Goal: Task Accomplishment & Management: Manage account settings

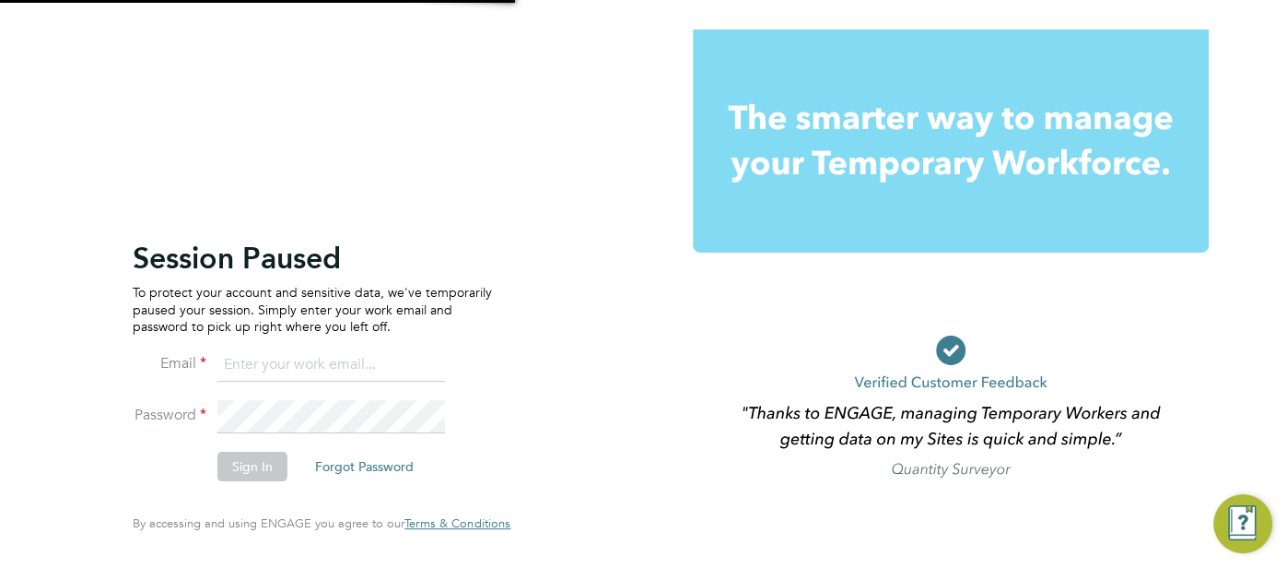
type input "[EMAIL_ADDRESS][DOMAIN_NAME]"
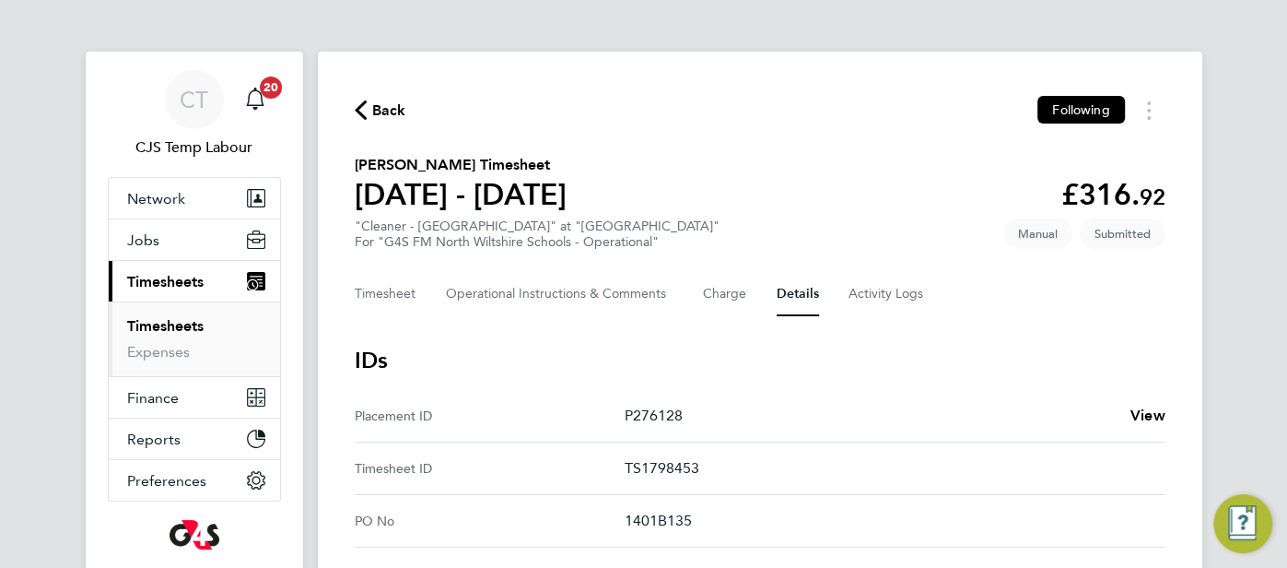
click at [361, 119] on icon "button" at bounding box center [361, 109] width 12 height 19
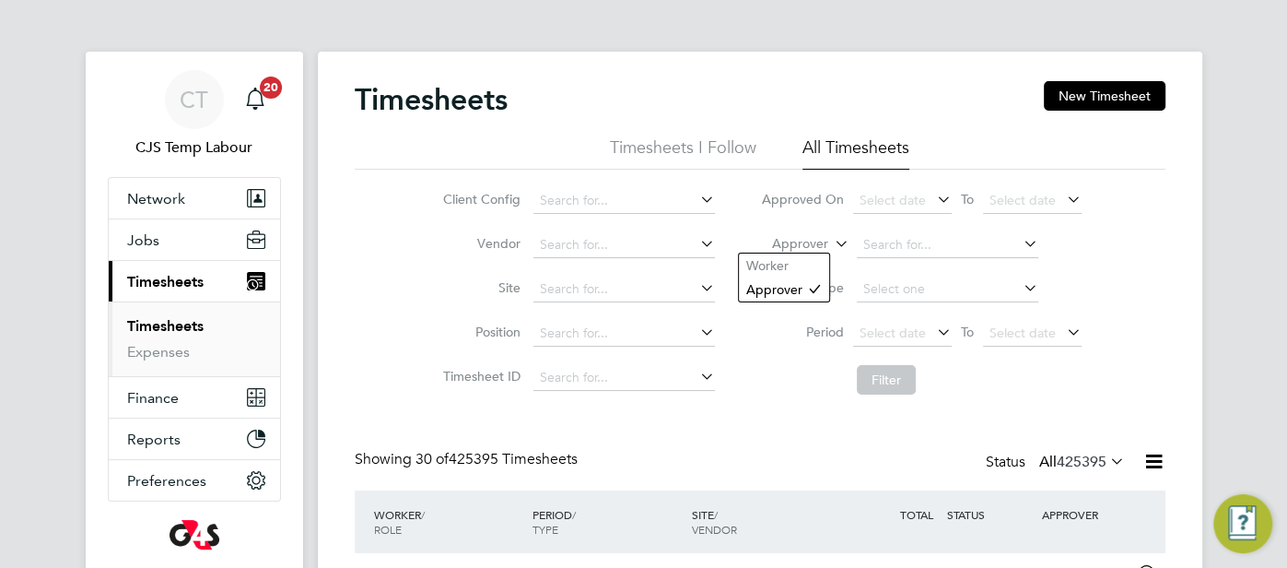
click at [831, 241] on icon at bounding box center [831, 238] width 0 height 17
drag, startPoint x: 788, startPoint y: 267, endPoint x: 840, endPoint y: 256, distance: 53.7
click at [788, 267] on li "Worker" at bounding box center [784, 265] width 90 height 24
click at [868, 244] on input at bounding box center [948, 245] width 182 height 26
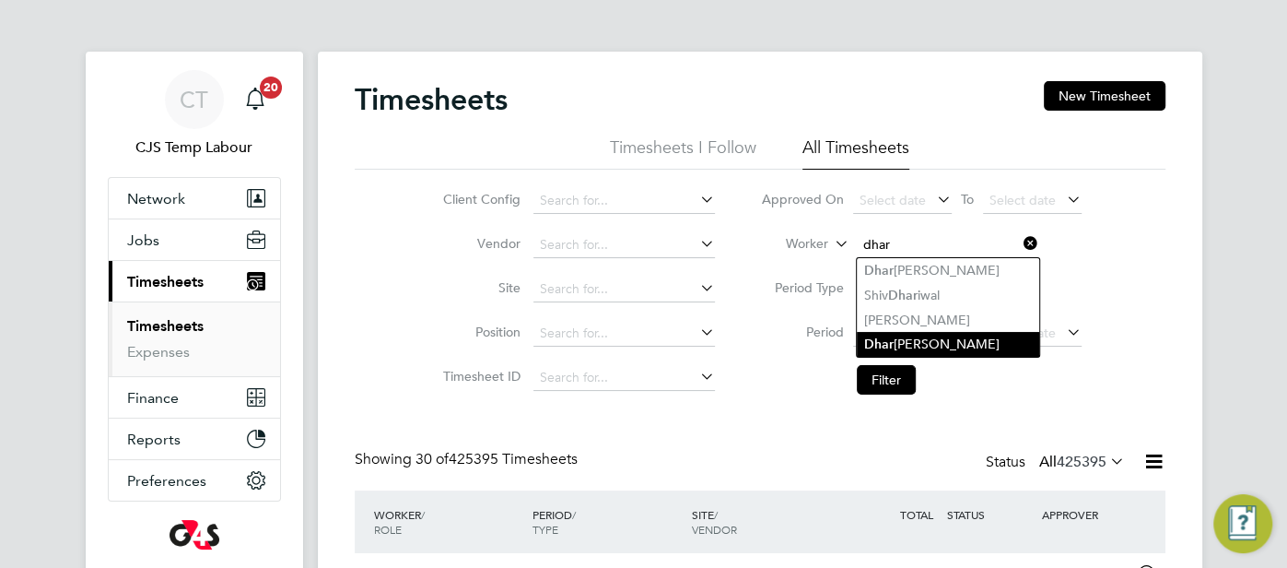
click at [947, 340] on li "Dhar misha Rajnikant Gohil" at bounding box center [948, 344] width 182 height 25
type input "Dharmisha Rajnikant Gohil"
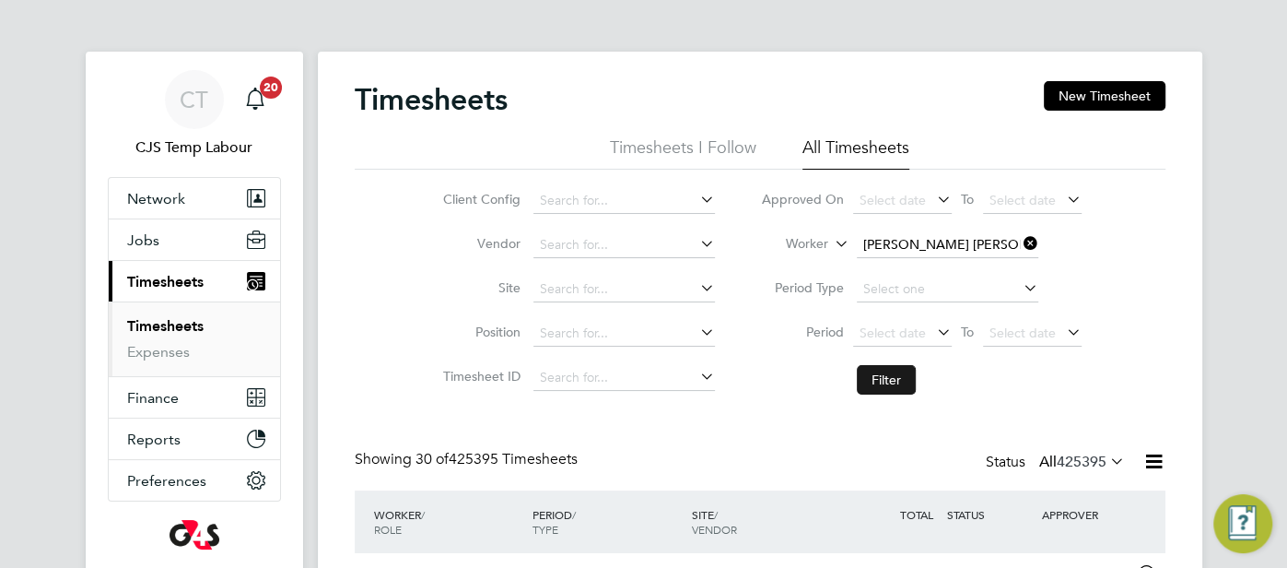
click at [890, 369] on button "Filter" at bounding box center [886, 379] width 59 height 29
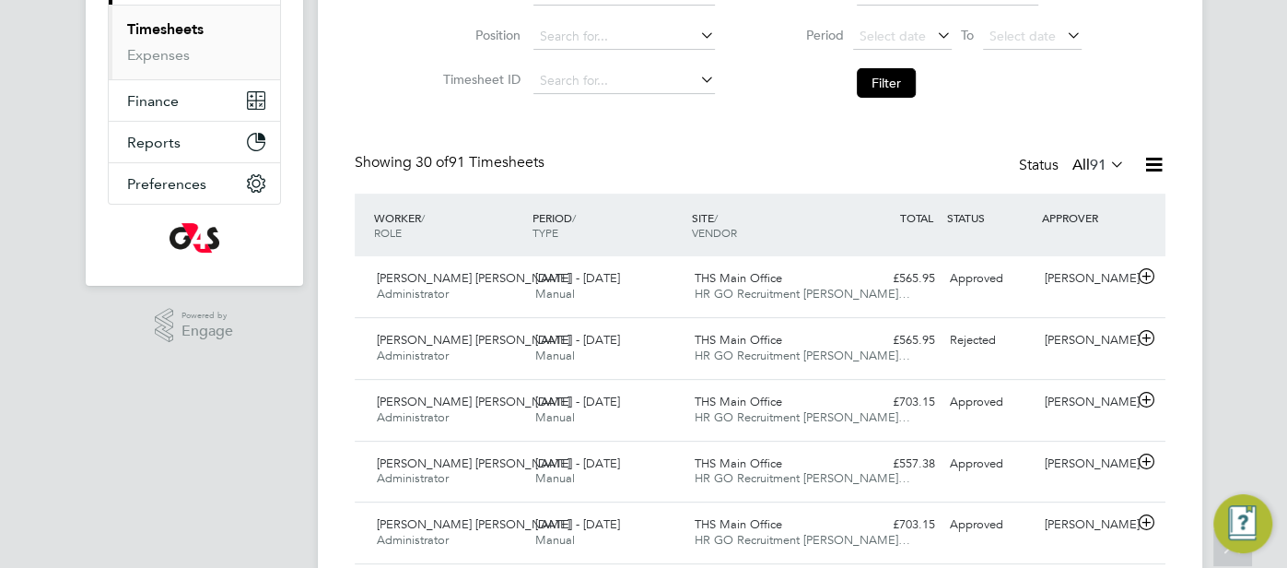
click at [1025, 281] on div "Approved" at bounding box center [991, 279] width 96 height 30
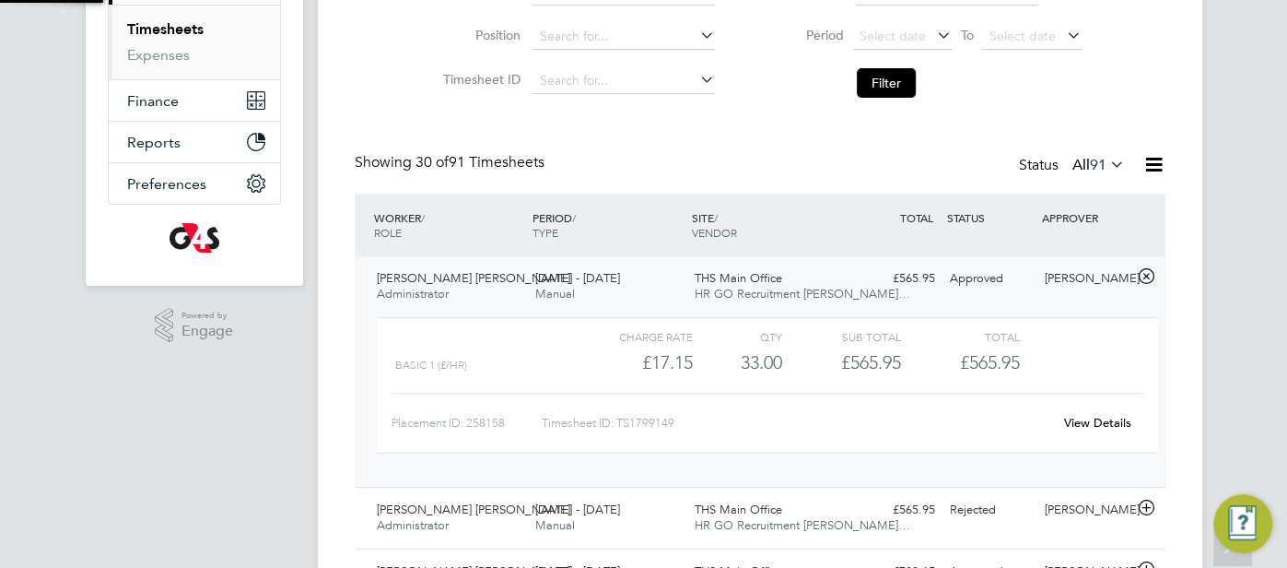
scroll to position [31, 179]
click at [1086, 420] on link "View Details" at bounding box center [1097, 423] width 67 height 16
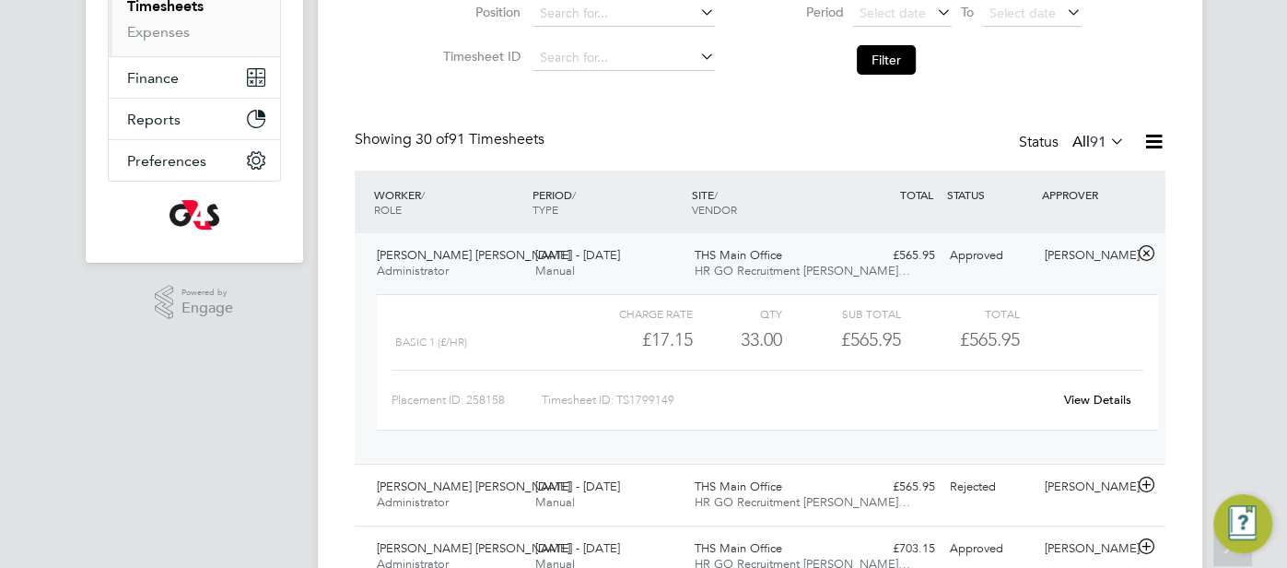
scroll to position [407, 0]
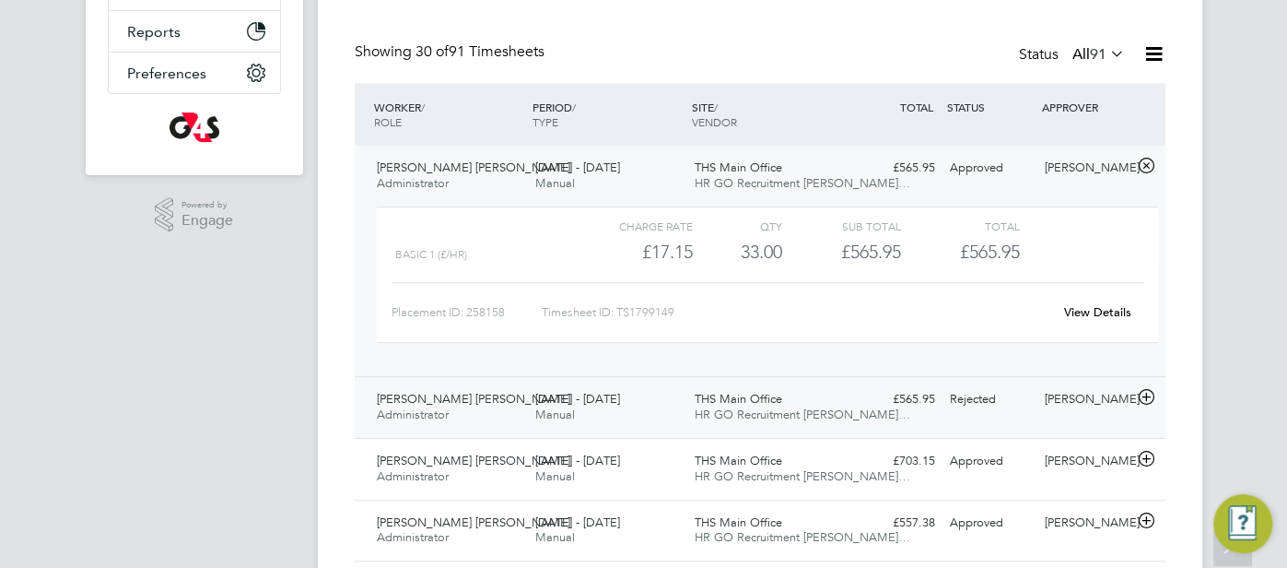
click at [1087, 398] on div "Tony Fitzhenry" at bounding box center [1086, 399] width 96 height 30
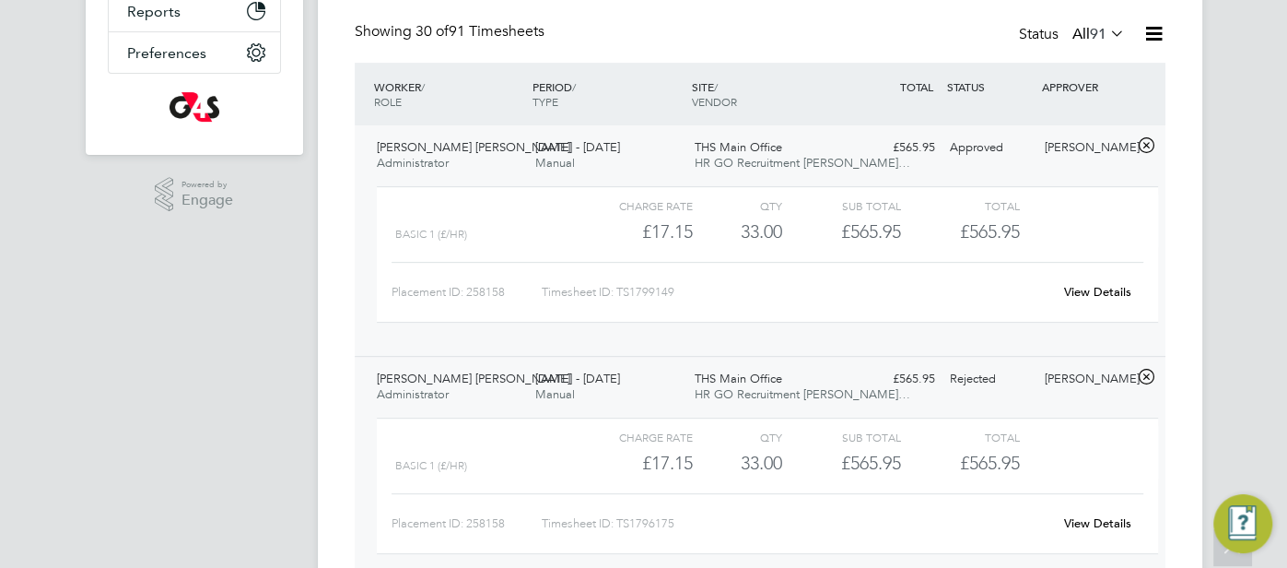
scroll to position [439, 0]
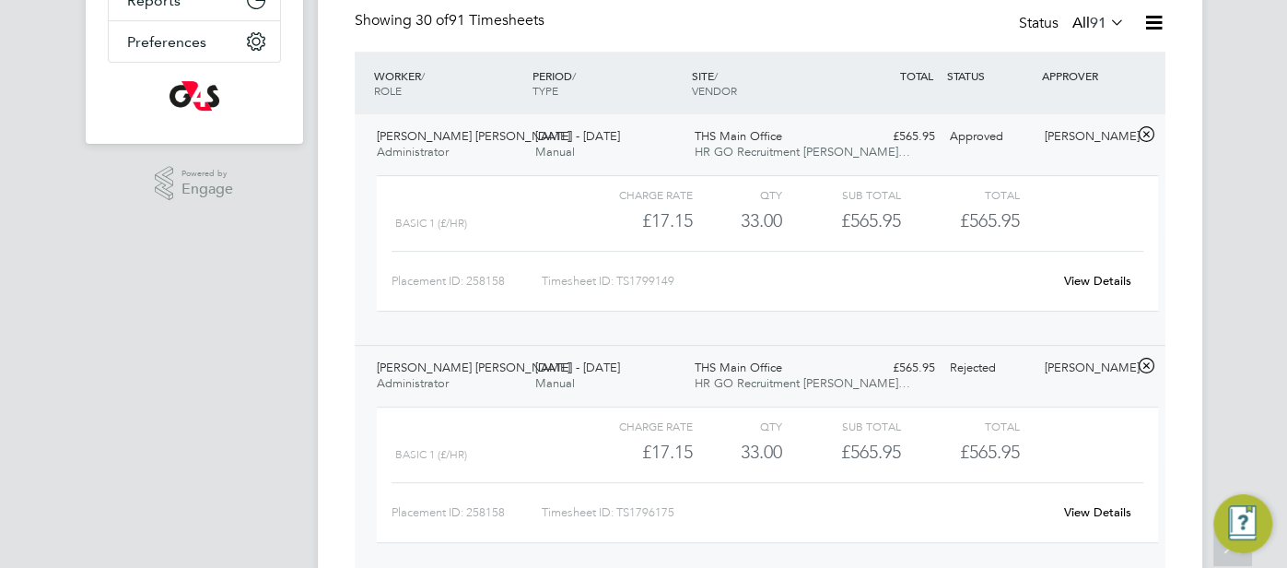
click at [1099, 508] on link "View Details" at bounding box center [1097, 512] width 67 height 16
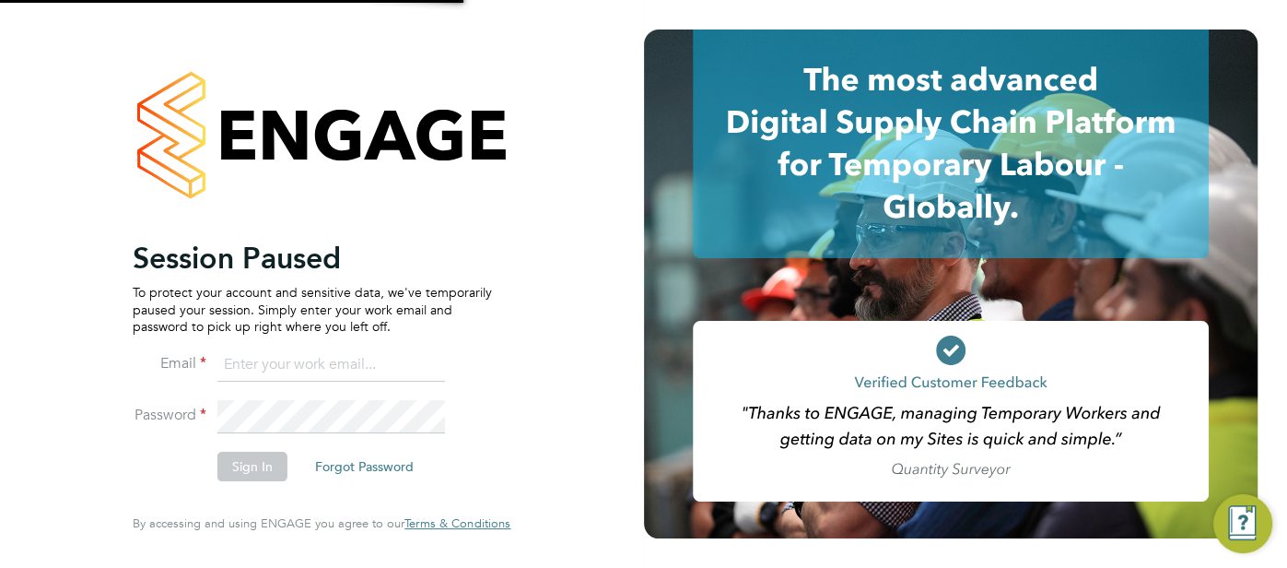
type input "cjs.ess@uk.g4s.com"
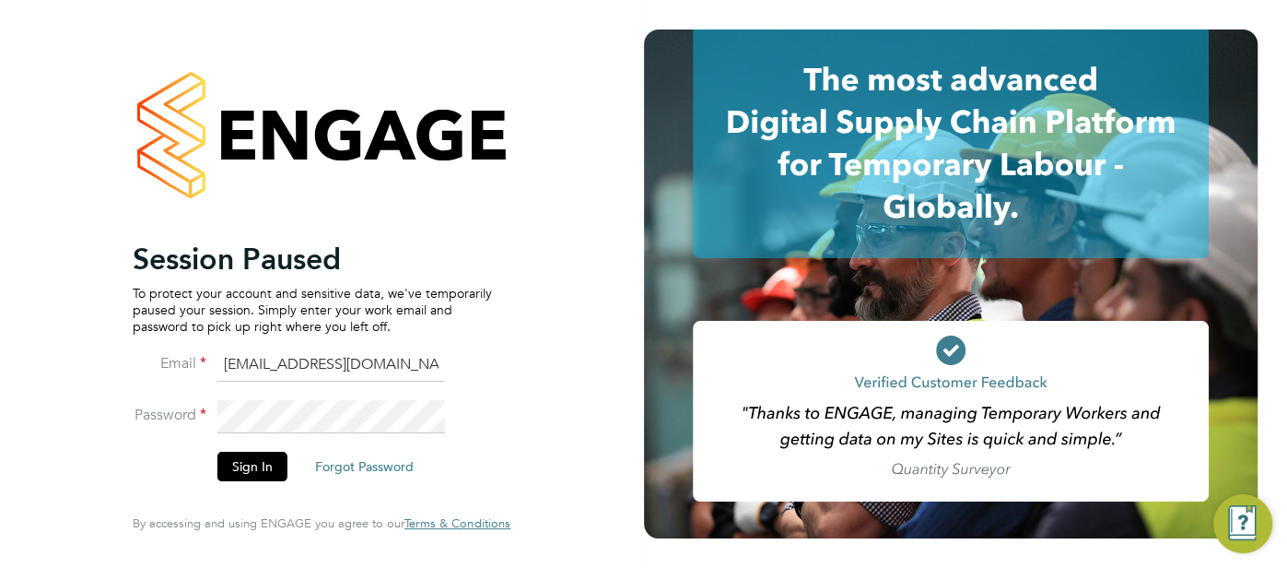
drag, startPoint x: 383, startPoint y: 381, endPoint x: 216, endPoint y: 370, distance: 168.1
click at [208, 369] on li "Email cjs.ess@uk.g4s.com" at bounding box center [312, 374] width 359 height 52
type input "pts.templabour@uk.g4s.com"
click at [234, 469] on button "Sign In" at bounding box center [252, 466] width 70 height 29
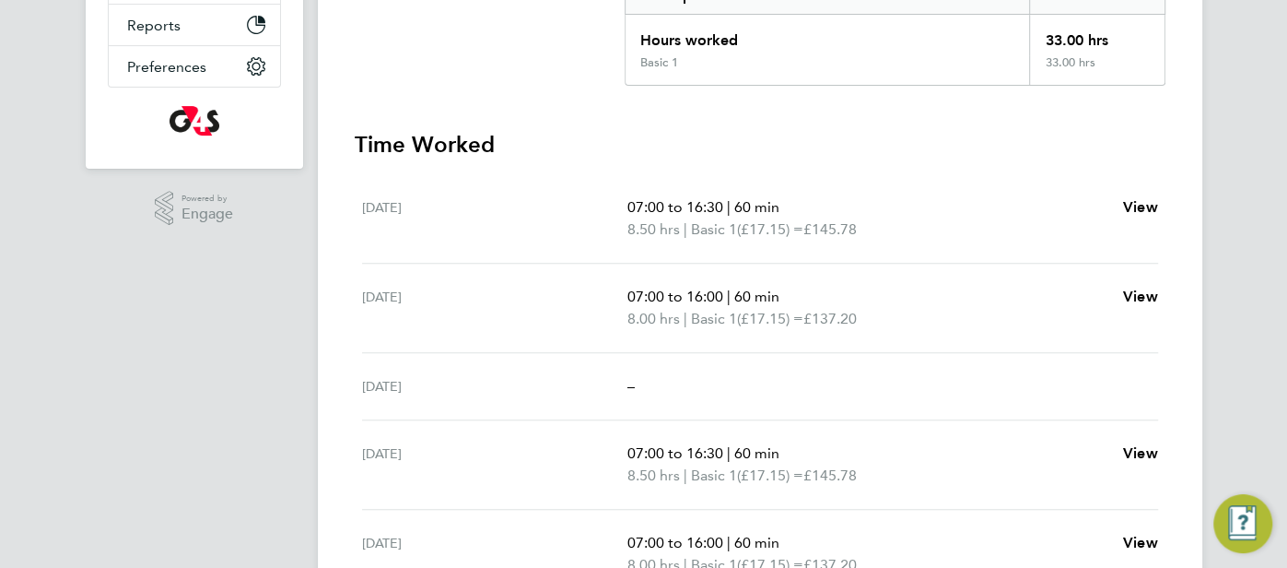
scroll to position [381, 0]
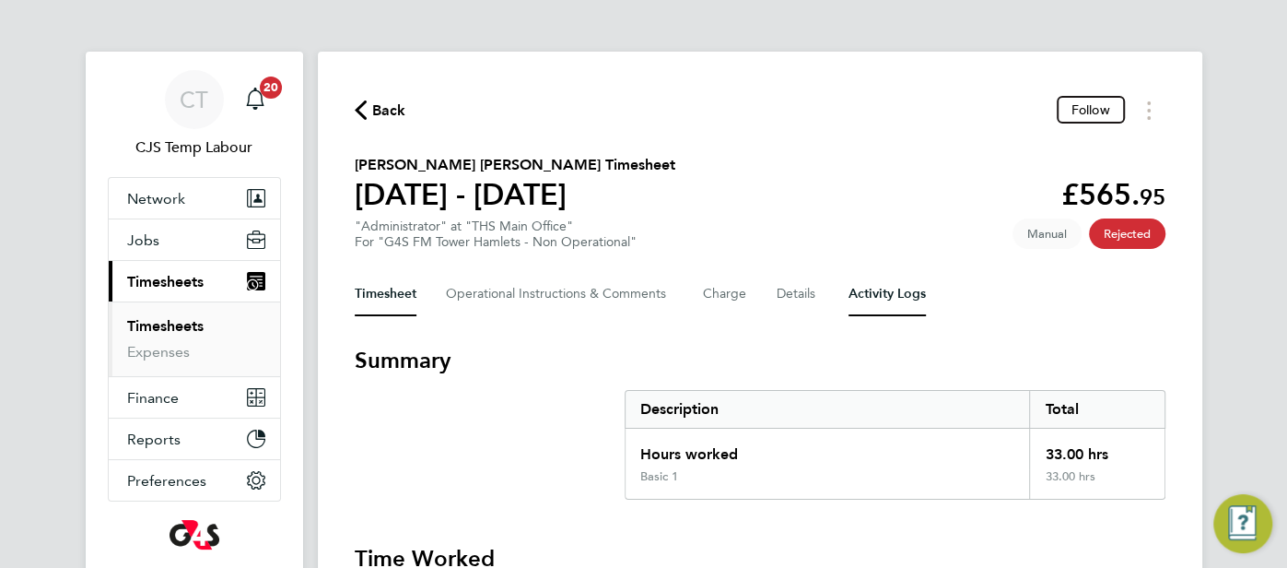
click at [885, 295] on Logs-tab "Activity Logs" at bounding box center [887, 294] width 77 height 44
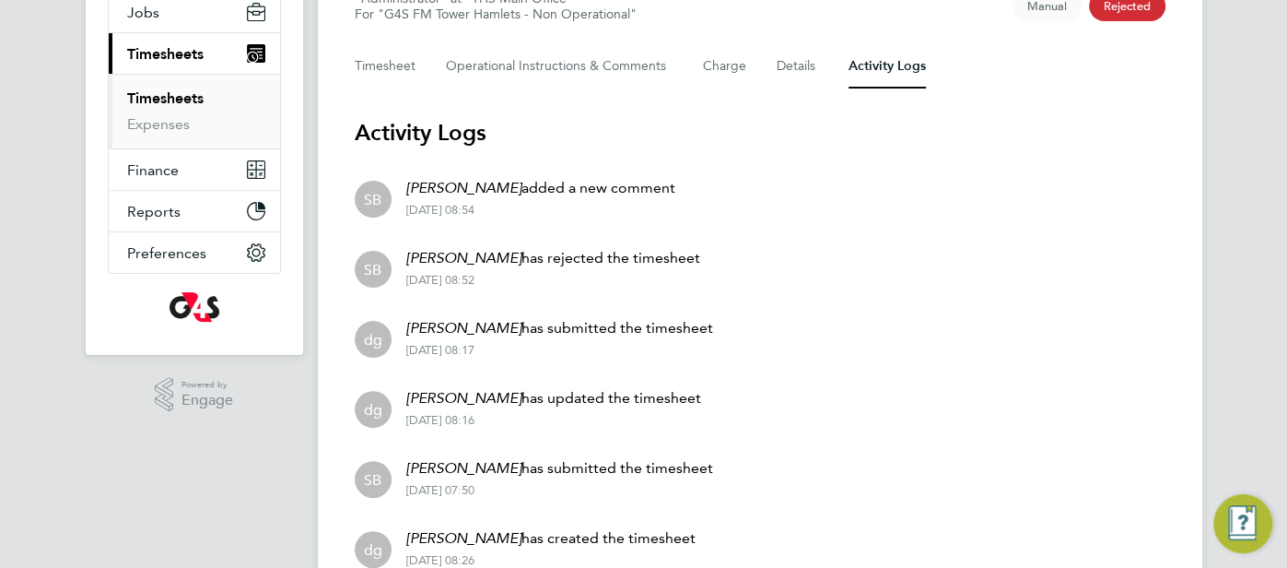
scroll to position [201, 0]
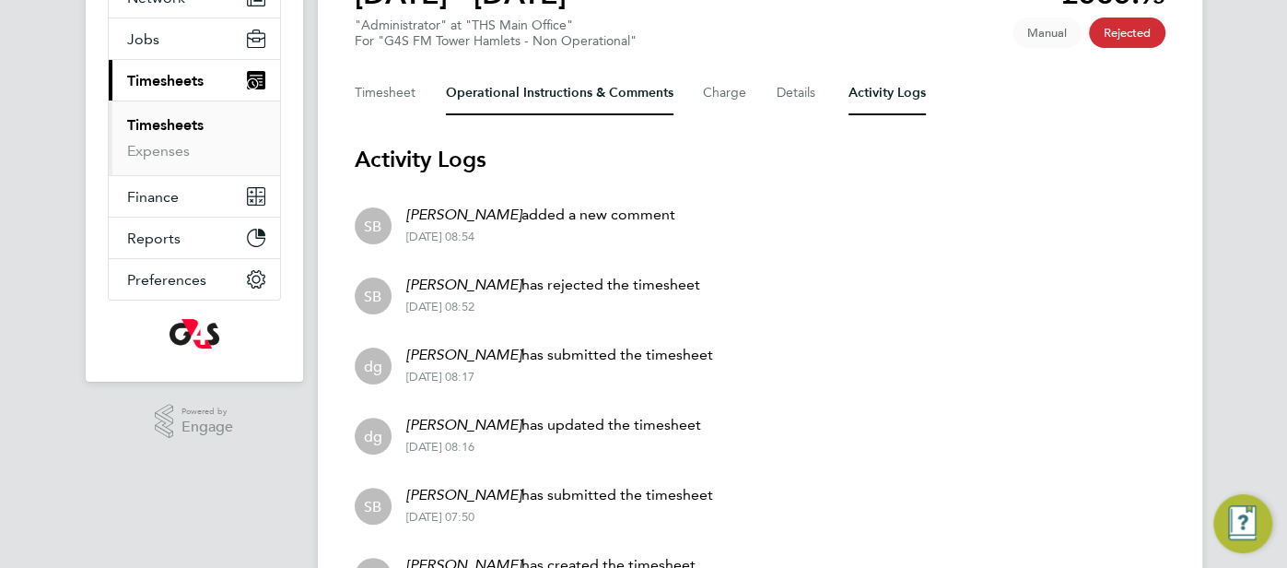
click at [517, 87] on Comments-tab "Operational Instructions & Comments" at bounding box center [560, 93] width 228 height 44
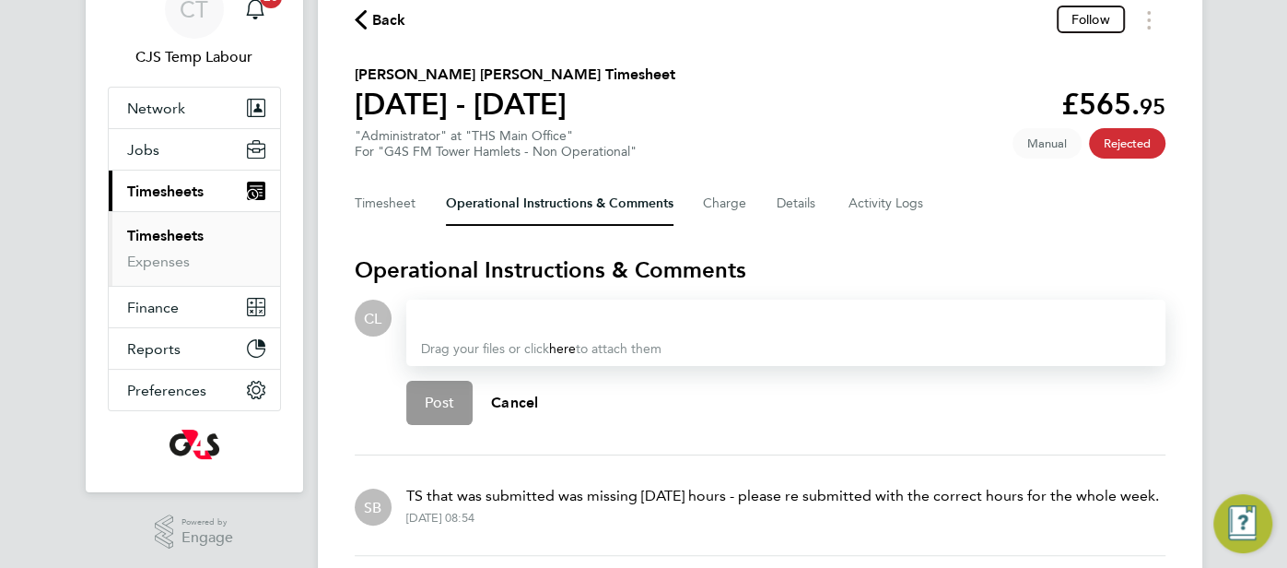
scroll to position [112, 0]
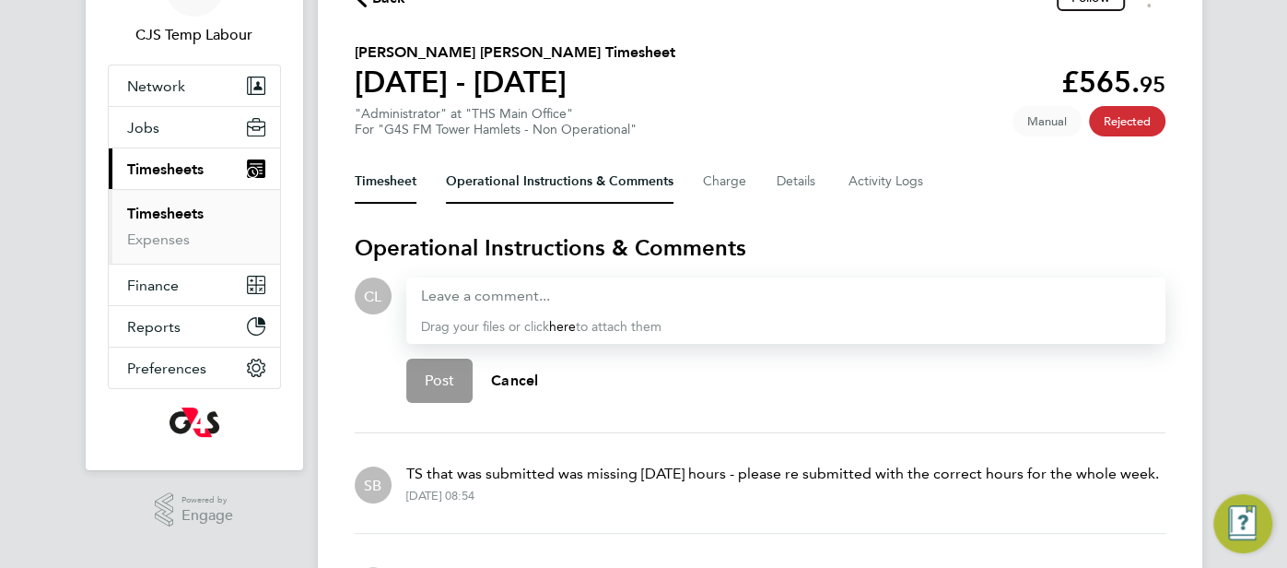
click at [394, 194] on button "Timesheet" at bounding box center [386, 181] width 62 height 44
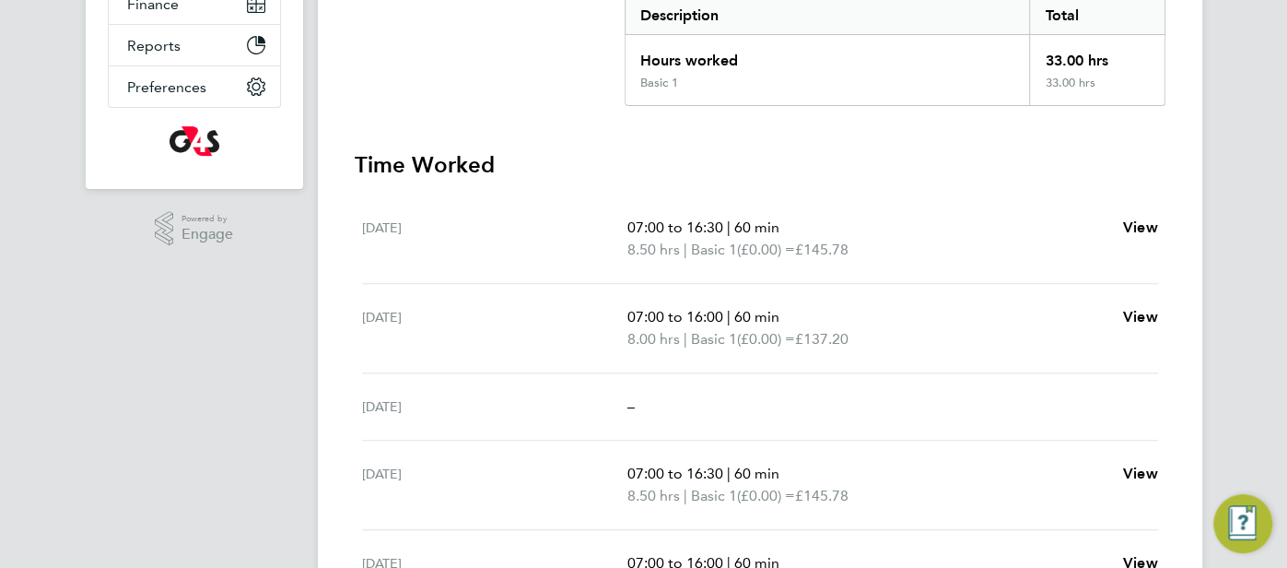
scroll to position [64, 0]
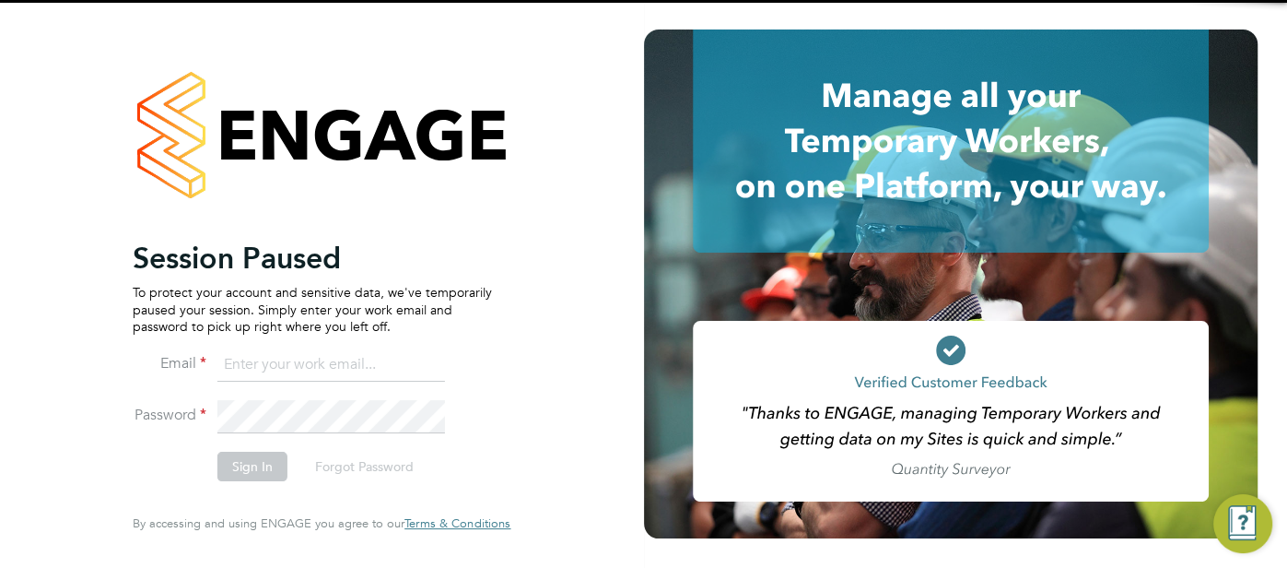
type input "[EMAIL_ADDRESS][DOMAIN_NAME]"
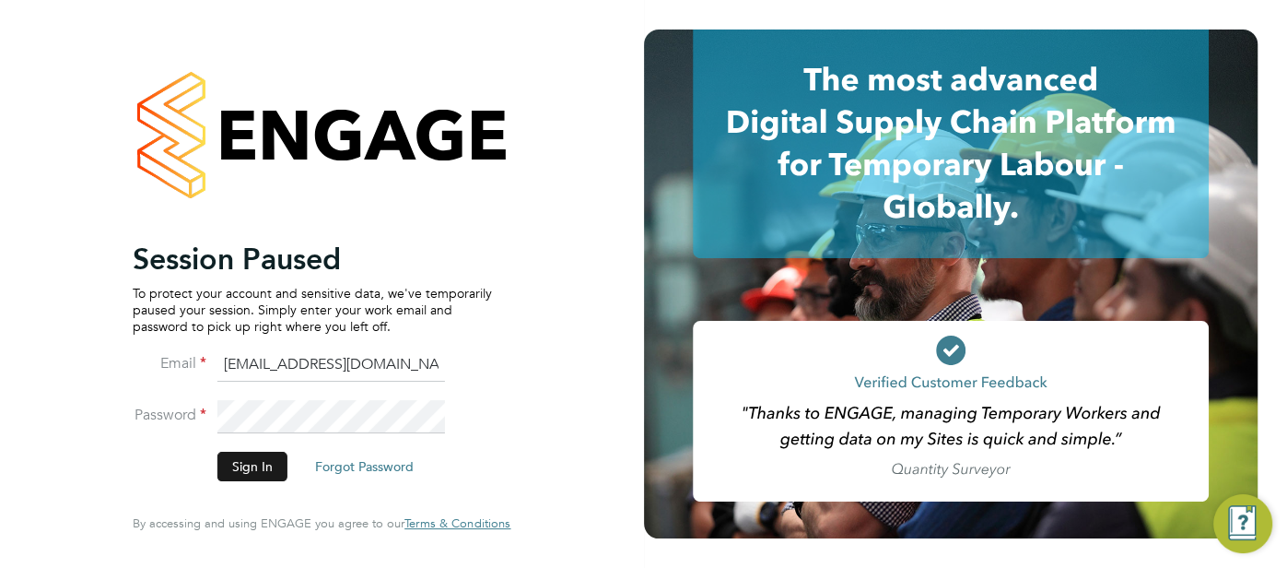
click at [245, 469] on button "Sign In" at bounding box center [252, 466] width 70 height 29
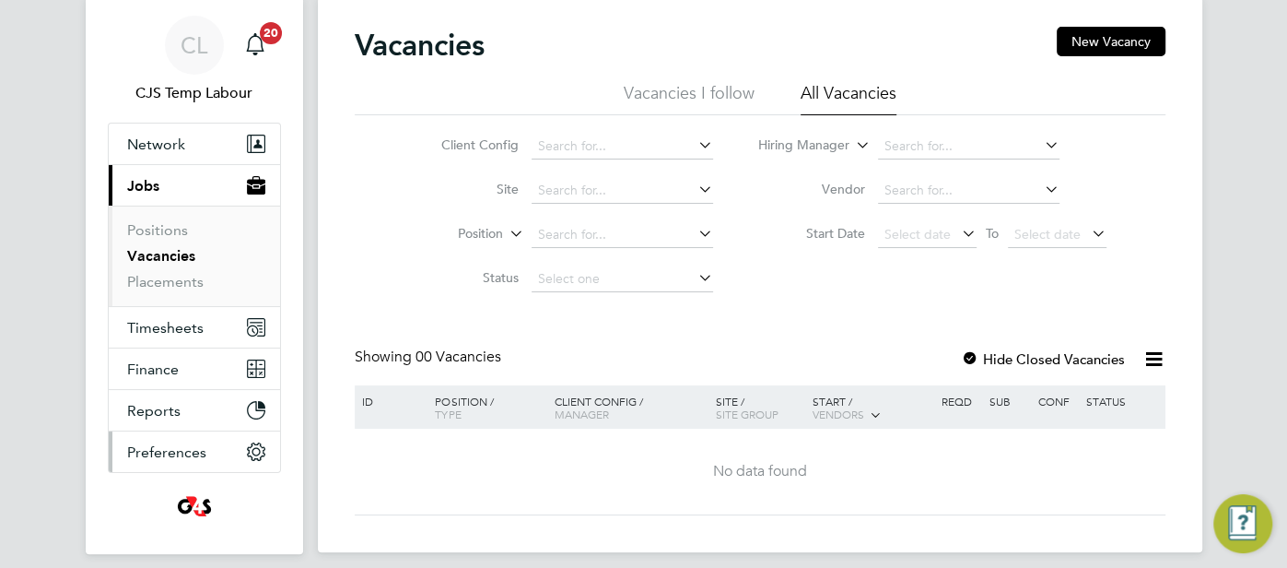
scroll to position [117, 0]
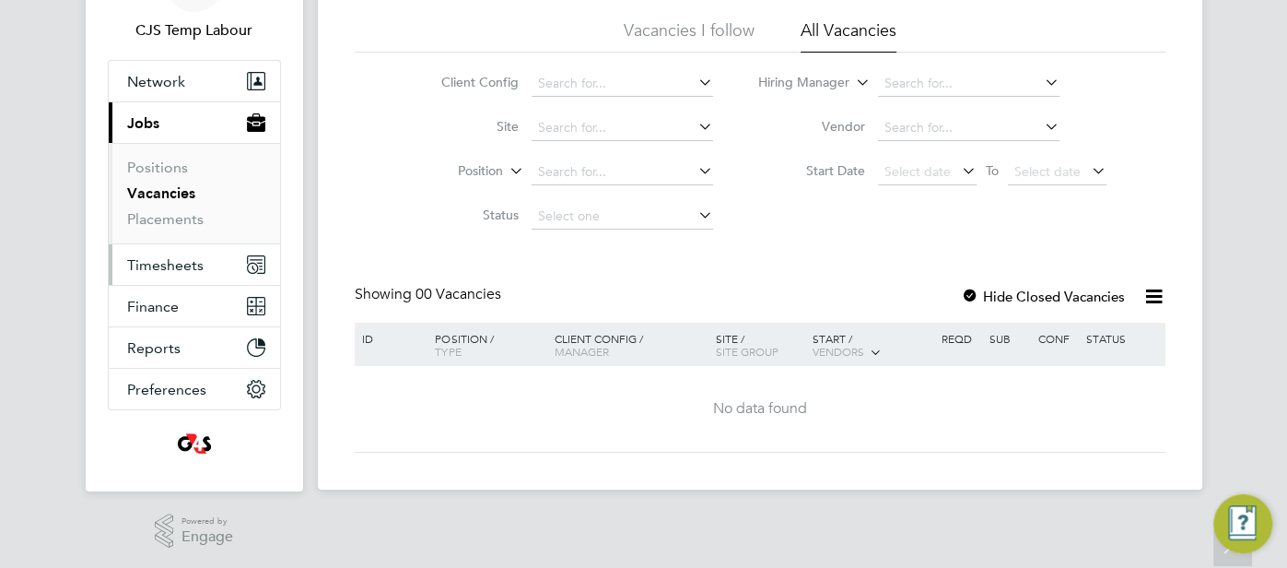
click at [153, 264] on span "Timesheets" at bounding box center [165, 265] width 76 height 18
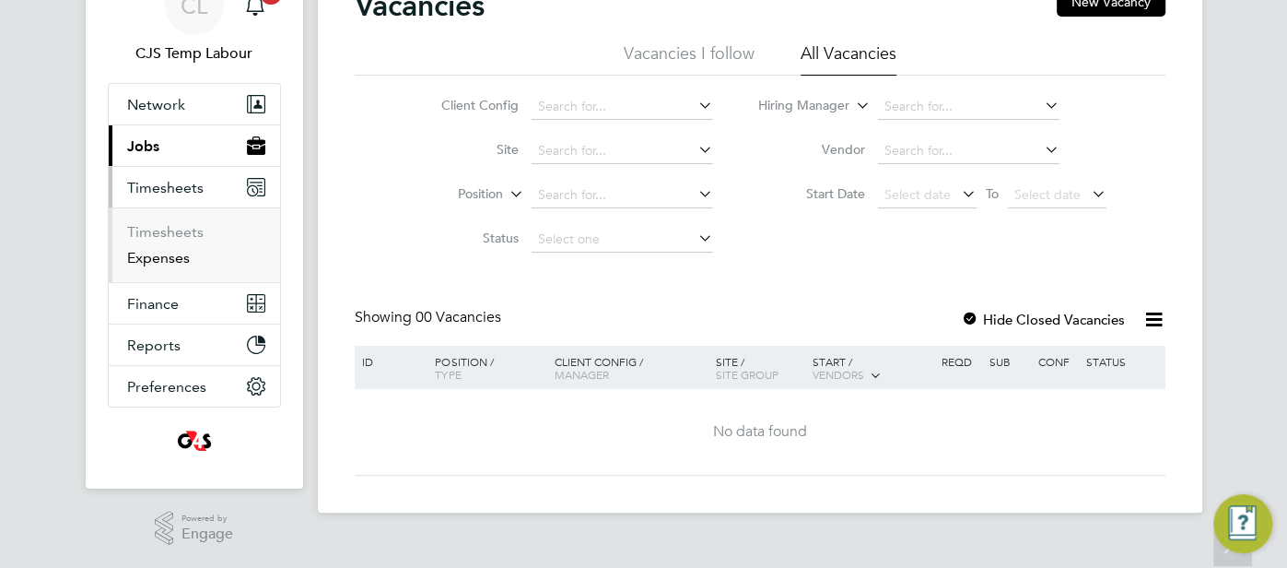
scroll to position [90, 0]
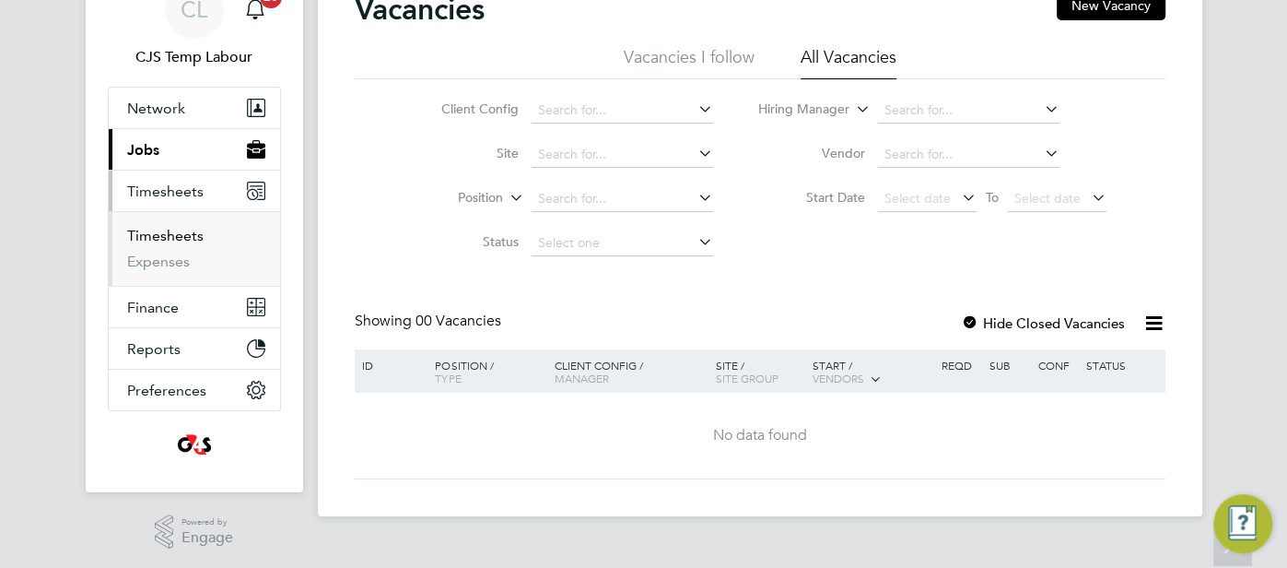
click at [182, 238] on link "Timesheets" at bounding box center [165, 236] width 76 height 18
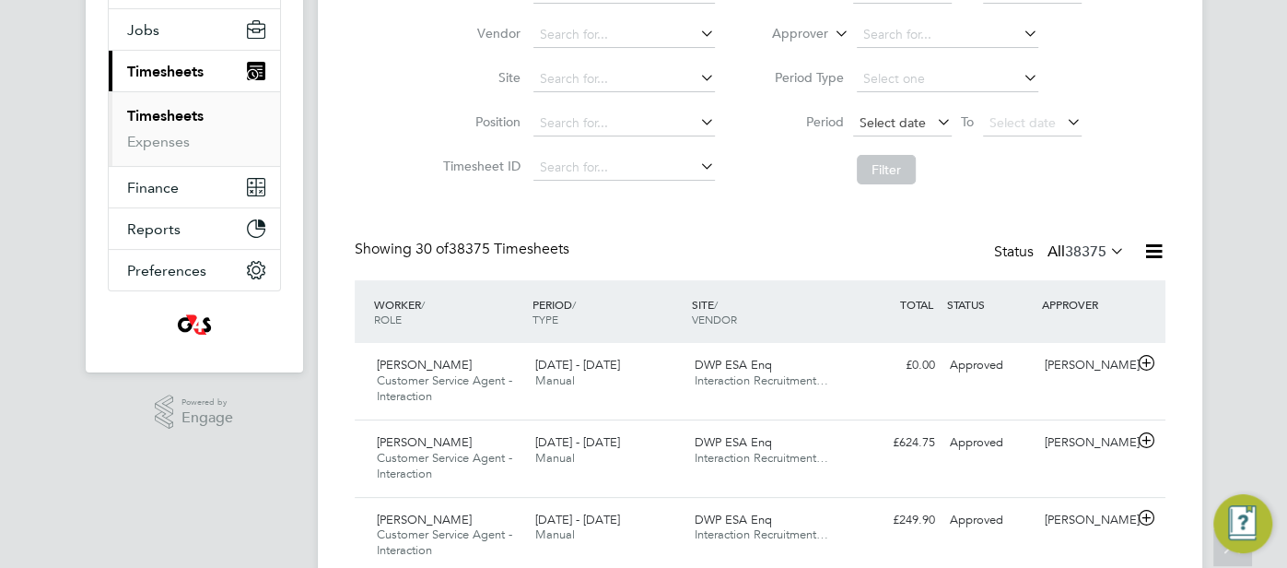
click at [885, 130] on span "Select date" at bounding box center [902, 124] width 99 height 25
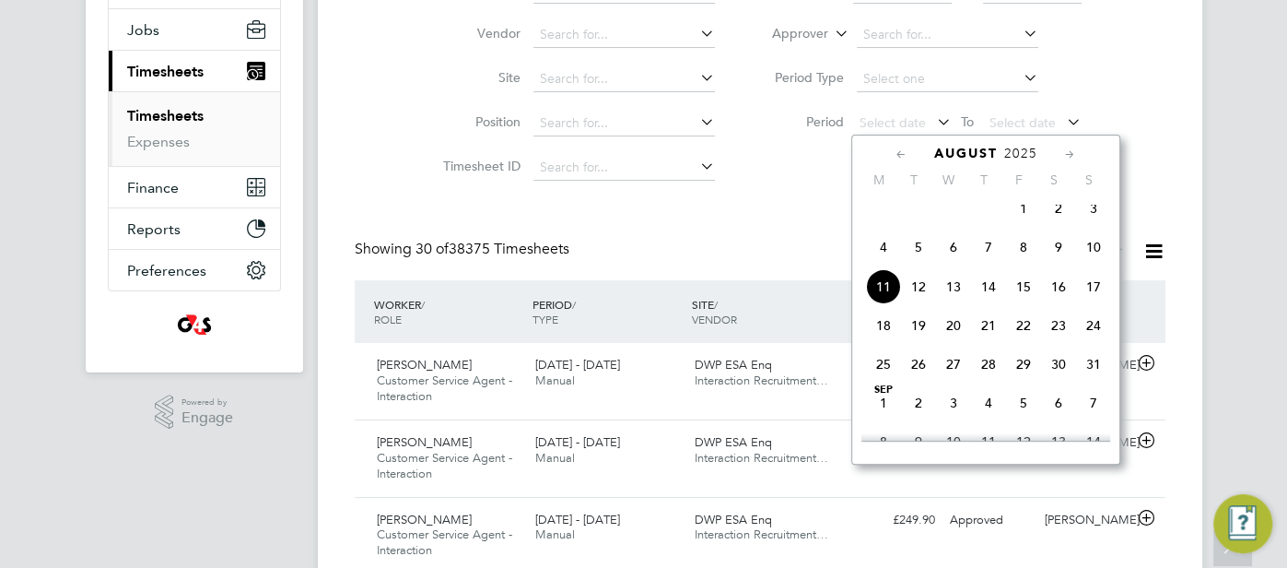
click at [884, 255] on span "4" at bounding box center [883, 246] width 35 height 35
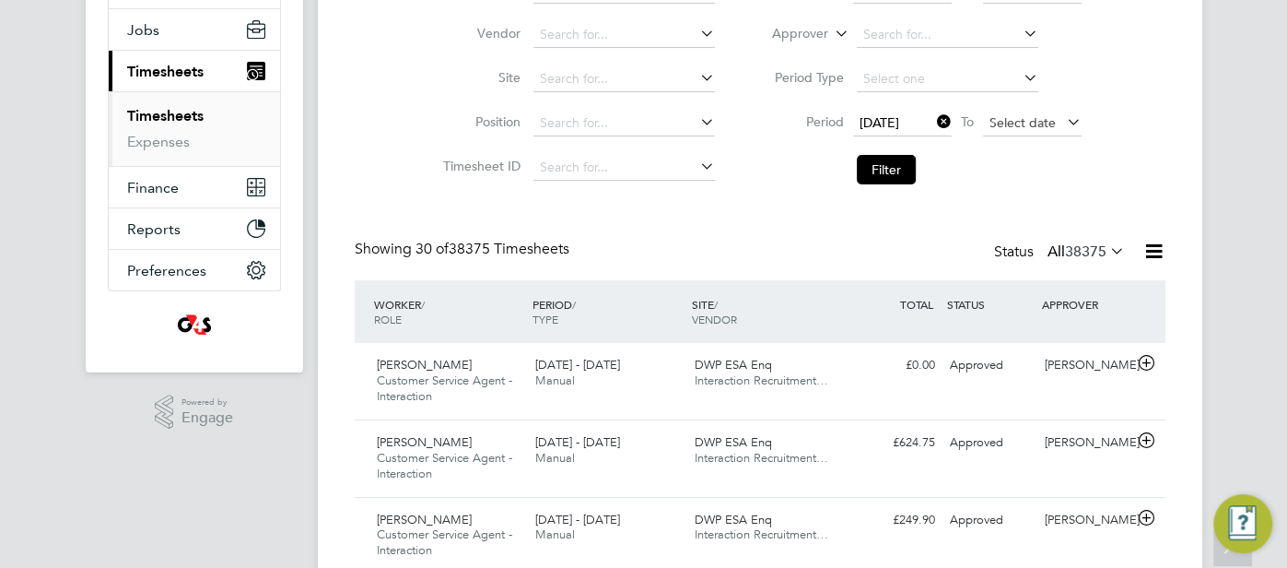
click at [1014, 119] on span "Select date" at bounding box center [1023, 122] width 66 height 17
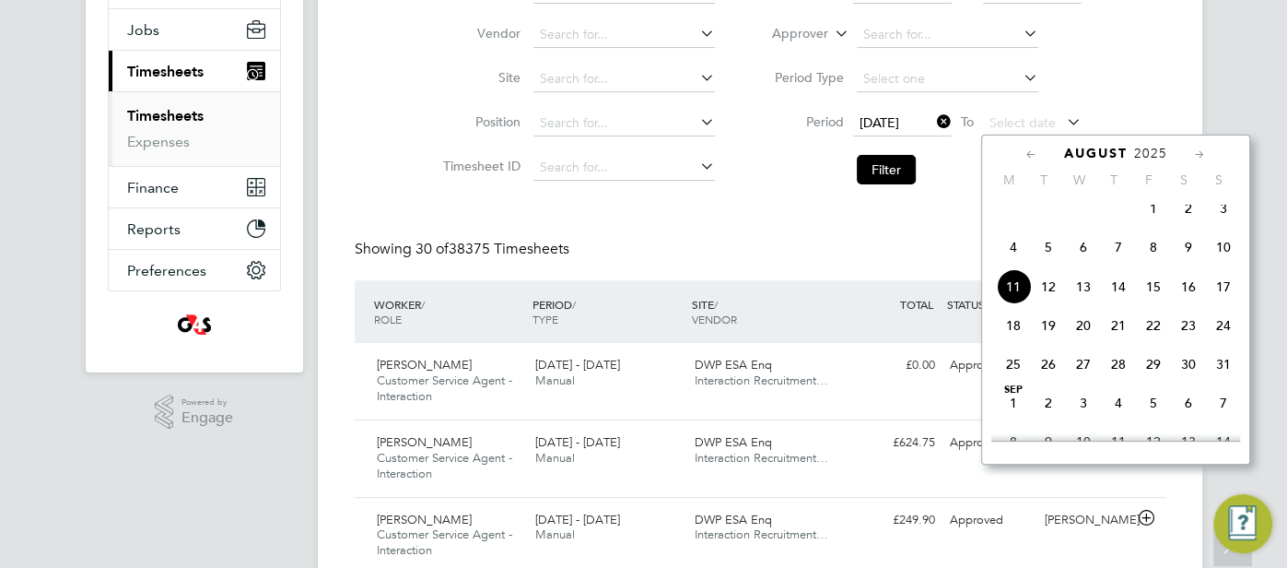
click at [1221, 254] on span "10" at bounding box center [1223, 246] width 35 height 35
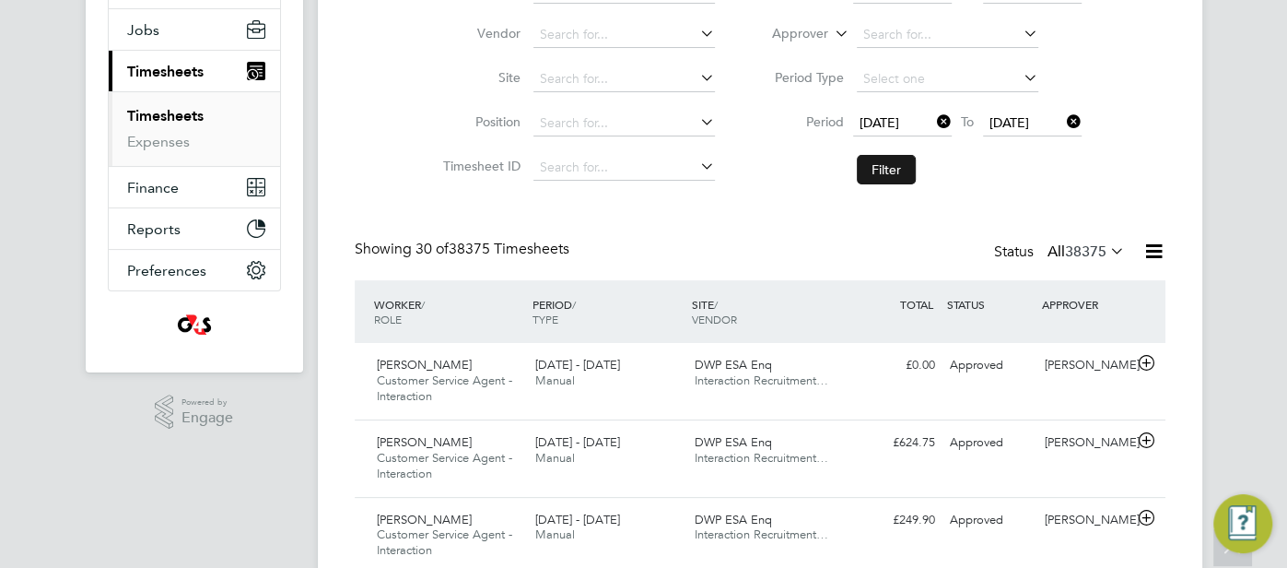
click at [871, 160] on button "Filter" at bounding box center [886, 169] width 59 height 29
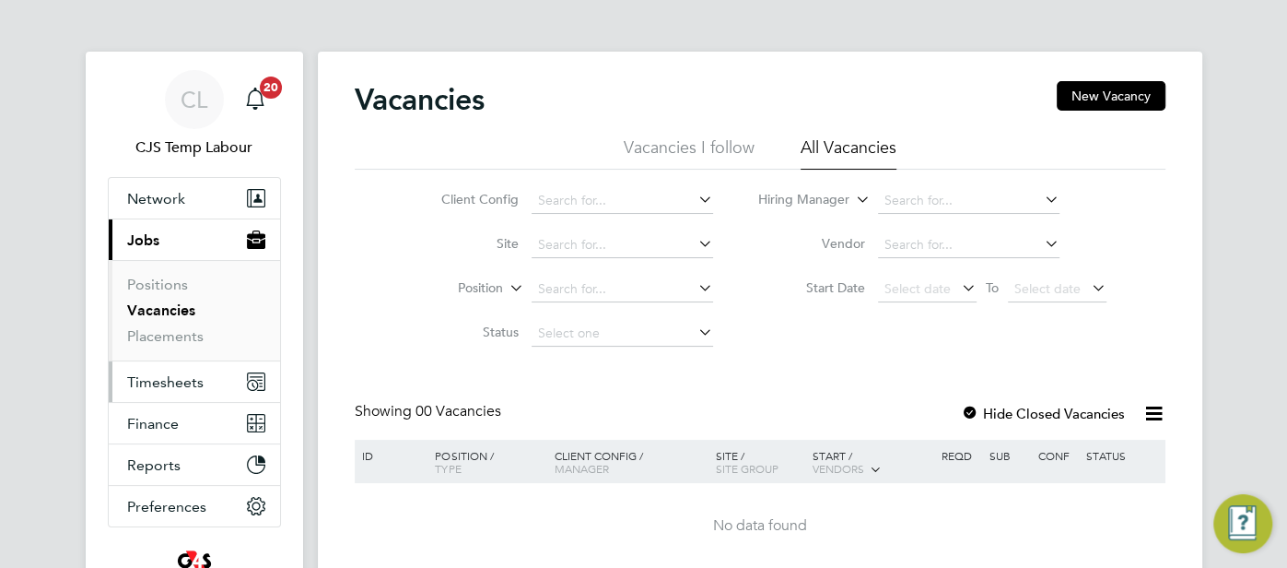
click at [141, 382] on span "Timesheets" at bounding box center [165, 382] width 76 height 18
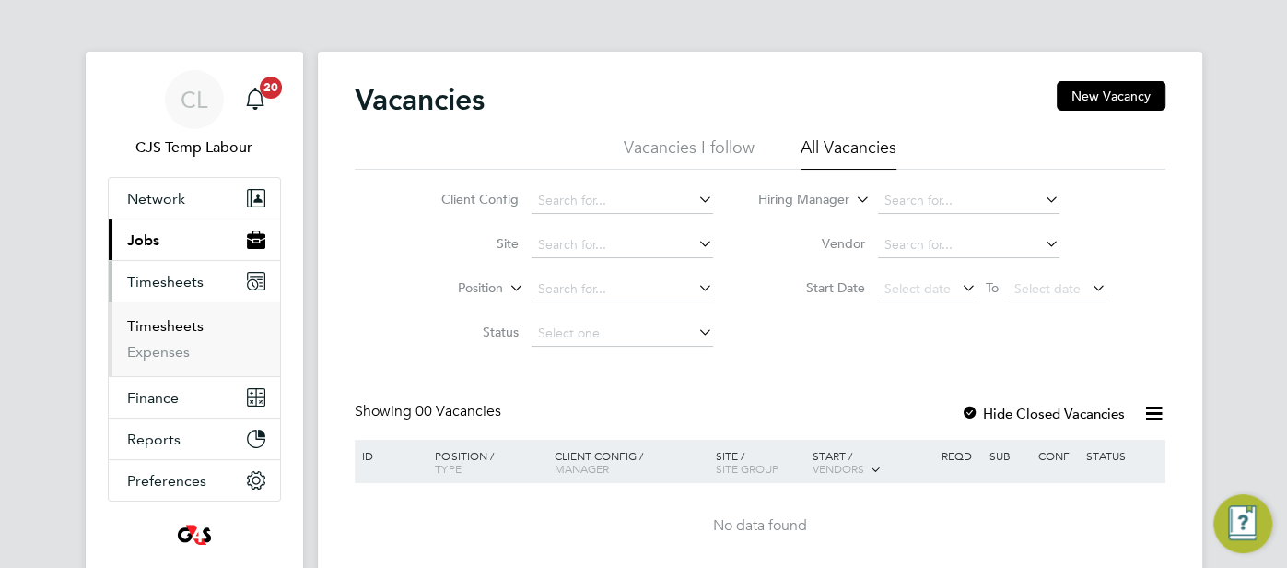
click at [171, 323] on link "Timesheets" at bounding box center [165, 326] width 76 height 18
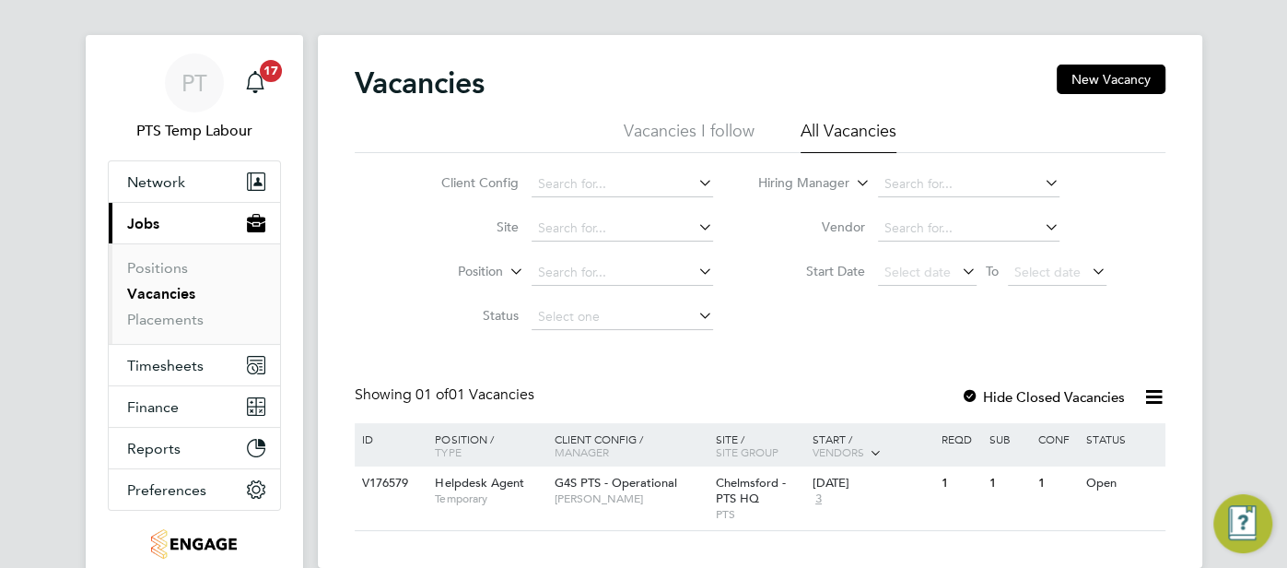
scroll to position [29, 0]
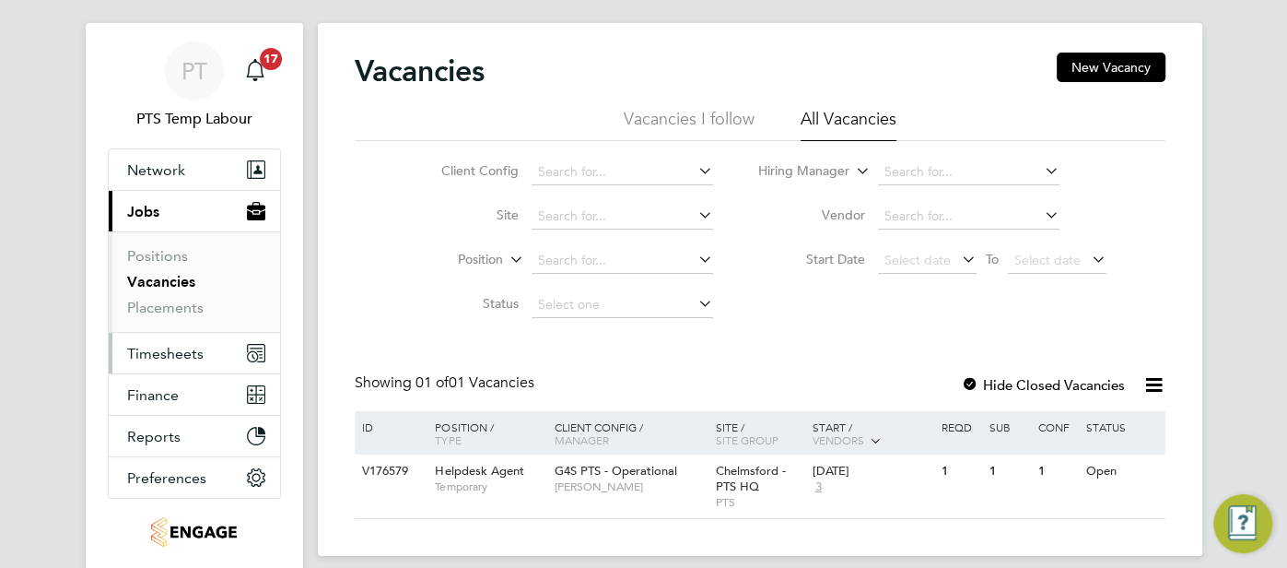
click at [165, 345] on span "Timesheets" at bounding box center [165, 354] width 76 height 18
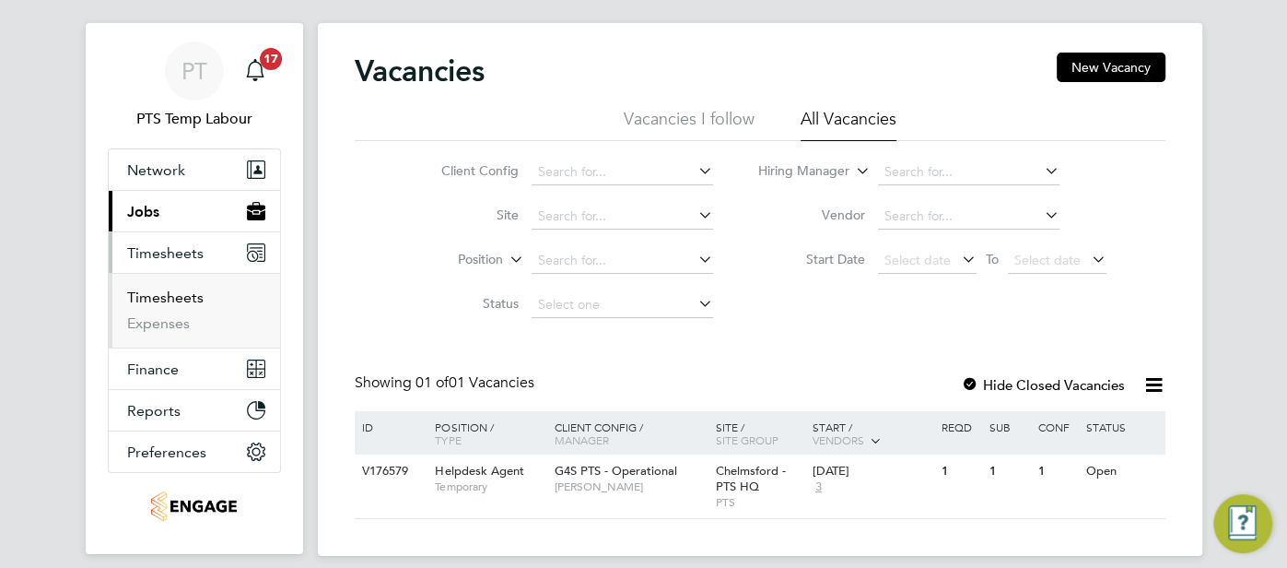
click at [169, 296] on link "Timesheets" at bounding box center [165, 297] width 76 height 18
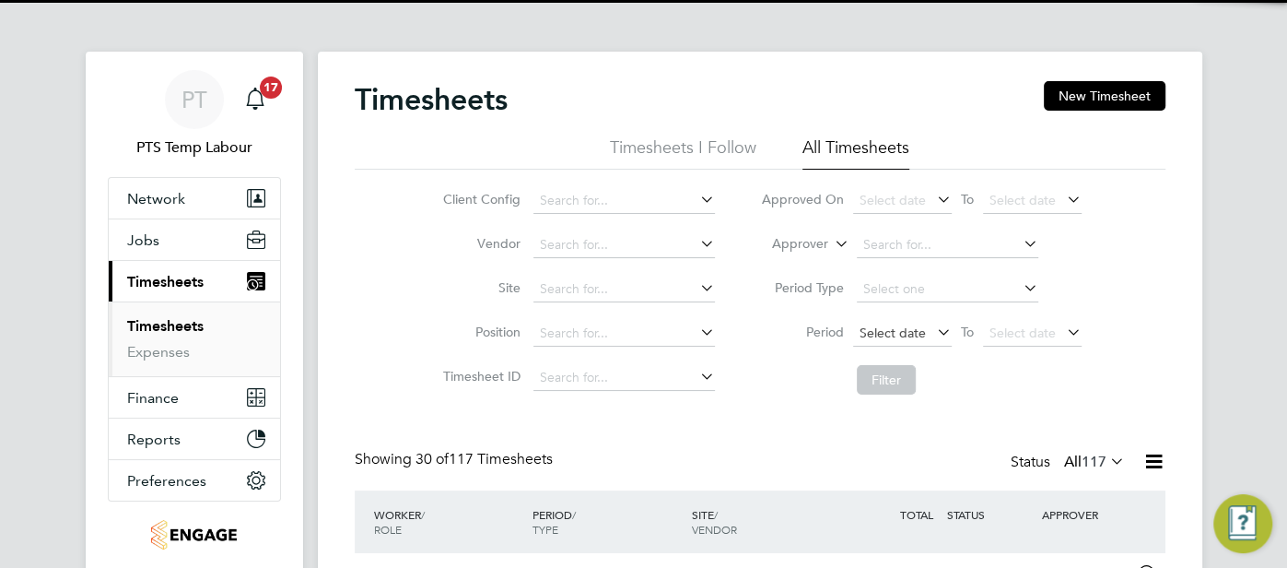
click at [879, 331] on span "Select date" at bounding box center [893, 332] width 66 height 17
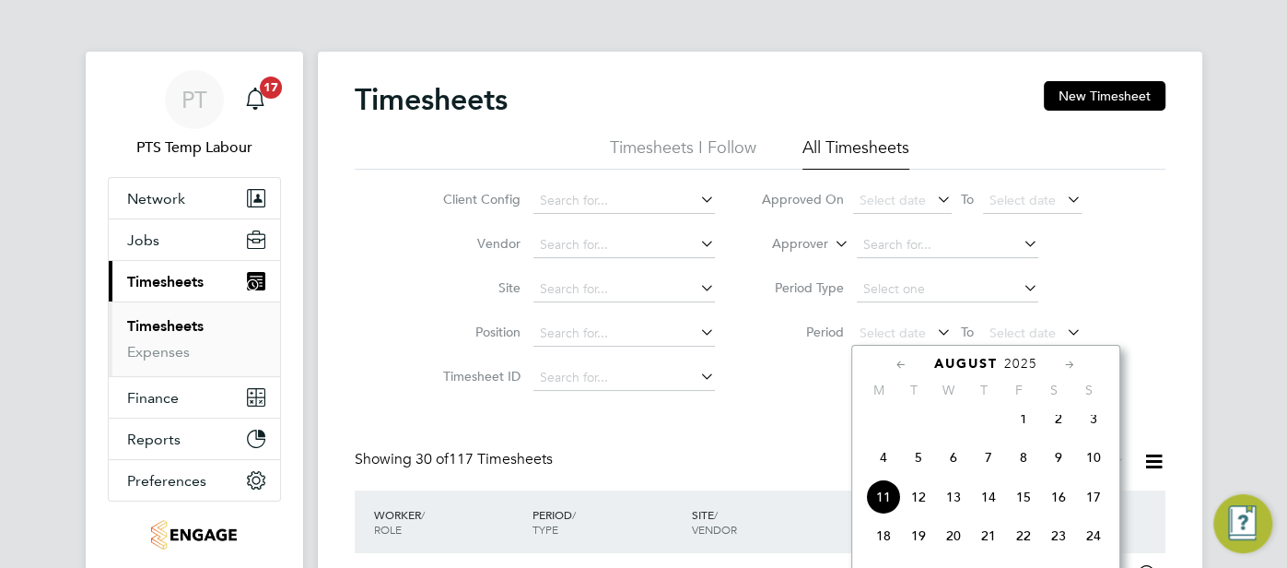
click at [874, 471] on span "4" at bounding box center [883, 457] width 35 height 35
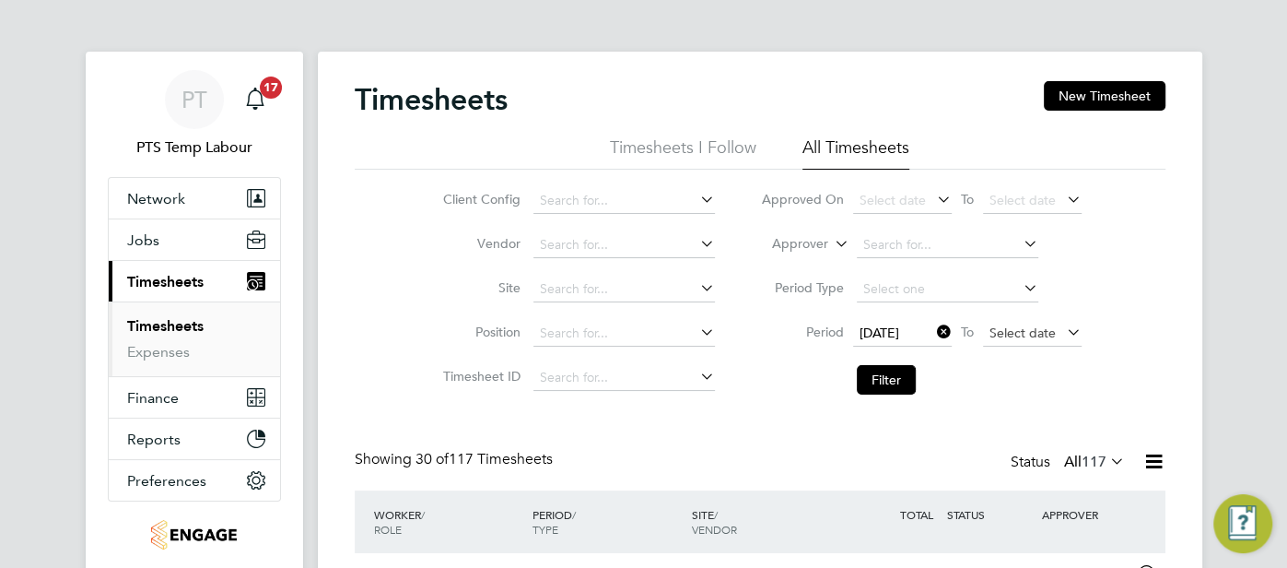
click at [1014, 330] on span "Select date" at bounding box center [1023, 332] width 66 height 17
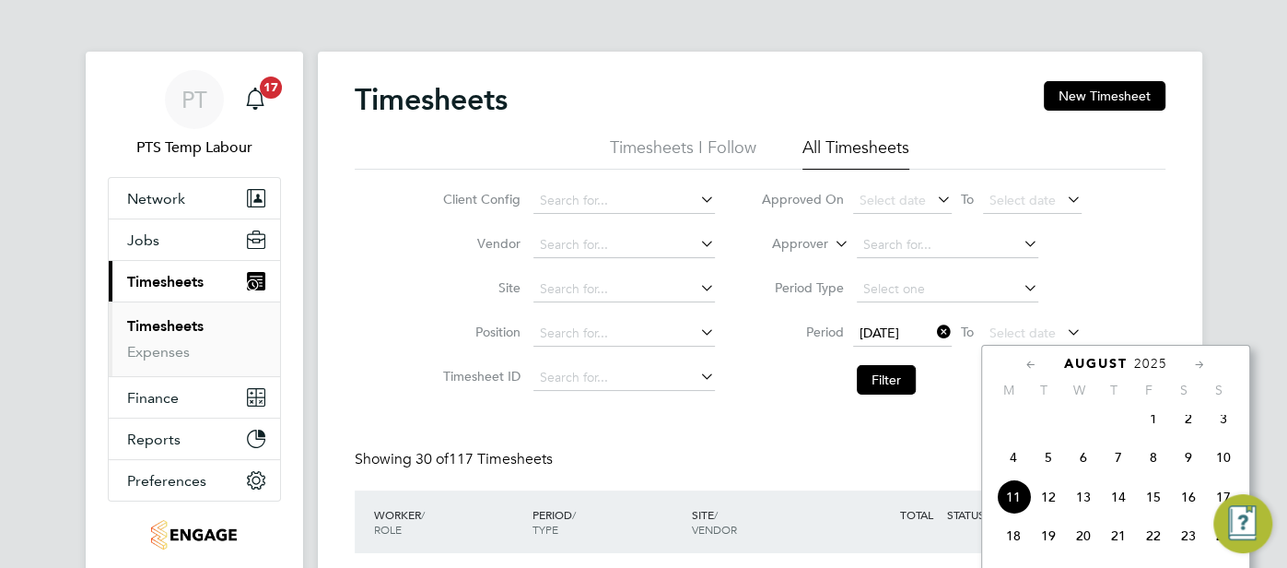
click at [1209, 473] on span "10" at bounding box center [1223, 457] width 35 height 35
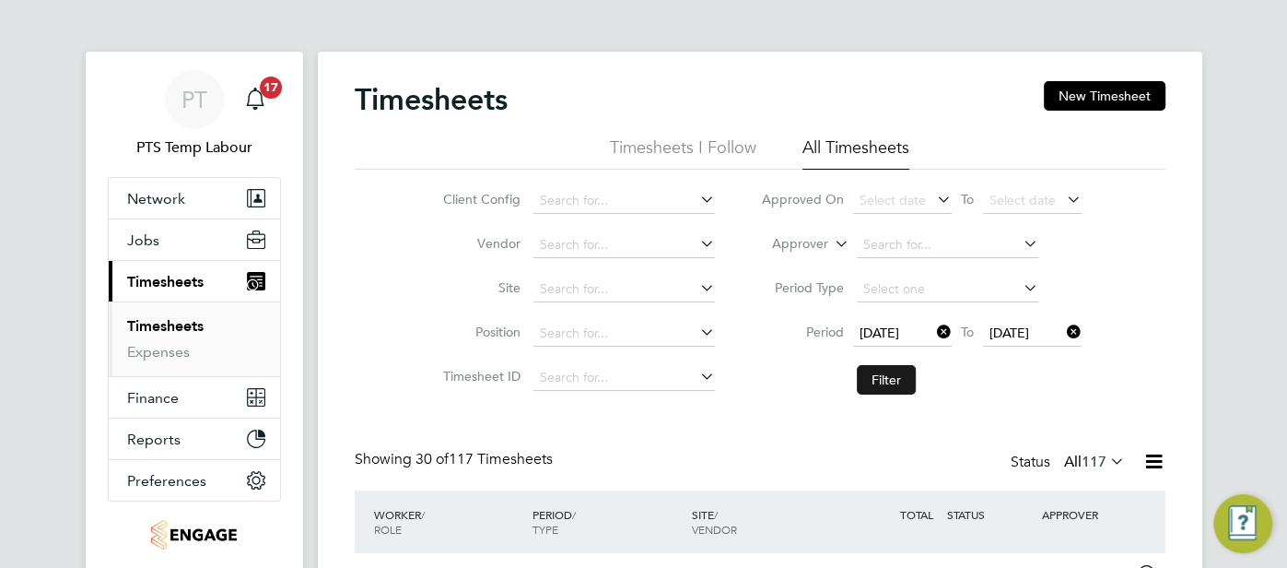
click at [885, 370] on button "Filter" at bounding box center [886, 379] width 59 height 29
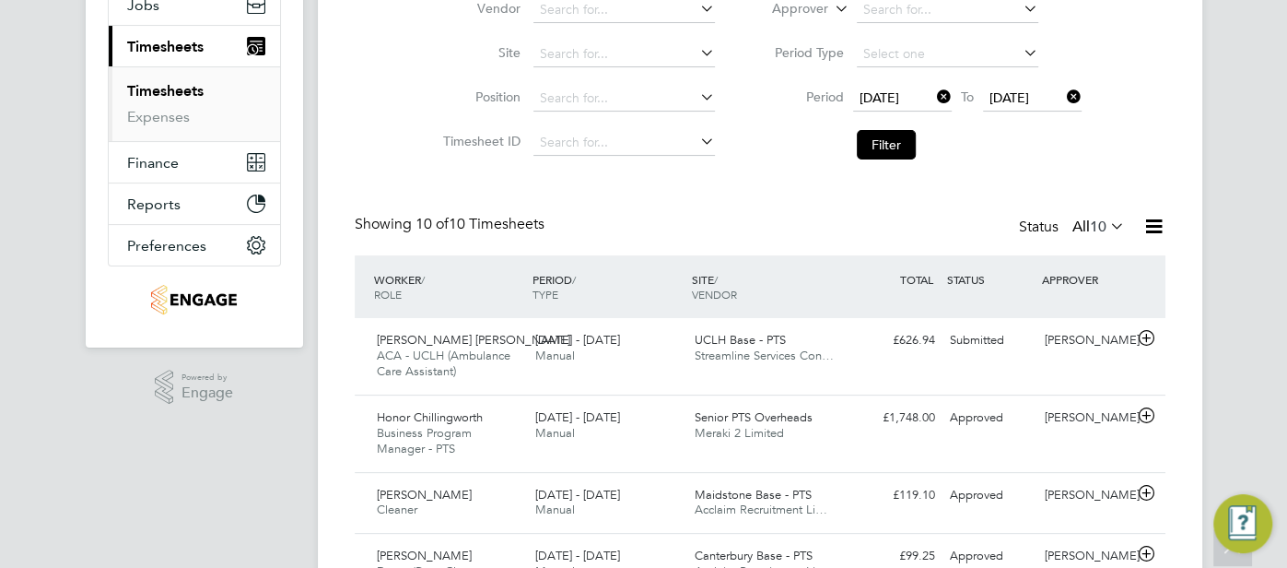
click at [1150, 233] on icon at bounding box center [1154, 226] width 23 height 23
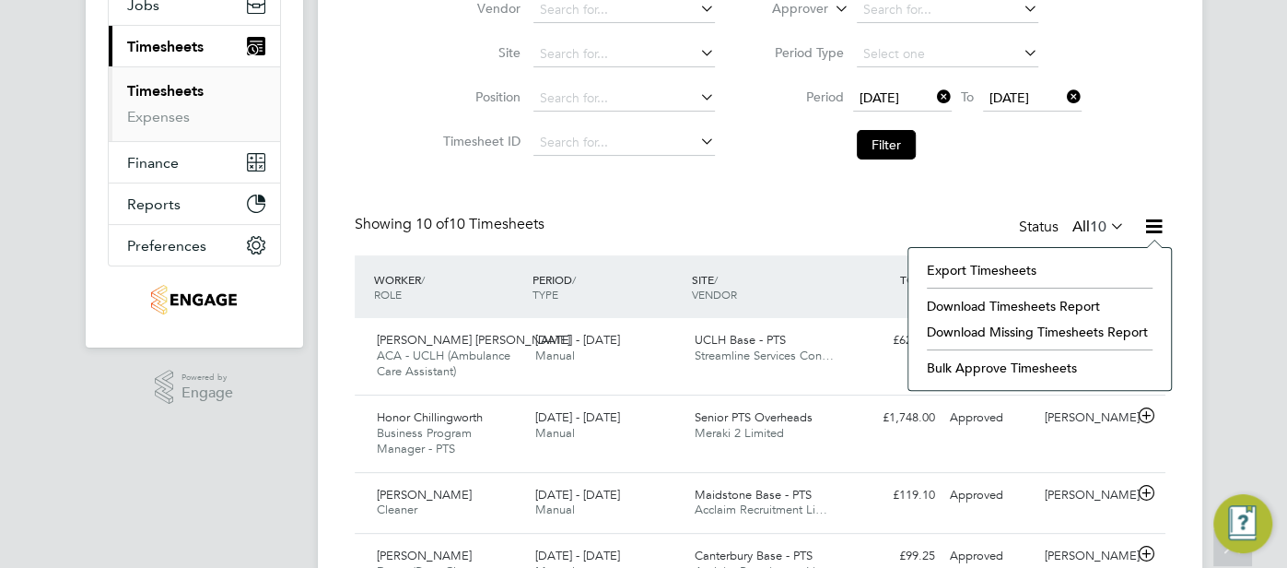
click at [1091, 329] on li "Download Missing Timesheets Report" at bounding box center [1040, 332] width 244 height 26
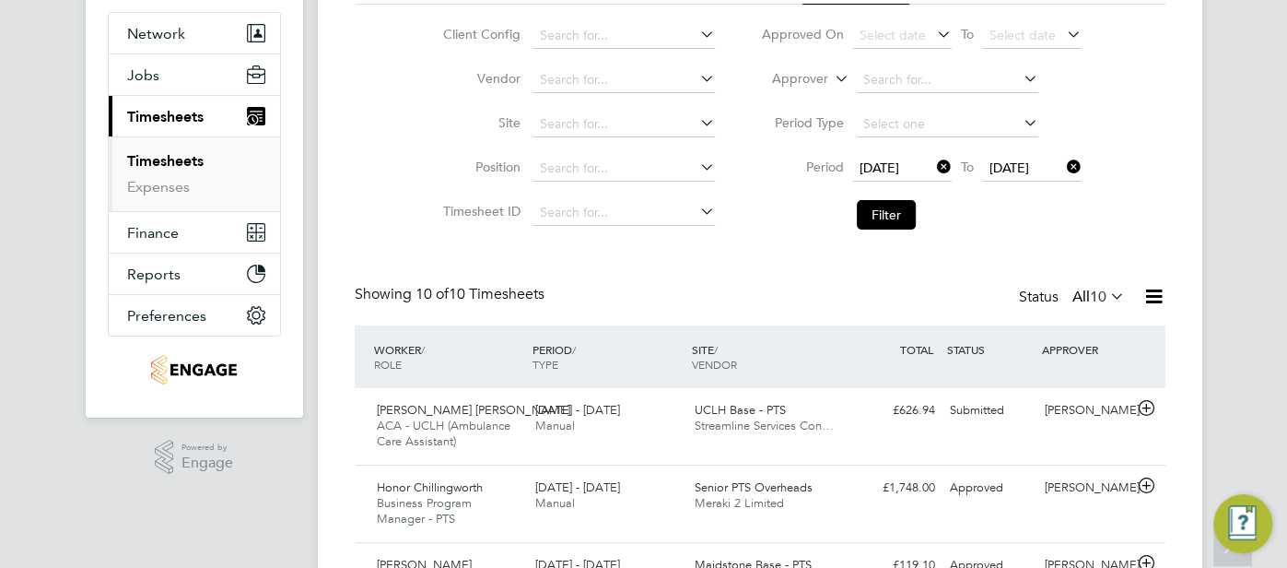
scroll to position [155, 0]
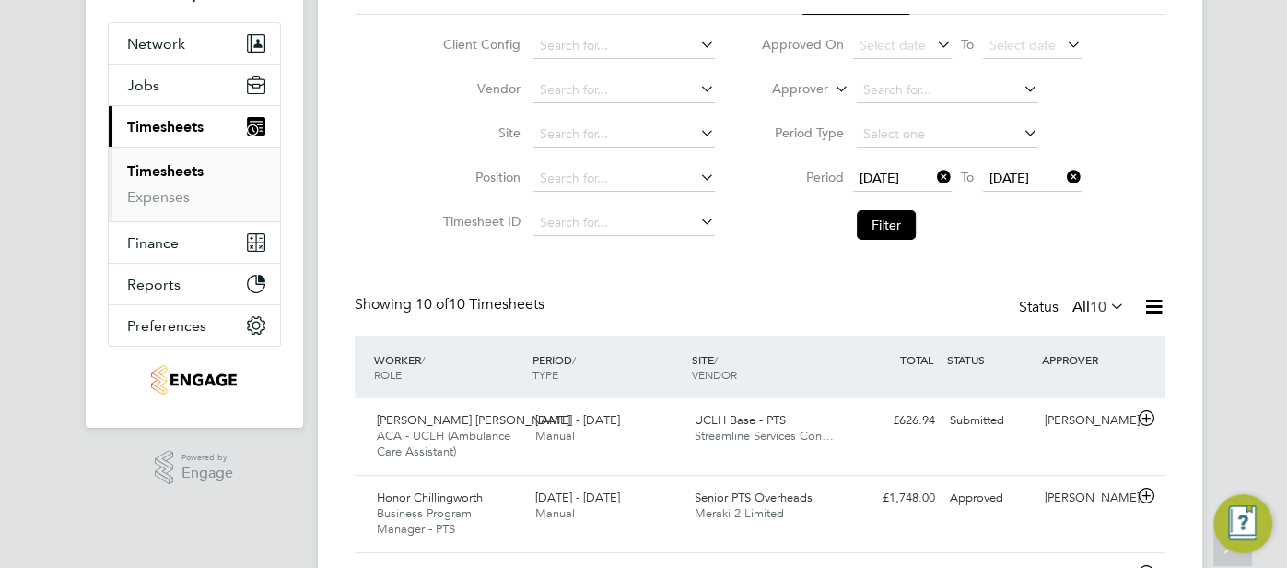
click at [934, 171] on icon at bounding box center [934, 177] width 0 height 26
click at [1064, 177] on icon at bounding box center [1064, 177] width 0 height 26
click at [831, 91] on icon at bounding box center [831, 84] width 0 height 17
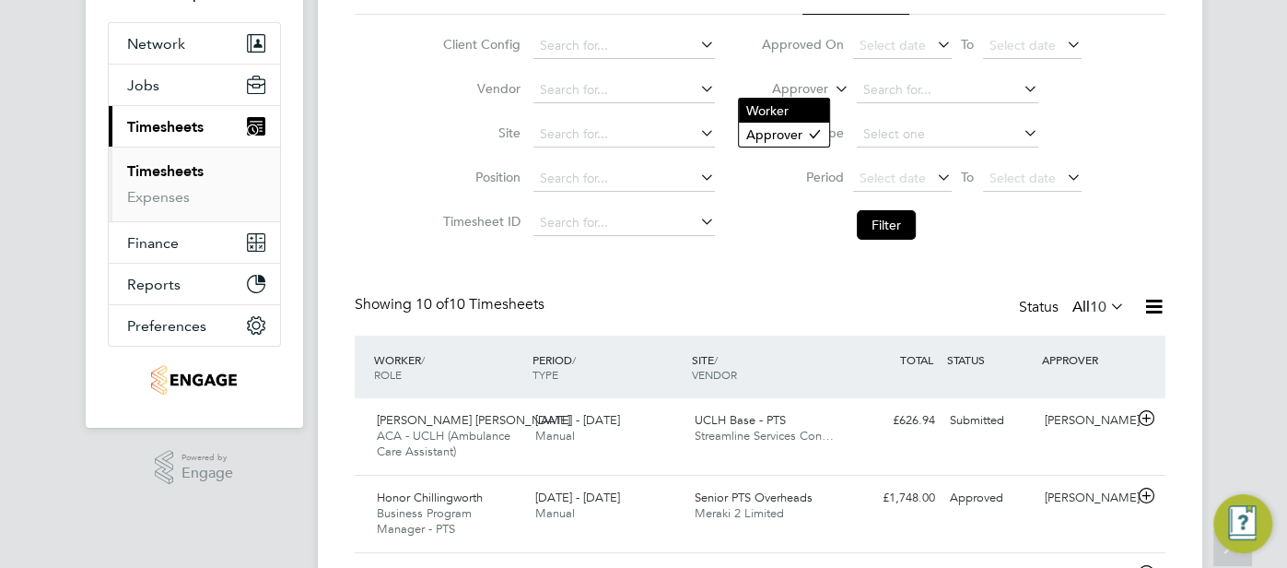
click at [813, 106] on li "Worker" at bounding box center [784, 111] width 90 height 24
click at [871, 87] on input at bounding box center [948, 90] width 182 height 26
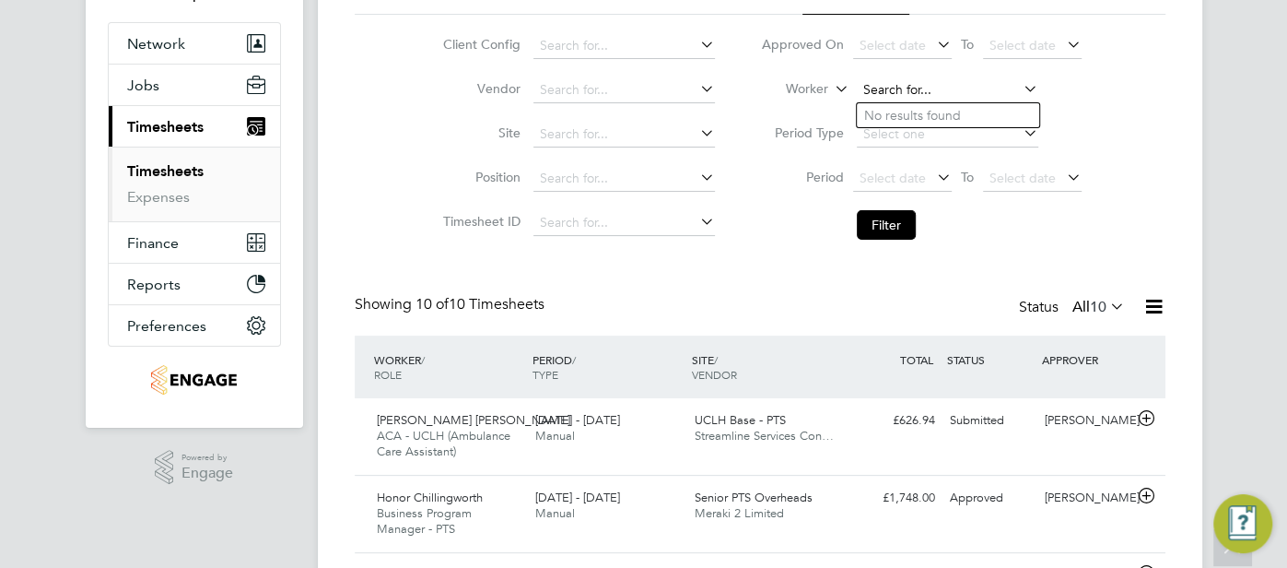
paste input "Christina Burfield"
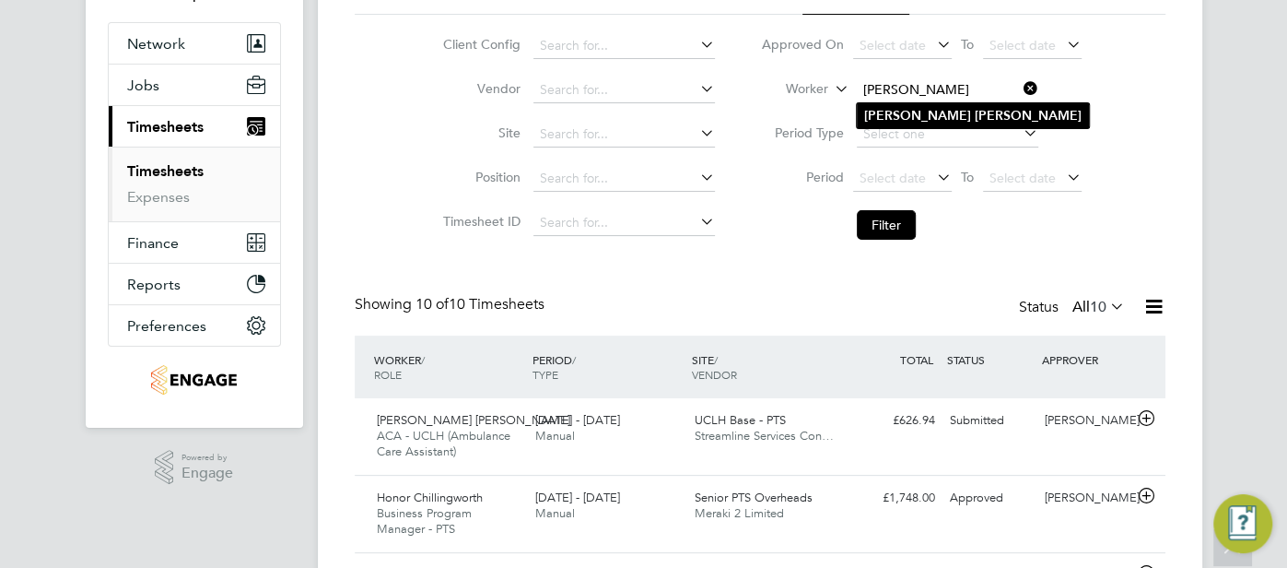
type input "Christina Burfield"
click at [896, 110] on b "Christina" at bounding box center [917, 116] width 107 height 16
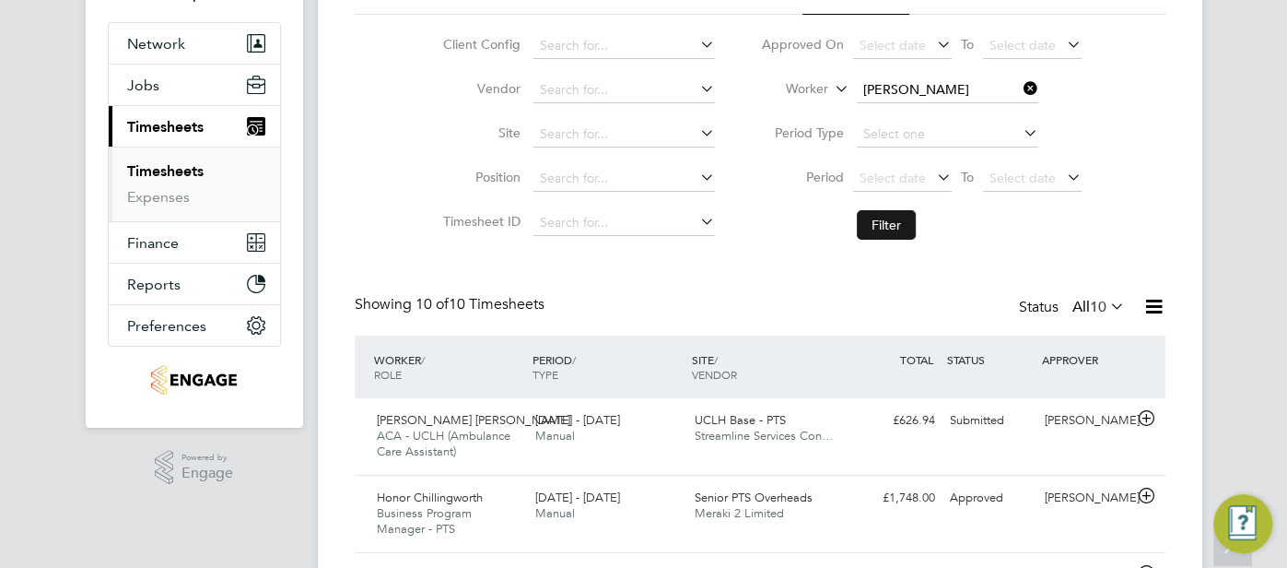
click at [876, 220] on button "Filter" at bounding box center [886, 224] width 59 height 29
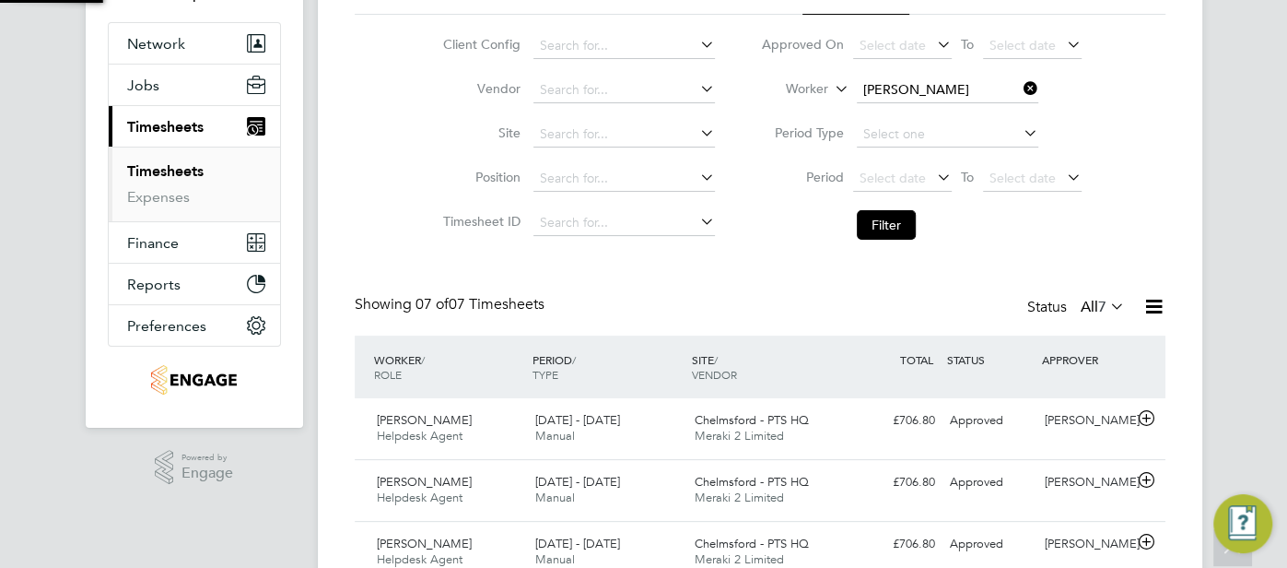
scroll to position [9, 9]
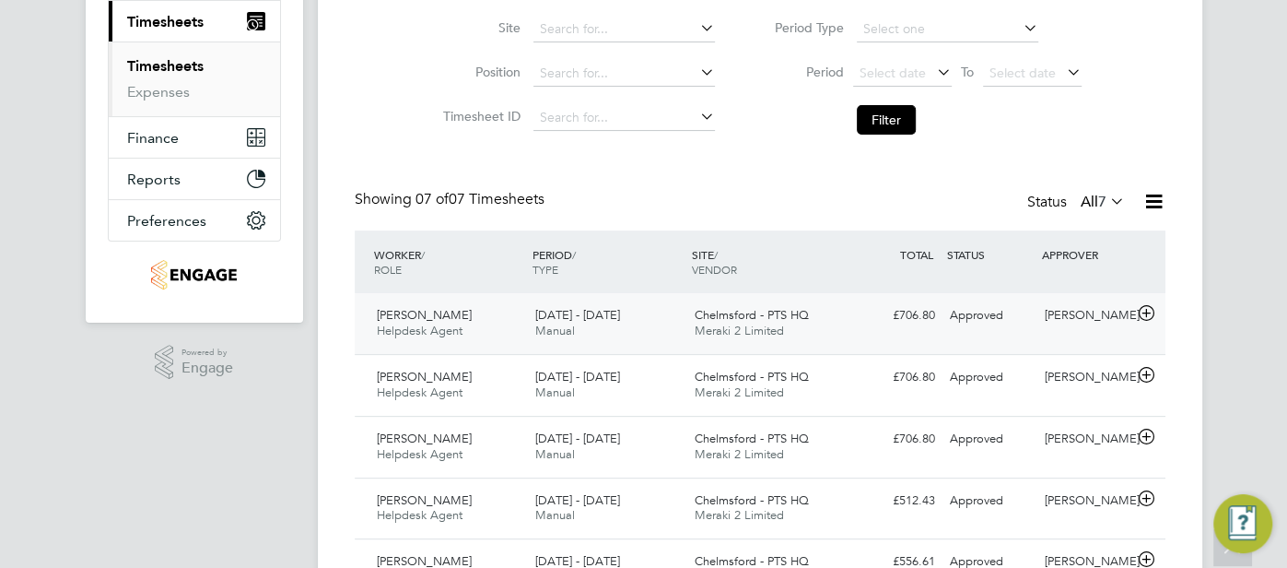
click at [1008, 314] on div "Approved" at bounding box center [991, 315] width 96 height 30
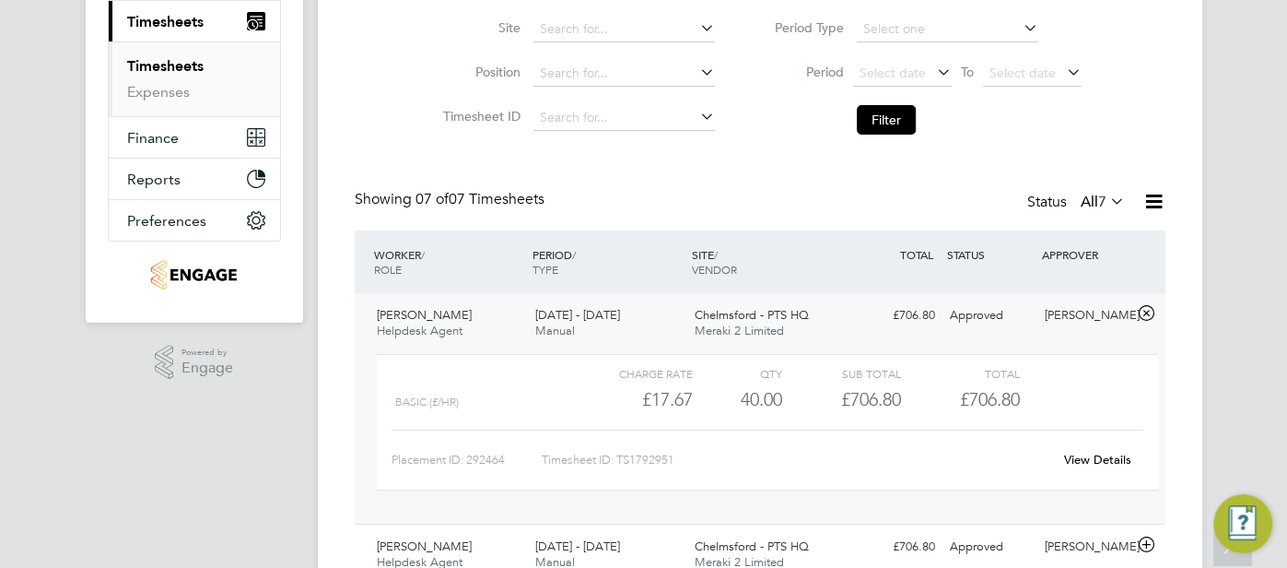
click at [1100, 461] on link "View Details" at bounding box center [1097, 460] width 67 height 16
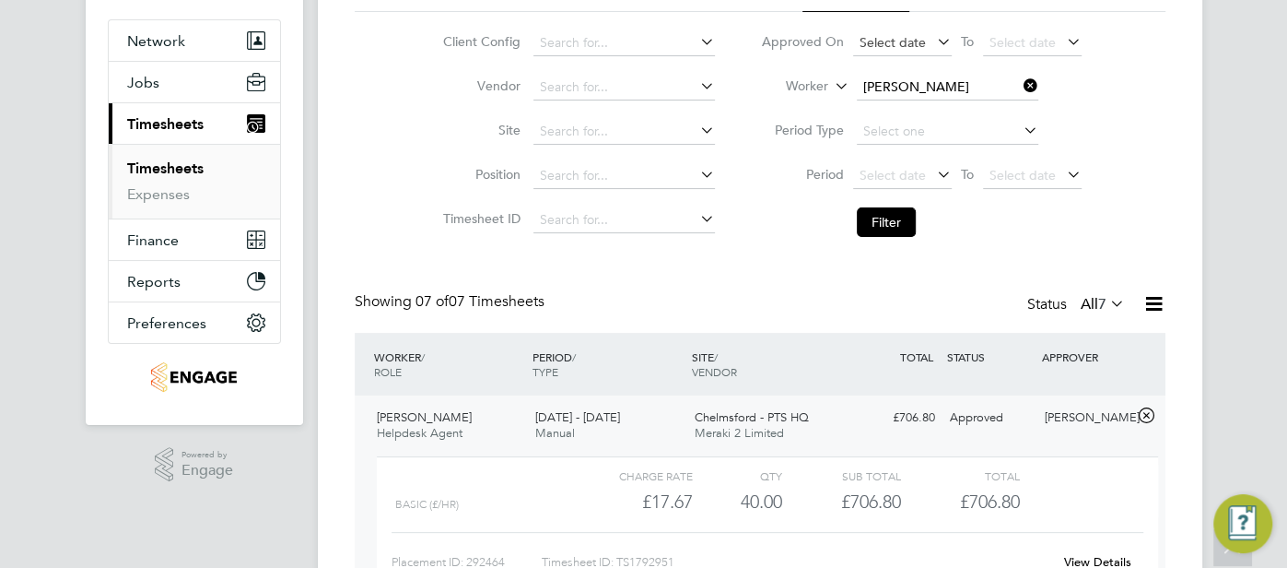
scroll to position [17, 0]
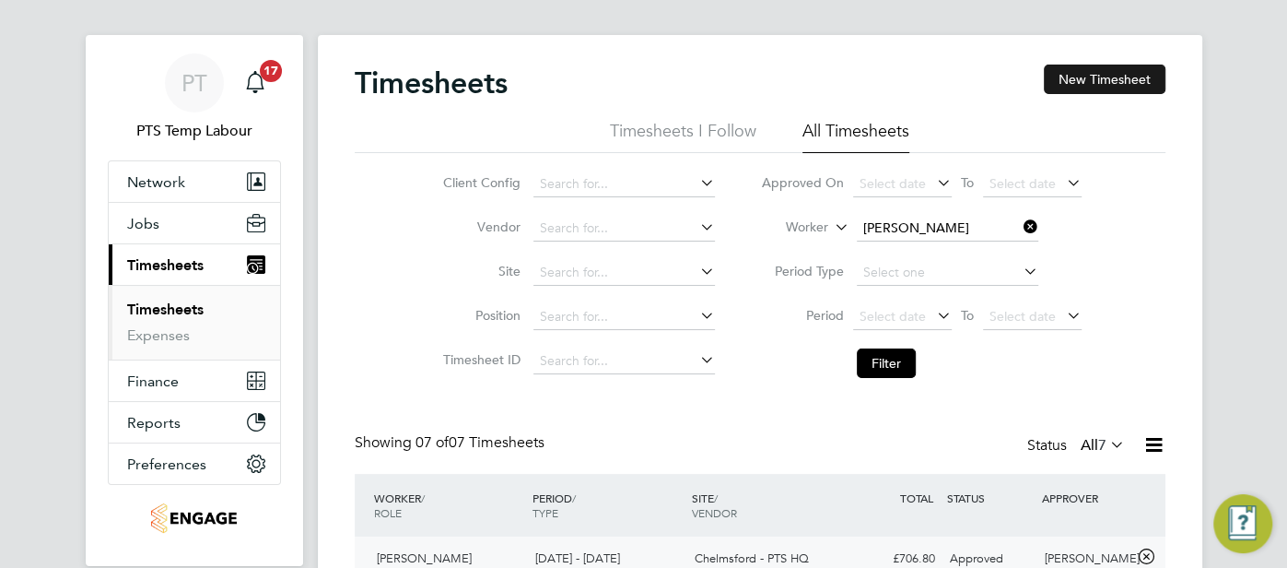
click at [1107, 76] on button "New Timesheet" at bounding box center [1105, 79] width 122 height 29
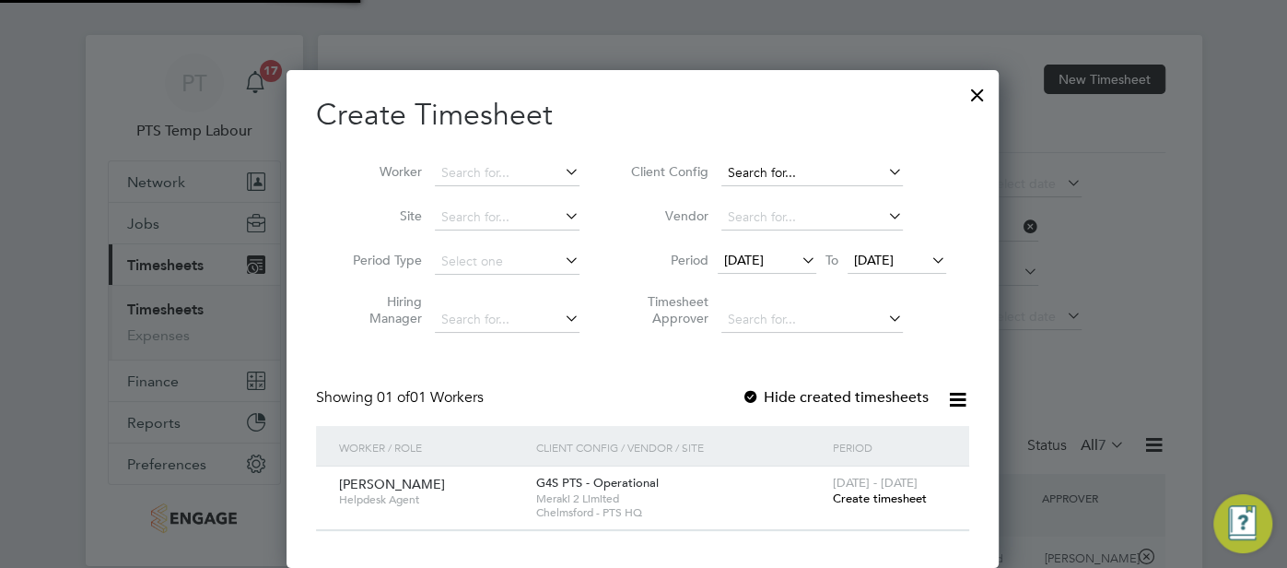
scroll to position [9, 8]
click at [470, 168] on input at bounding box center [507, 173] width 145 height 26
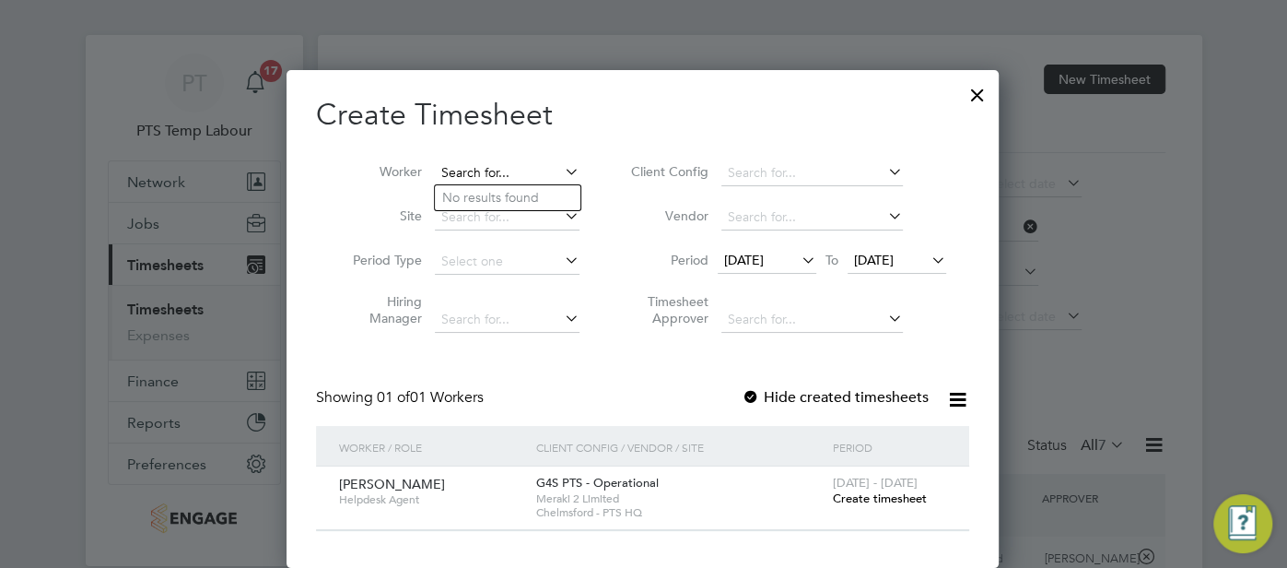
paste input "Christina Burfield"
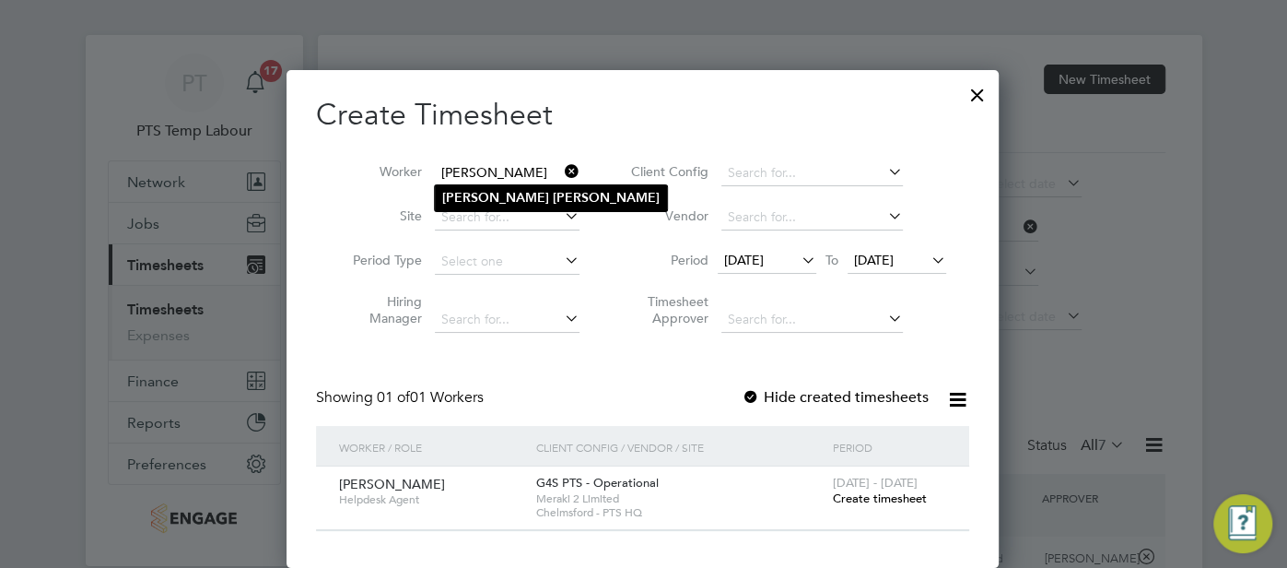
type input "Christina Burfield"
click at [553, 194] on b "Burfield" at bounding box center [606, 198] width 107 height 16
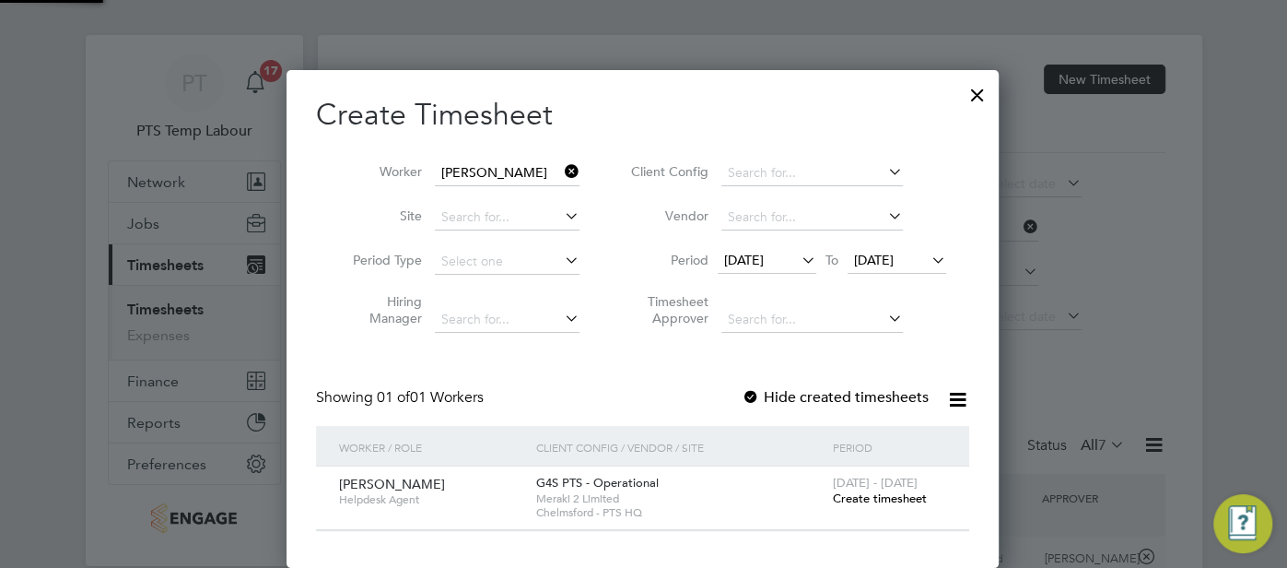
scroll to position [496, 713]
click at [902, 500] on span "Create timesheet" at bounding box center [879, 498] width 94 height 16
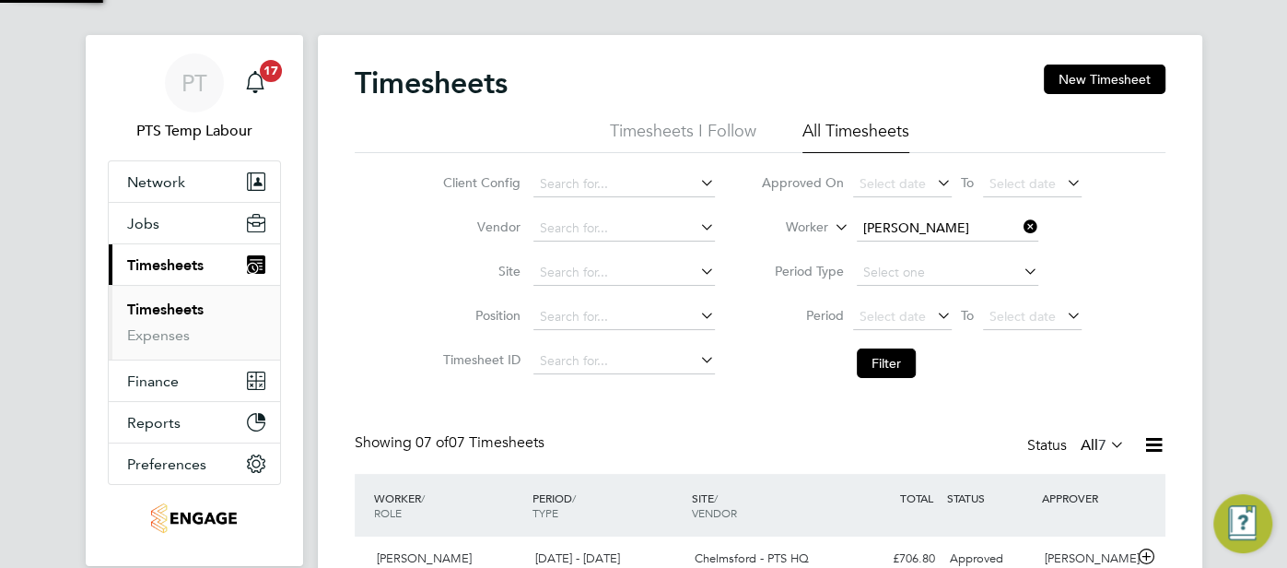
scroll to position [46, 159]
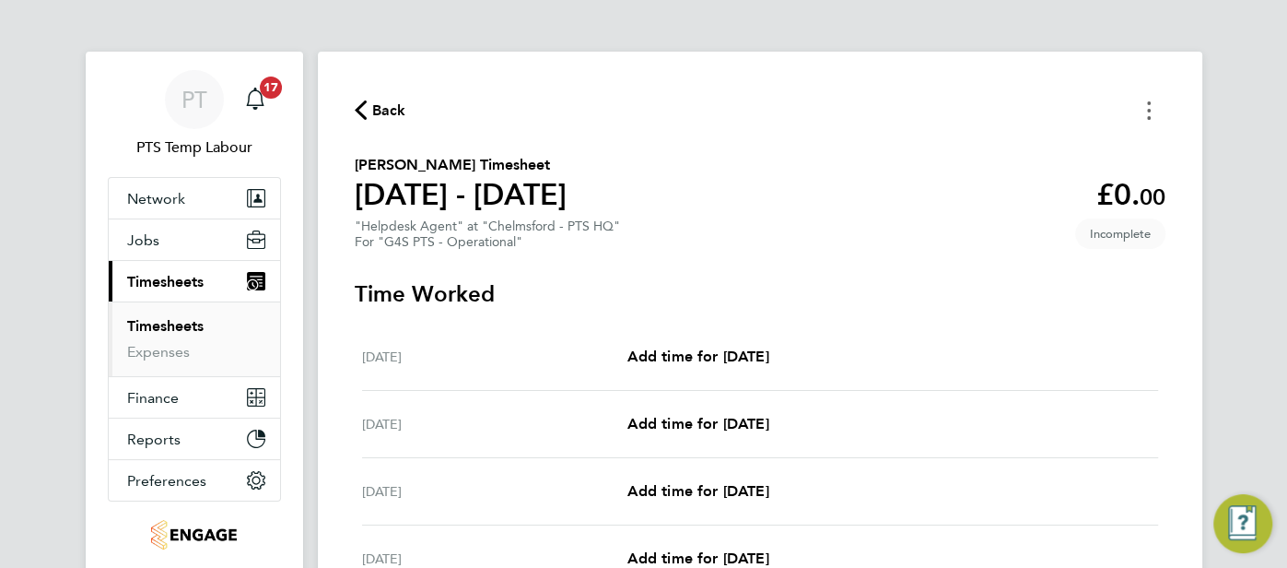
click at [1141, 104] on button "Timesheets Menu" at bounding box center [1149, 110] width 33 height 29
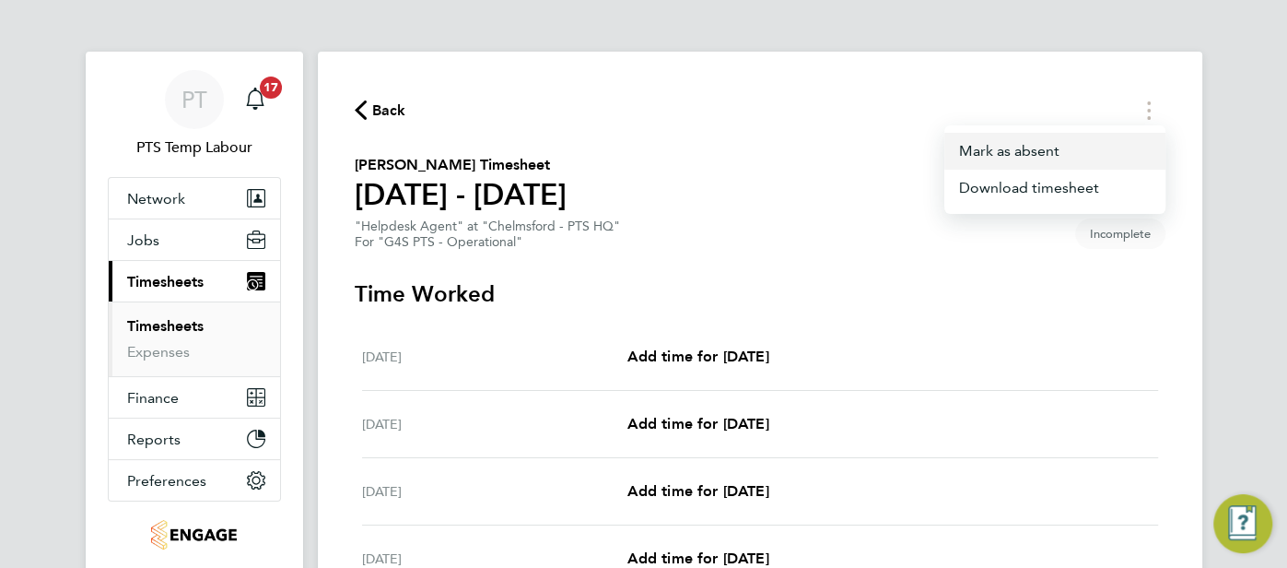
click at [1057, 156] on button "Mark as absent" at bounding box center [1055, 151] width 221 height 37
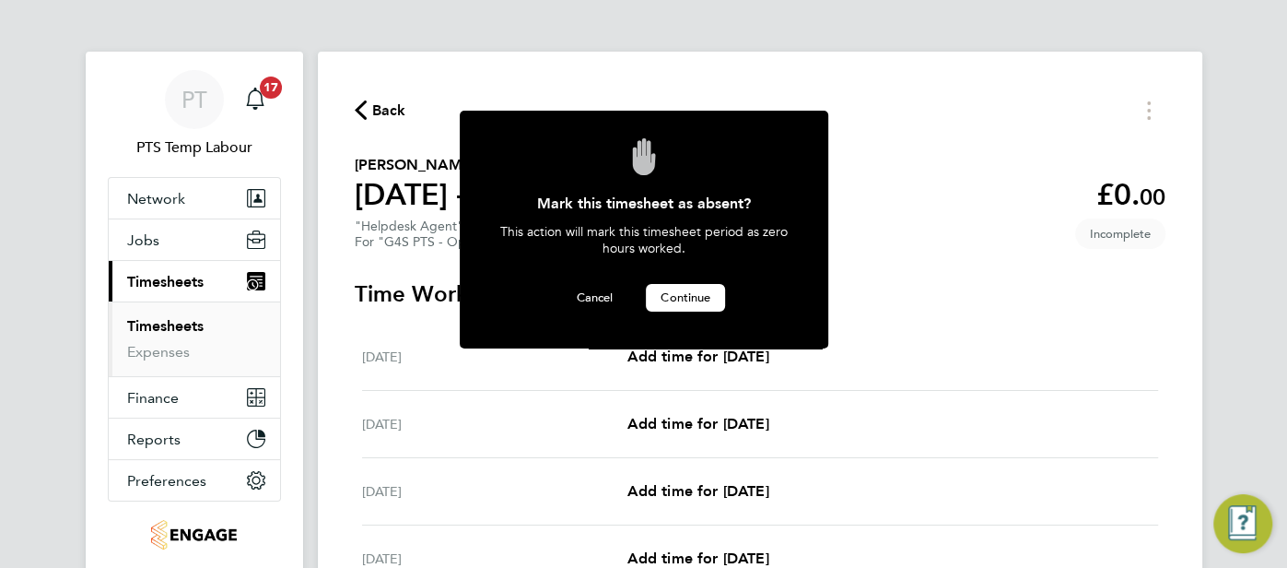
click at [677, 296] on span "Continue" at bounding box center [686, 297] width 50 height 16
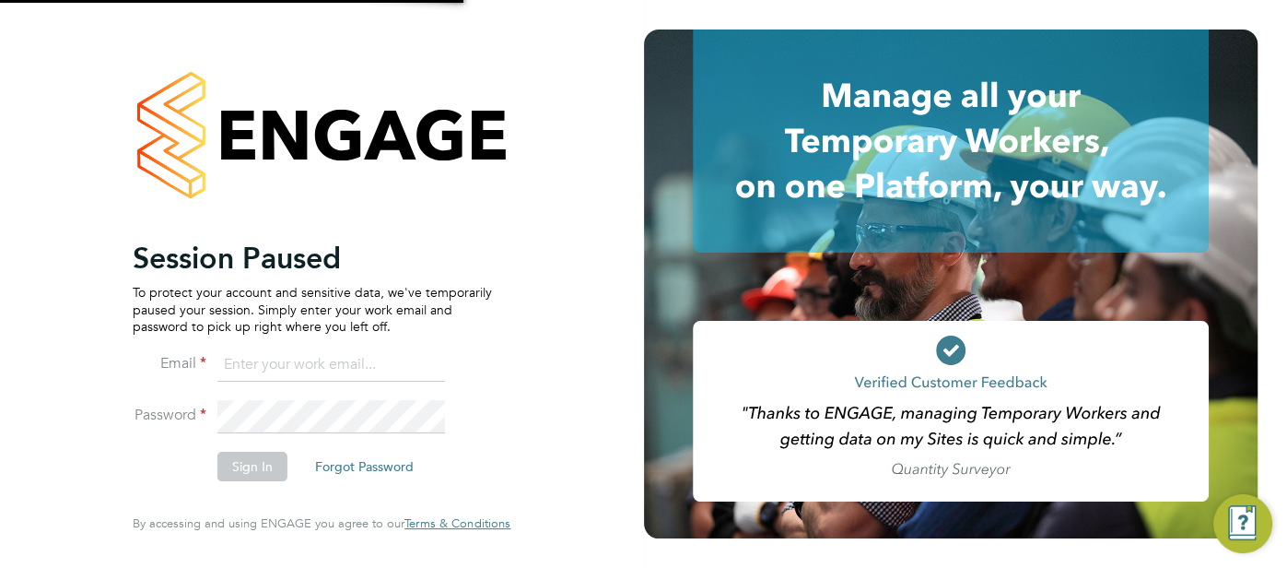
type input "[EMAIL_ADDRESS][DOMAIN_NAME]"
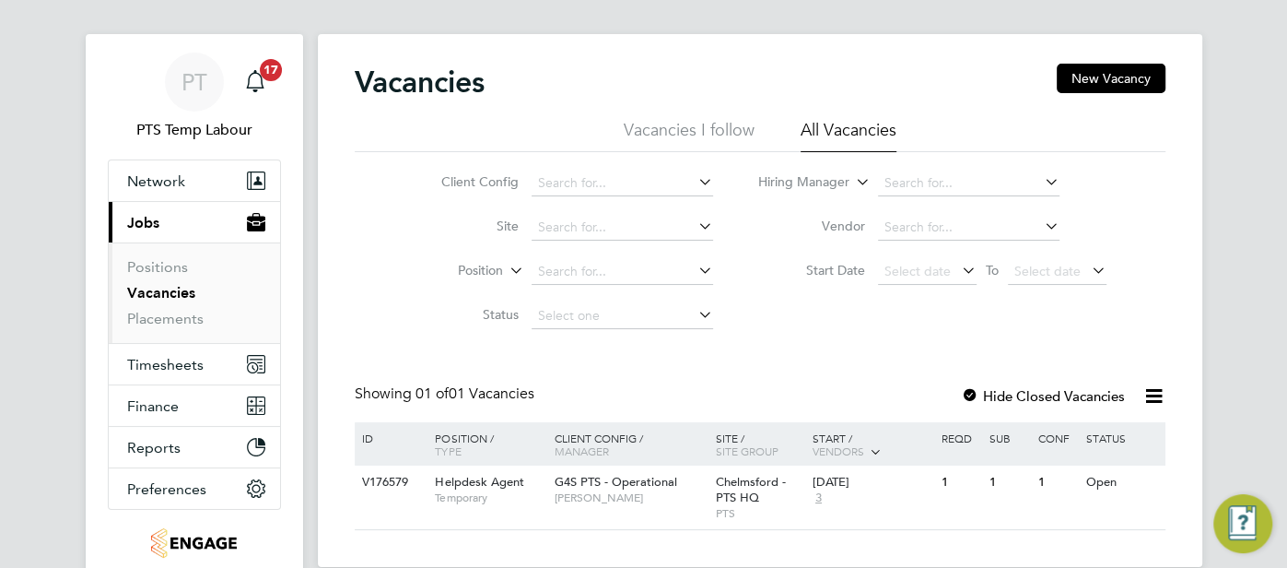
scroll to position [18, 0]
click at [172, 365] on span "Timesheets" at bounding box center [165, 364] width 76 height 18
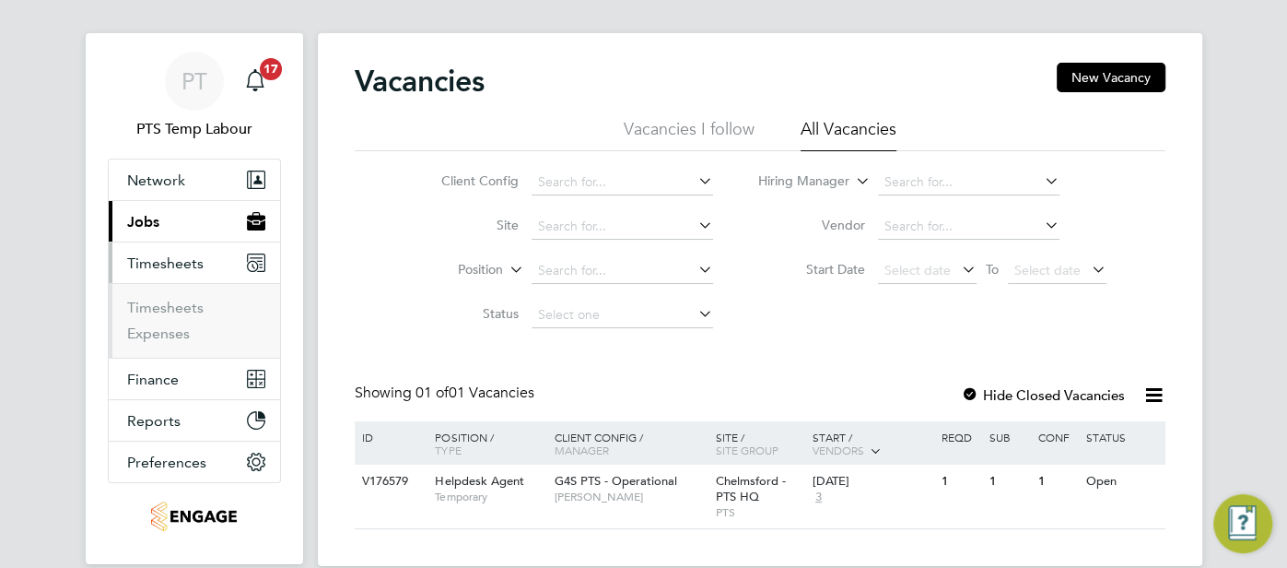
click at [187, 316] on li "Timesheets" at bounding box center [196, 312] width 138 height 26
click at [192, 305] on link "Timesheets" at bounding box center [165, 308] width 76 height 18
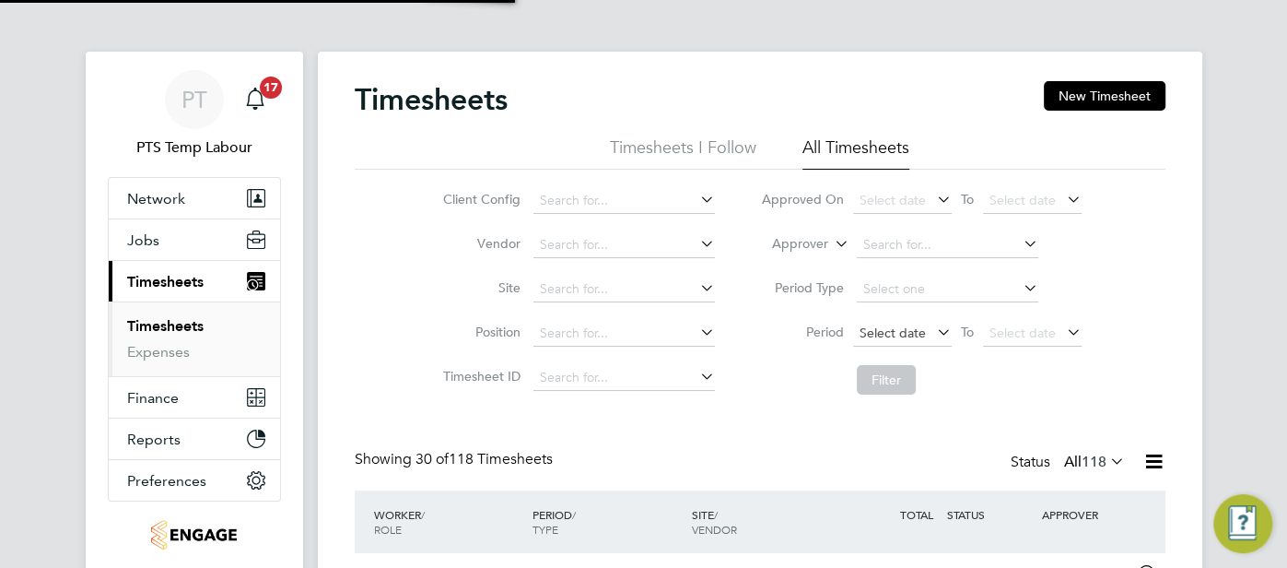
drag, startPoint x: 897, startPoint y: 322, endPoint x: 911, endPoint y: 332, distance: 17.1
click at [897, 322] on span "Select date" at bounding box center [902, 334] width 99 height 25
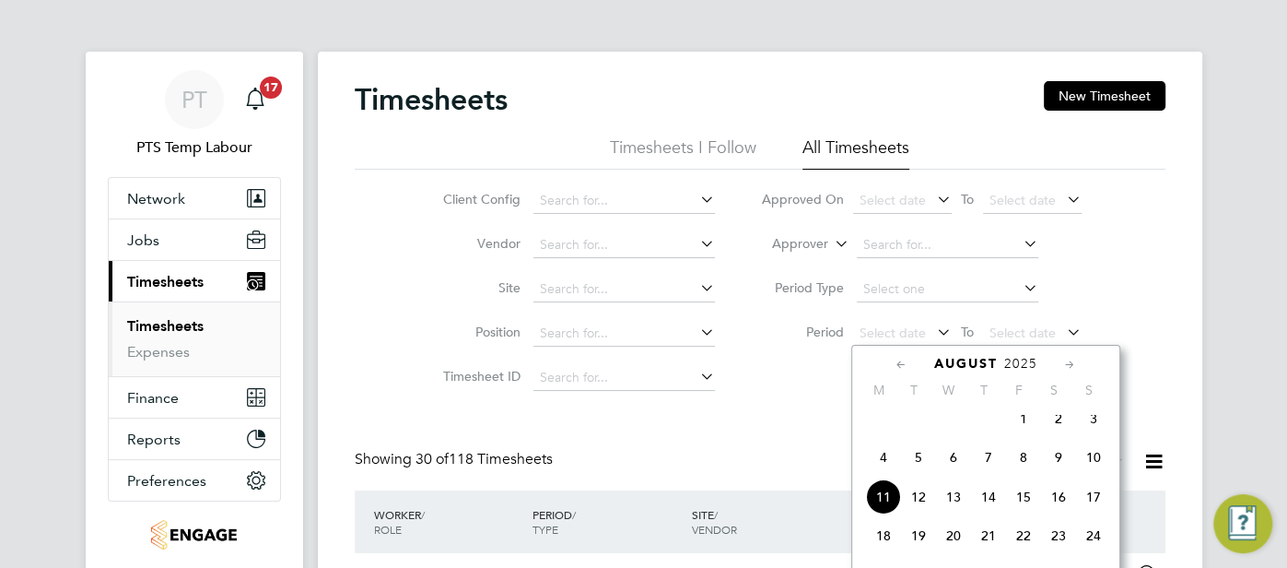
click at [886, 471] on span "4" at bounding box center [883, 457] width 35 height 35
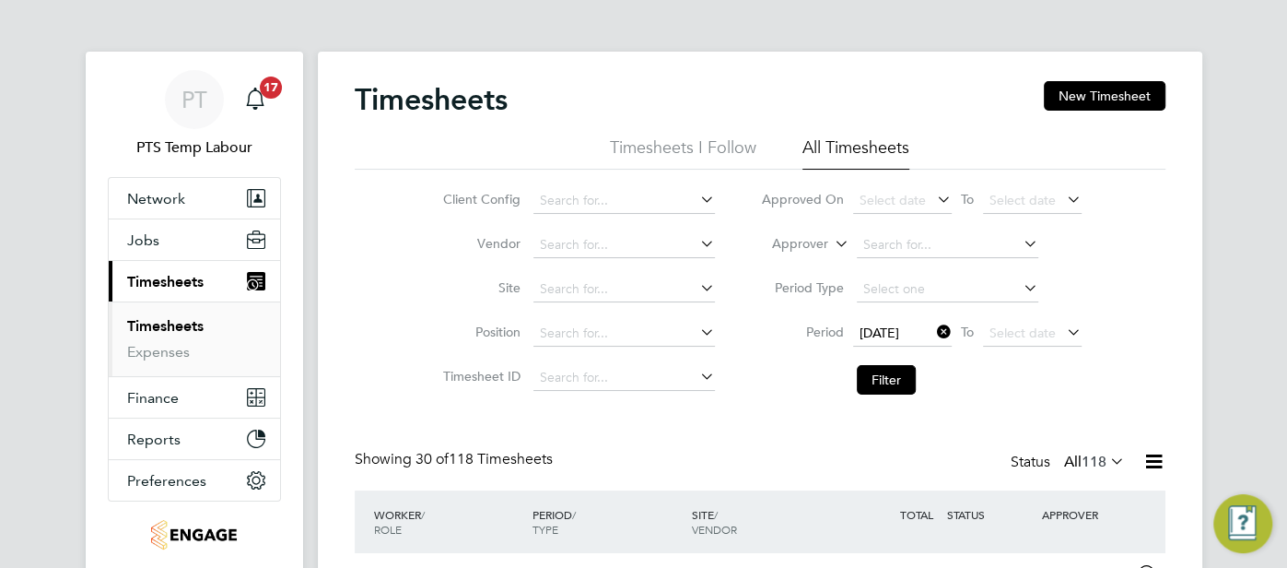
drag, startPoint x: 1009, startPoint y: 328, endPoint x: 1040, endPoint y: 347, distance: 36.4
click at [1013, 330] on span "Select date" at bounding box center [1023, 332] width 66 height 17
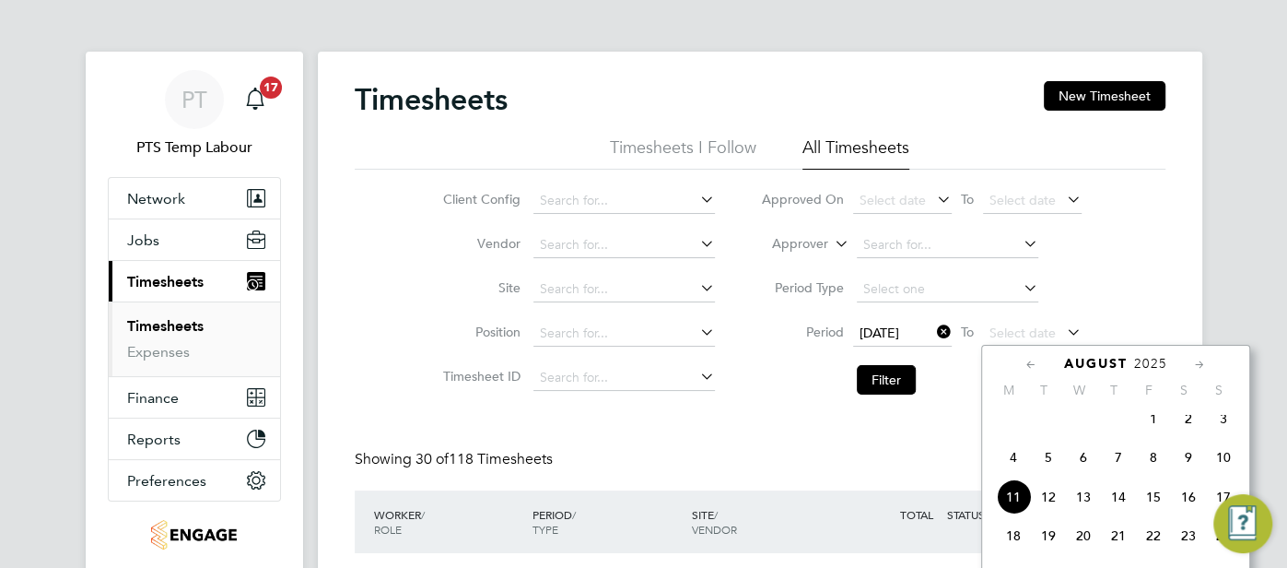
click at [1227, 463] on span "10" at bounding box center [1223, 457] width 35 height 35
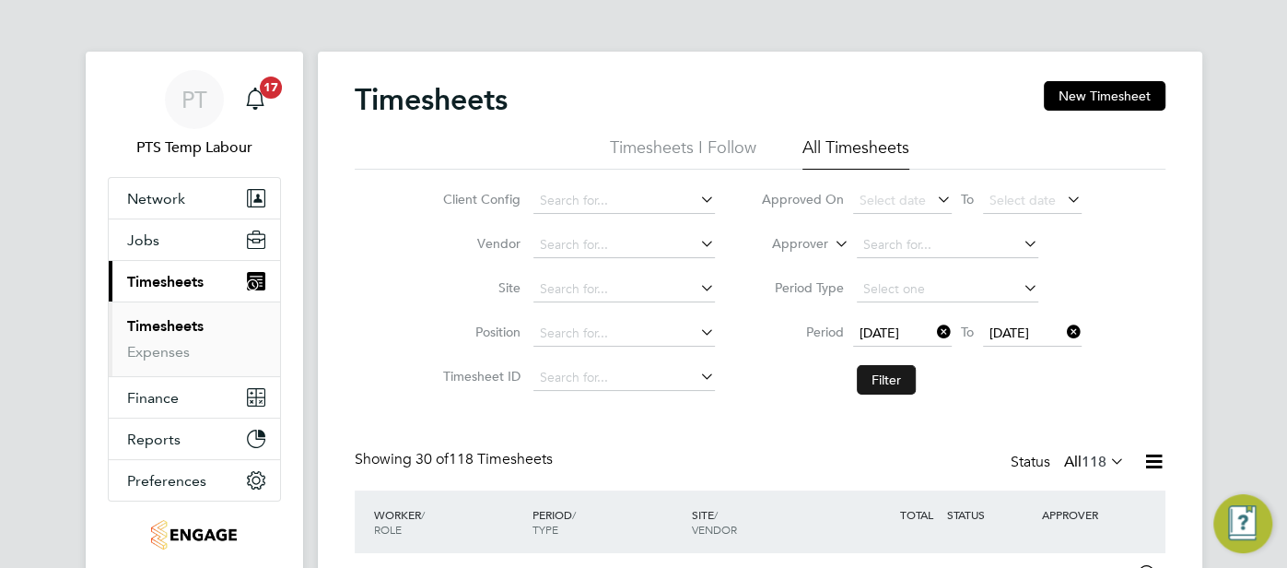
click at [891, 381] on button "Filter" at bounding box center [886, 379] width 59 height 29
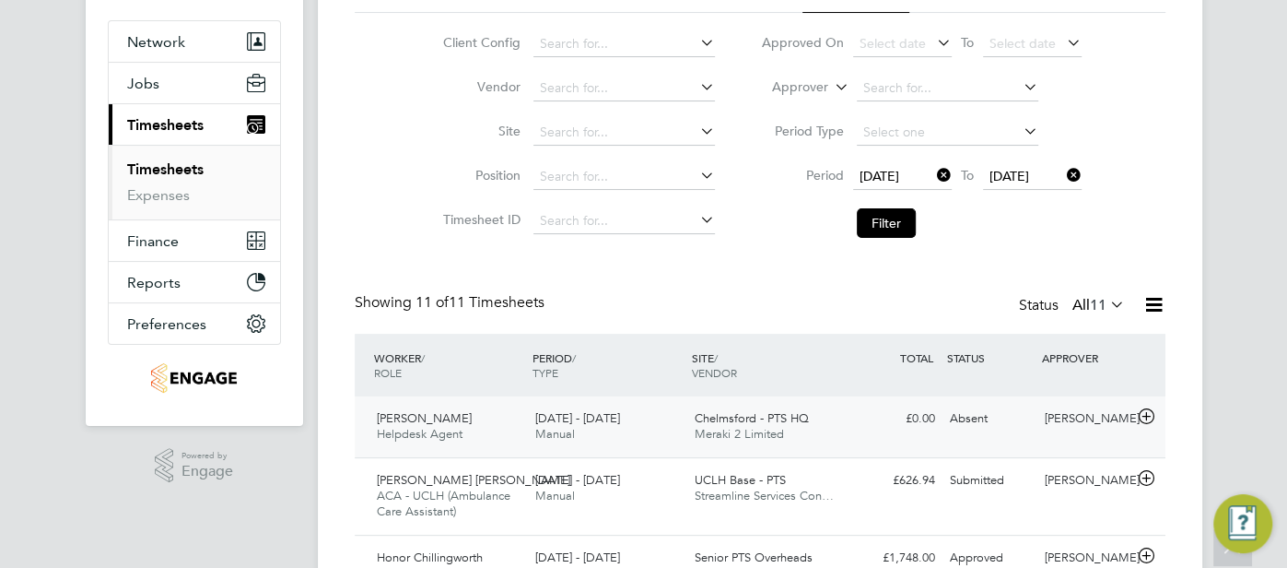
click at [988, 415] on div "Absent" at bounding box center [991, 419] width 96 height 30
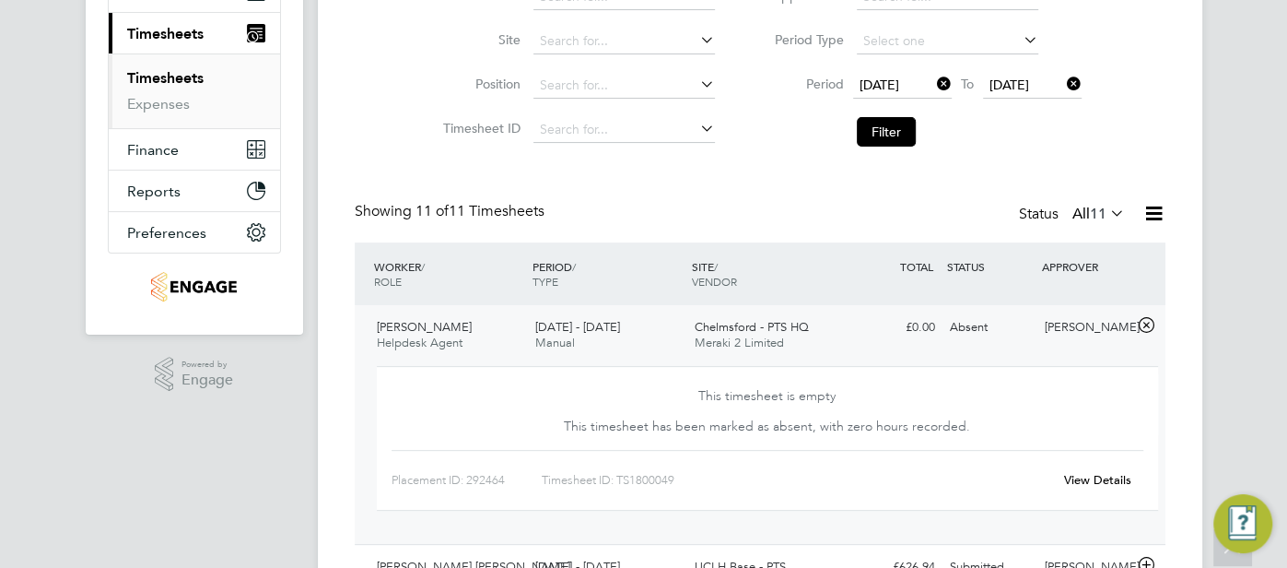
click at [1101, 477] on link "View Details" at bounding box center [1097, 480] width 67 height 16
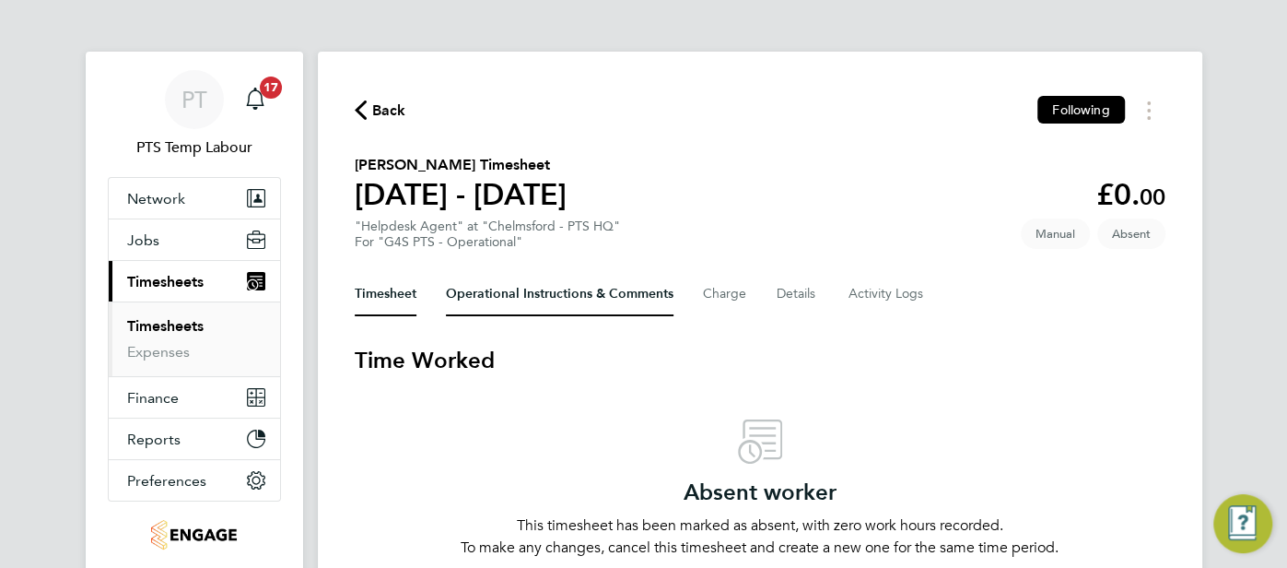
click at [507, 300] on Comments-tab "Operational Instructions & Comments" at bounding box center [560, 294] width 228 height 44
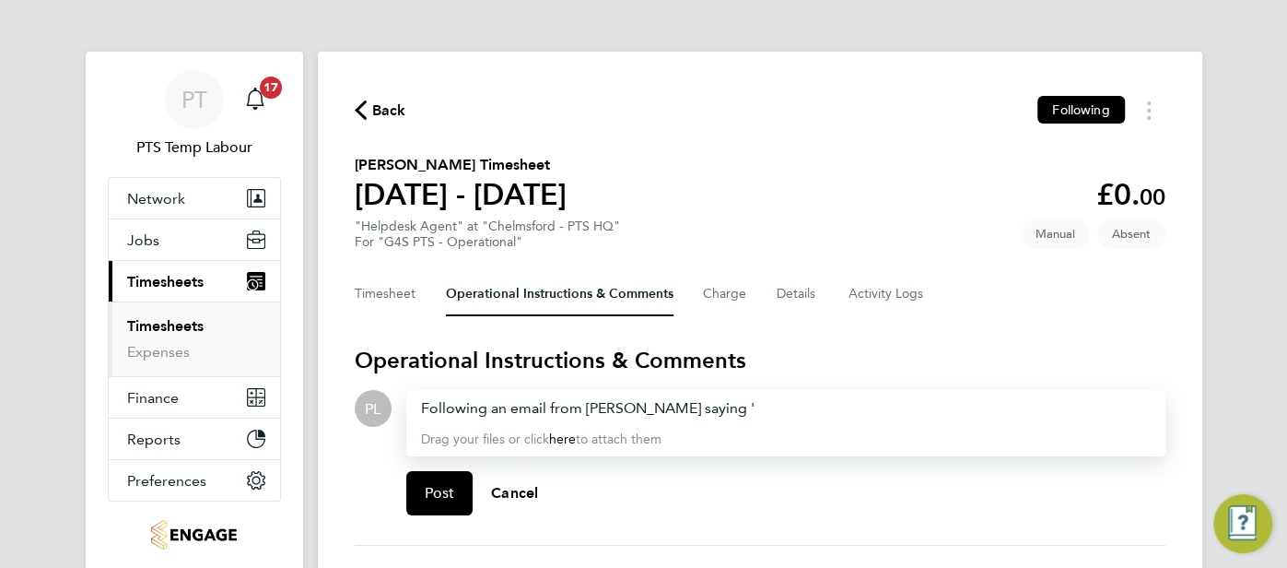
click at [735, 404] on div "Following an email from [PERSON_NAME] saying '" at bounding box center [786, 408] width 730 height 22
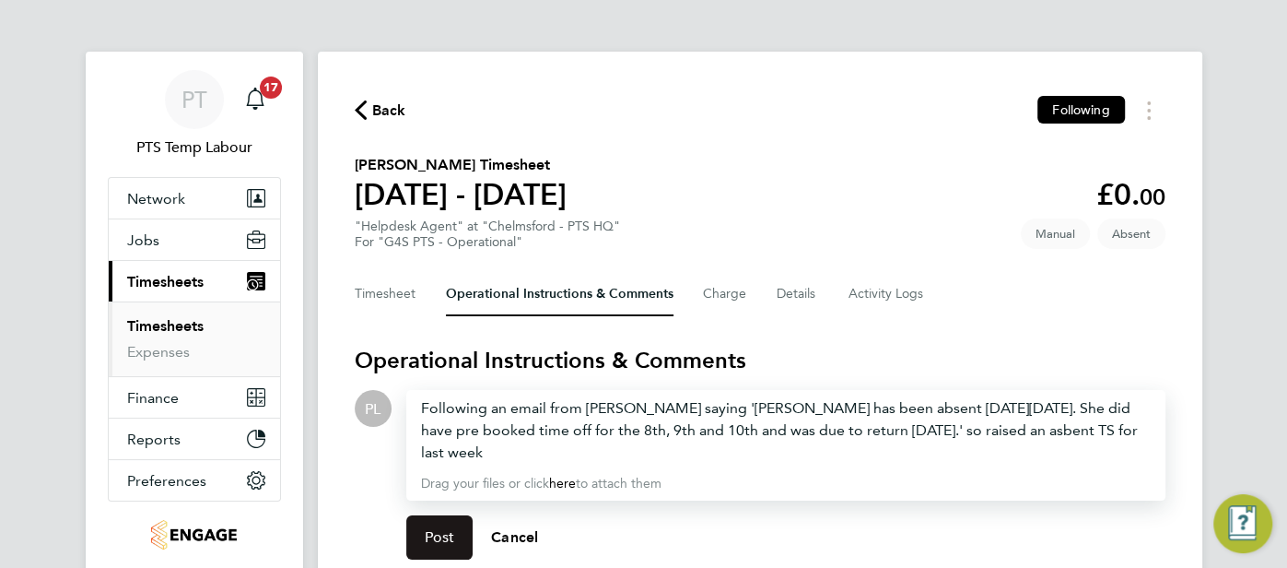
click at [426, 542] on span "Post" at bounding box center [440, 537] width 30 height 18
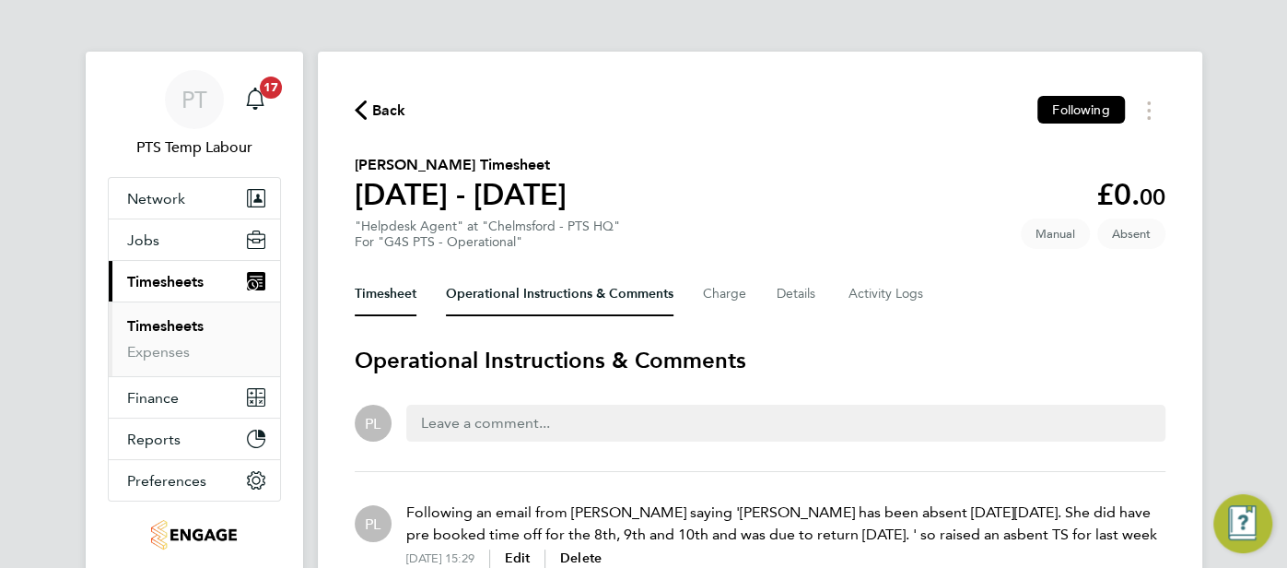
click at [393, 300] on button "Timesheet" at bounding box center [386, 294] width 62 height 44
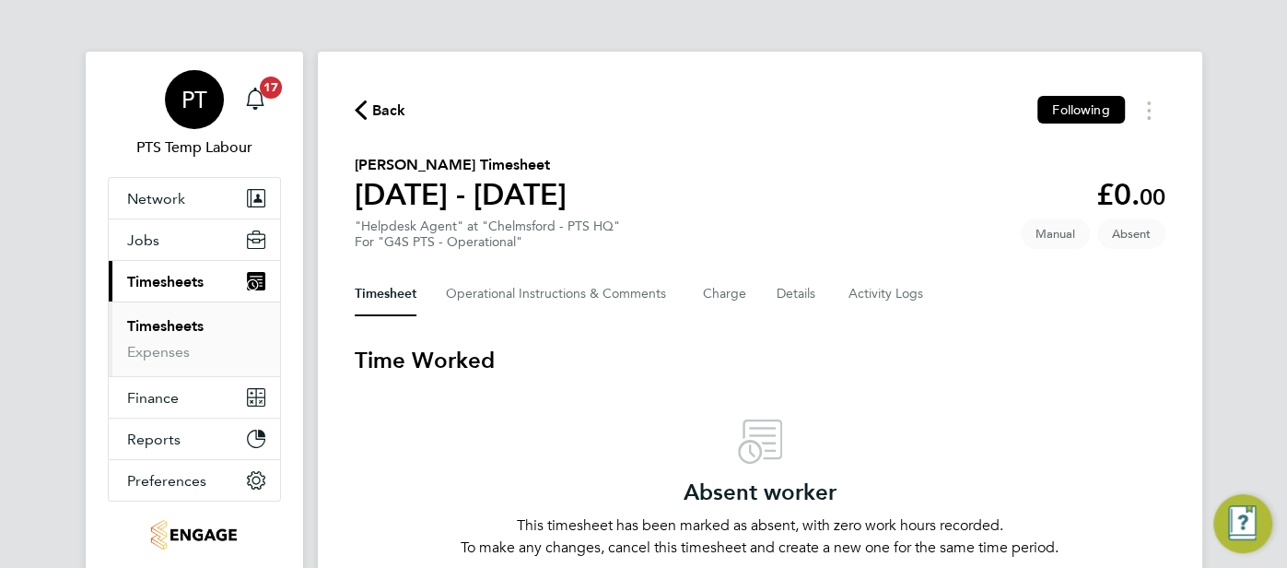
click at [186, 101] on span "PT" at bounding box center [195, 100] width 26 height 24
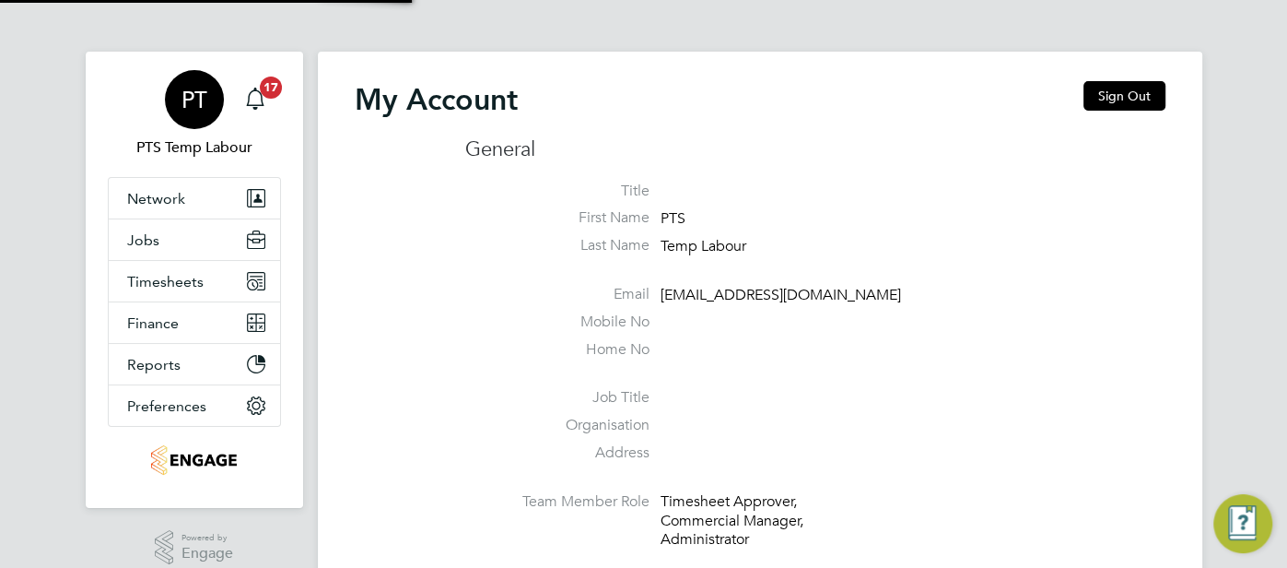
type input "[EMAIL_ADDRESS][DOMAIN_NAME]"
drag, startPoint x: 1113, startPoint y: 97, endPoint x: 1092, endPoint y: 102, distance: 21.9
click at [1105, 100] on button "Sign Out" at bounding box center [1125, 95] width 82 height 29
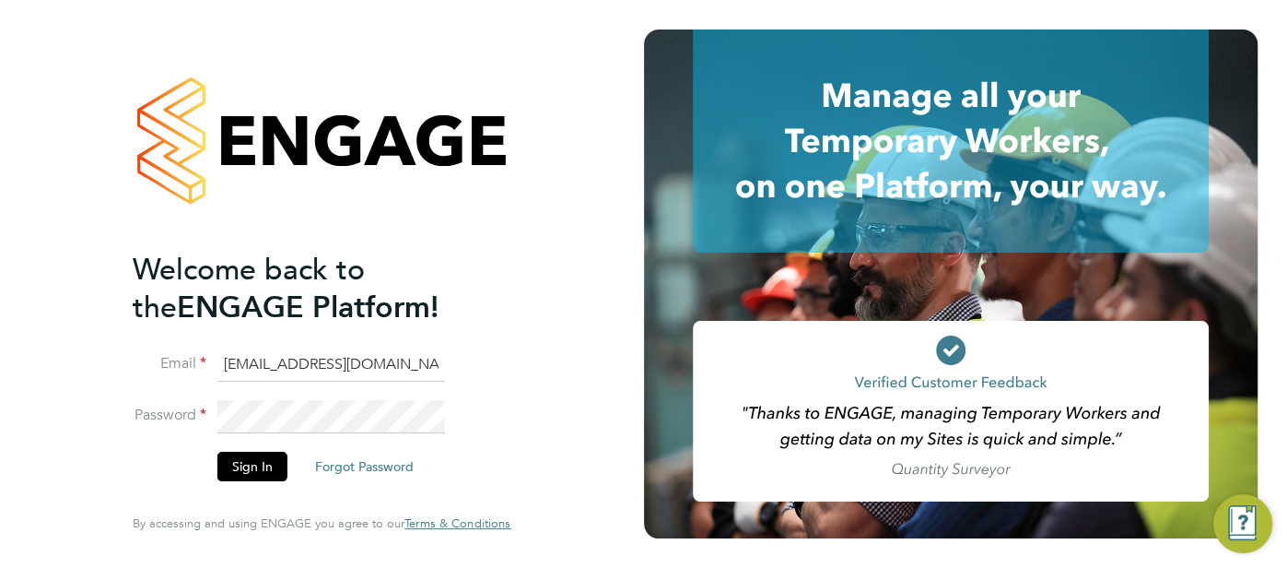
drag, startPoint x: 400, startPoint y: 364, endPoint x: 209, endPoint y: 364, distance: 190.8
click at [209, 364] on li "Email [EMAIL_ADDRESS][DOMAIN_NAME]" at bounding box center [312, 374] width 359 height 52
type input "m"
drag, startPoint x: 242, startPoint y: 370, endPoint x: 194, endPoint y: 363, distance: 49.4
click at [194, 363] on li "Email m" at bounding box center [312, 374] width 359 height 52
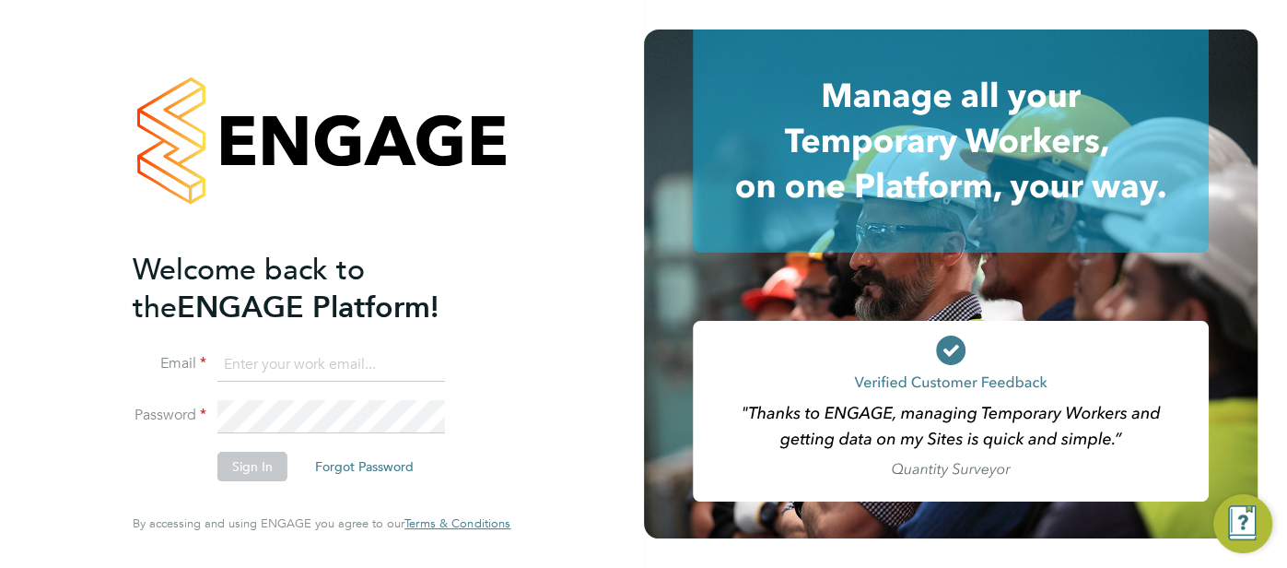
type input "[EMAIL_ADDRESS][DOMAIN_NAME]"
click at [281, 468] on button "Sign In" at bounding box center [252, 466] width 70 height 29
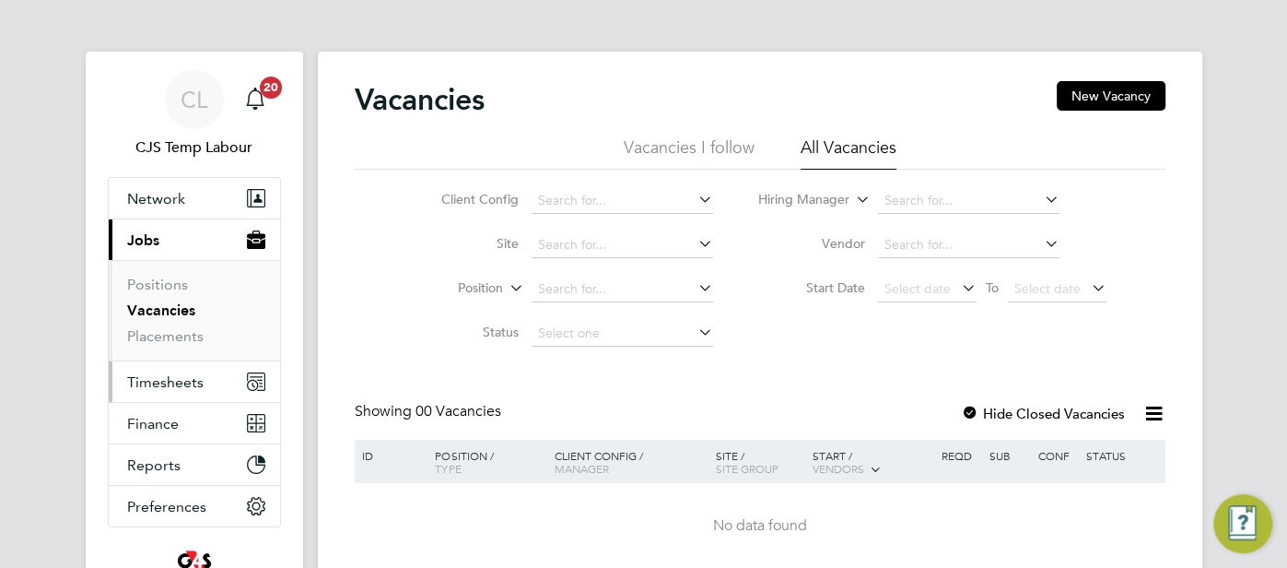
click at [199, 380] on span "Timesheets" at bounding box center [165, 382] width 76 height 18
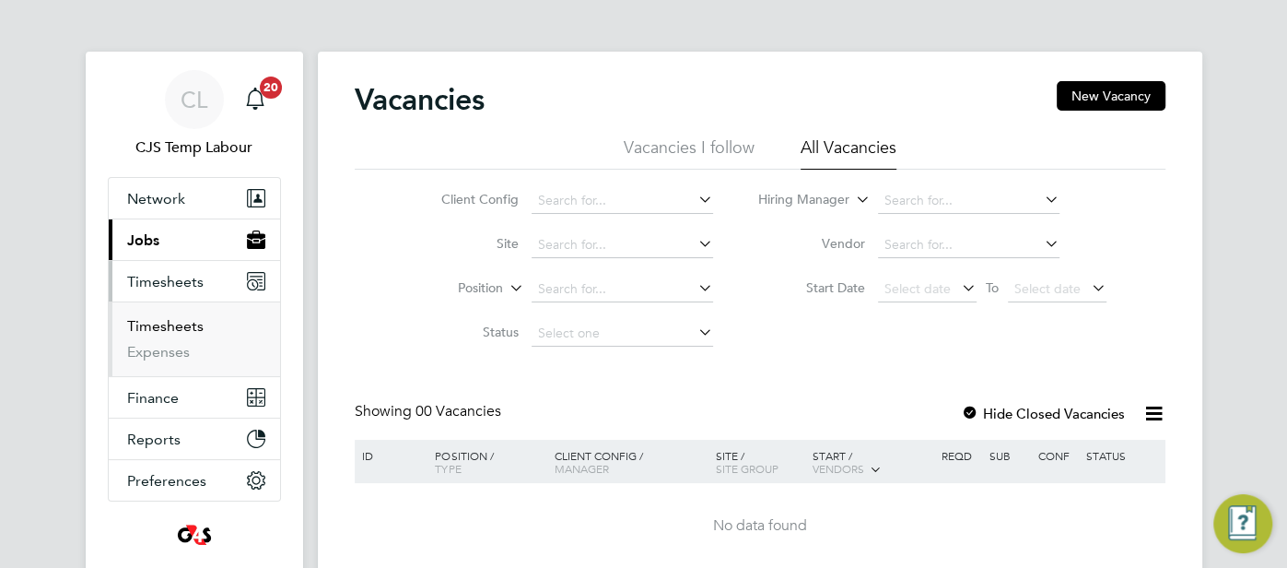
click at [171, 330] on link "Timesheets" at bounding box center [165, 326] width 76 height 18
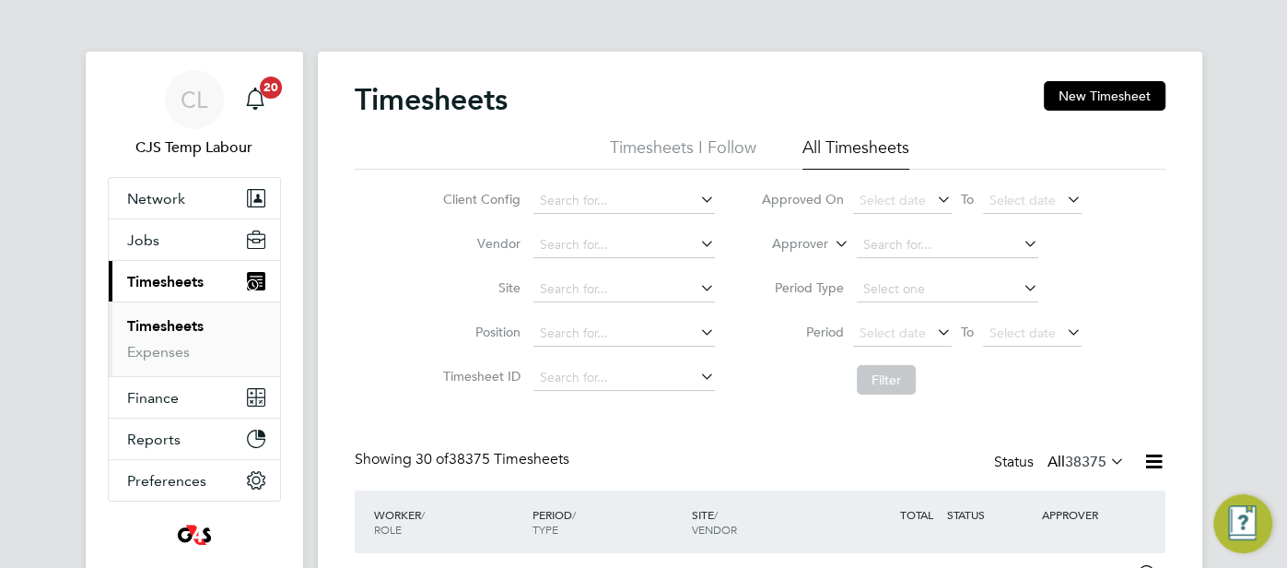
click at [1152, 461] on icon at bounding box center [1154, 461] width 23 height 23
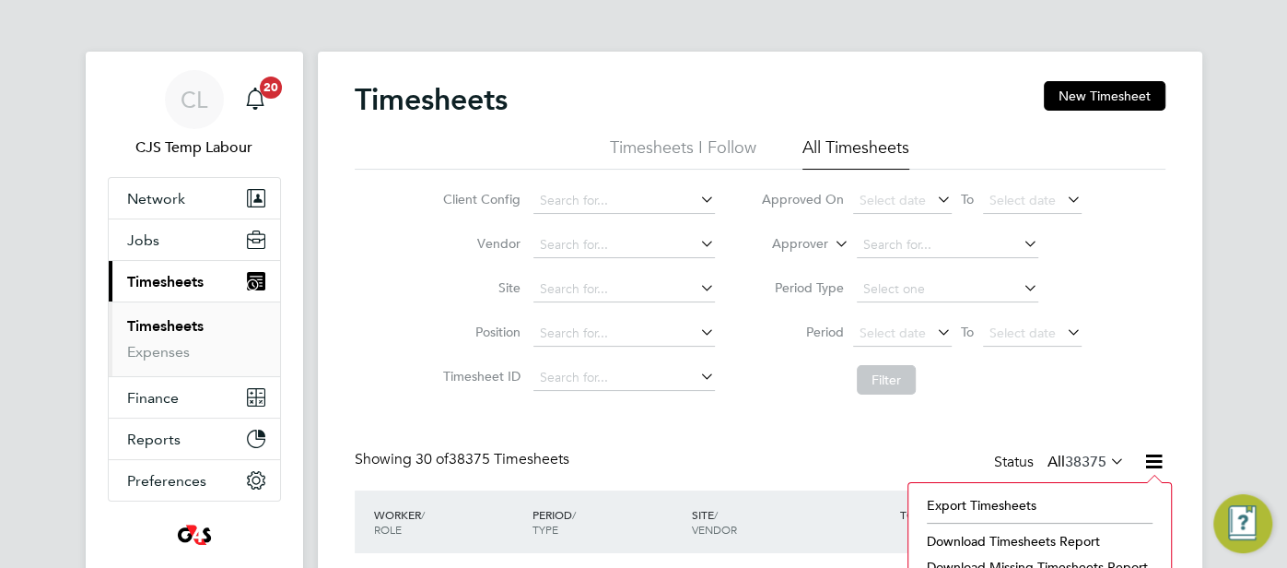
click at [1080, 462] on span "38375" at bounding box center [1085, 462] width 41 height 18
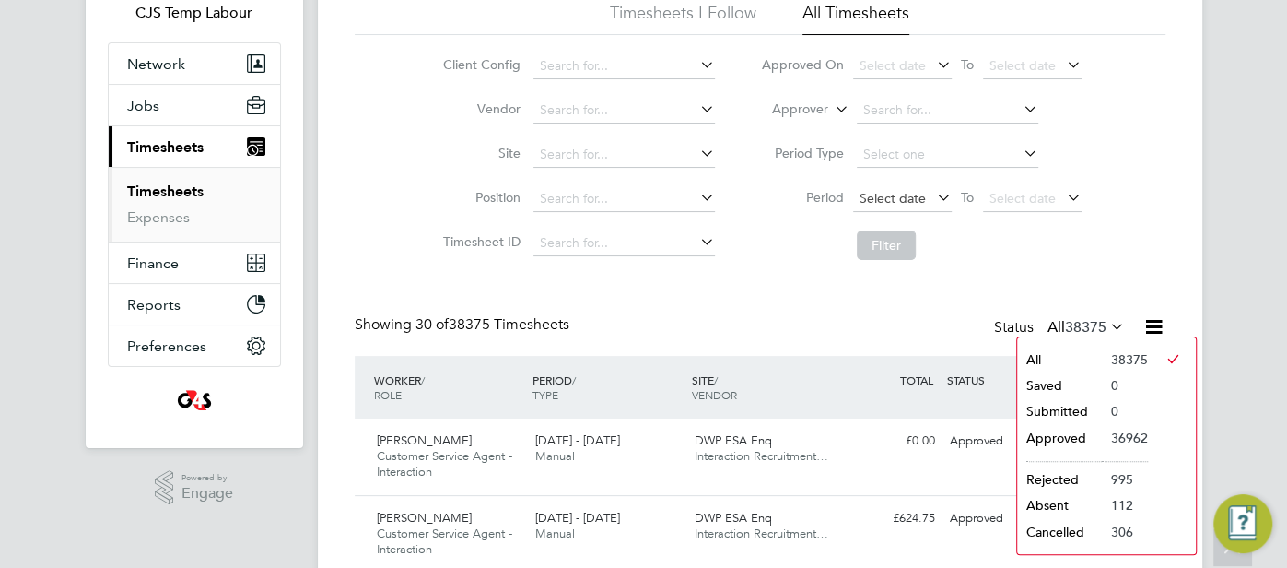
click at [872, 190] on span "Select date" at bounding box center [893, 198] width 66 height 17
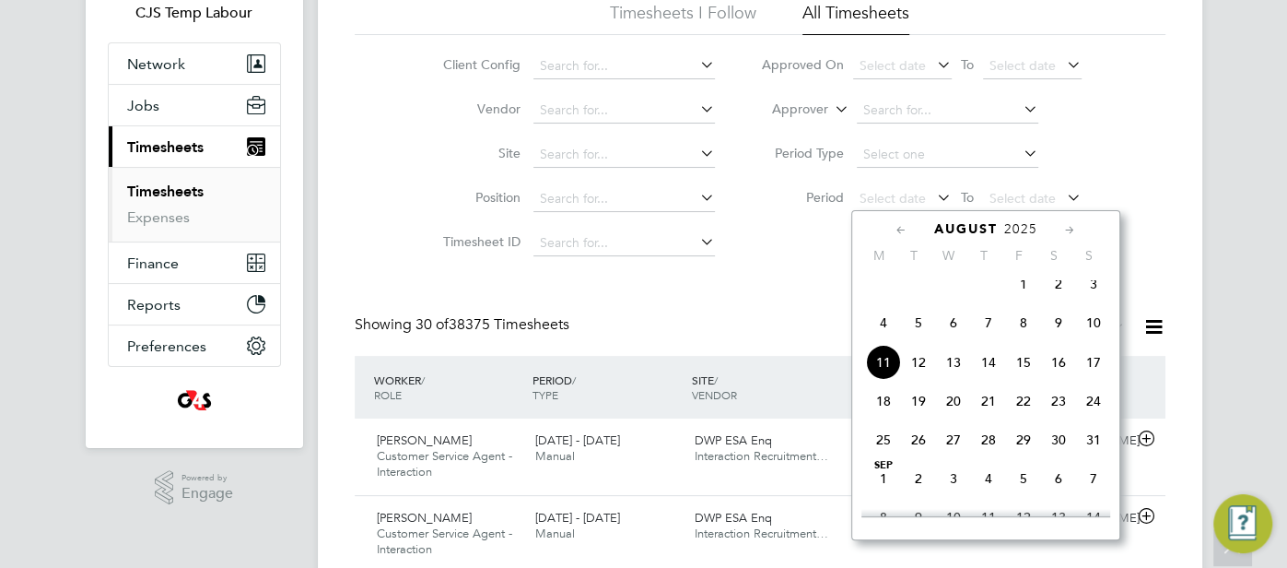
click at [902, 229] on icon at bounding box center [902, 230] width 18 height 20
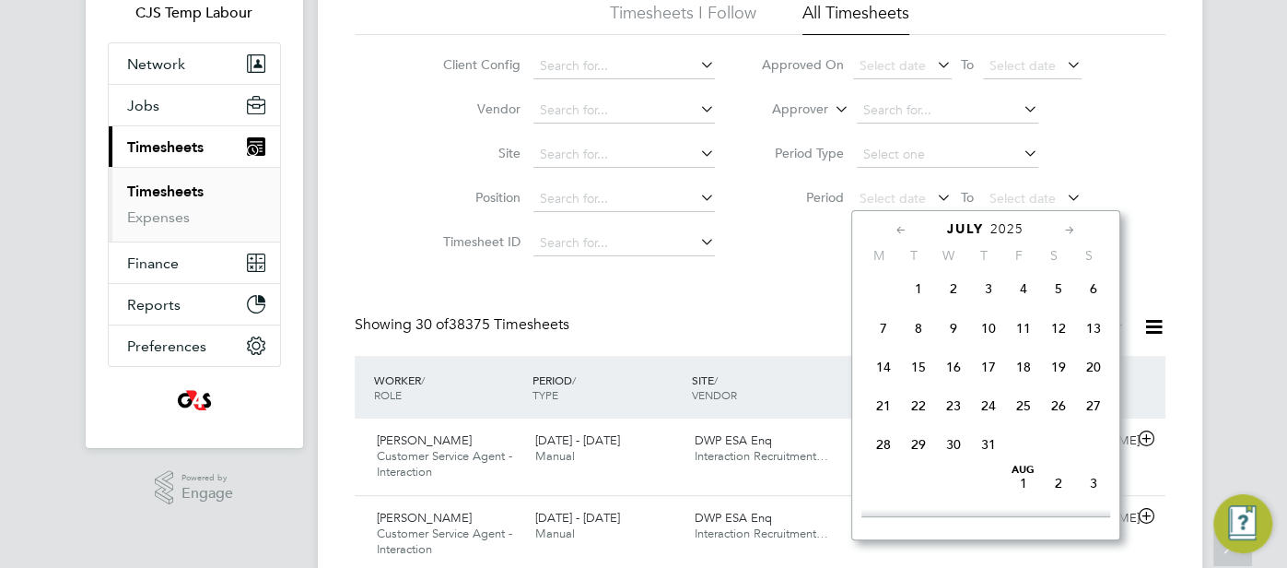
click at [902, 229] on icon at bounding box center [902, 230] width 18 height 20
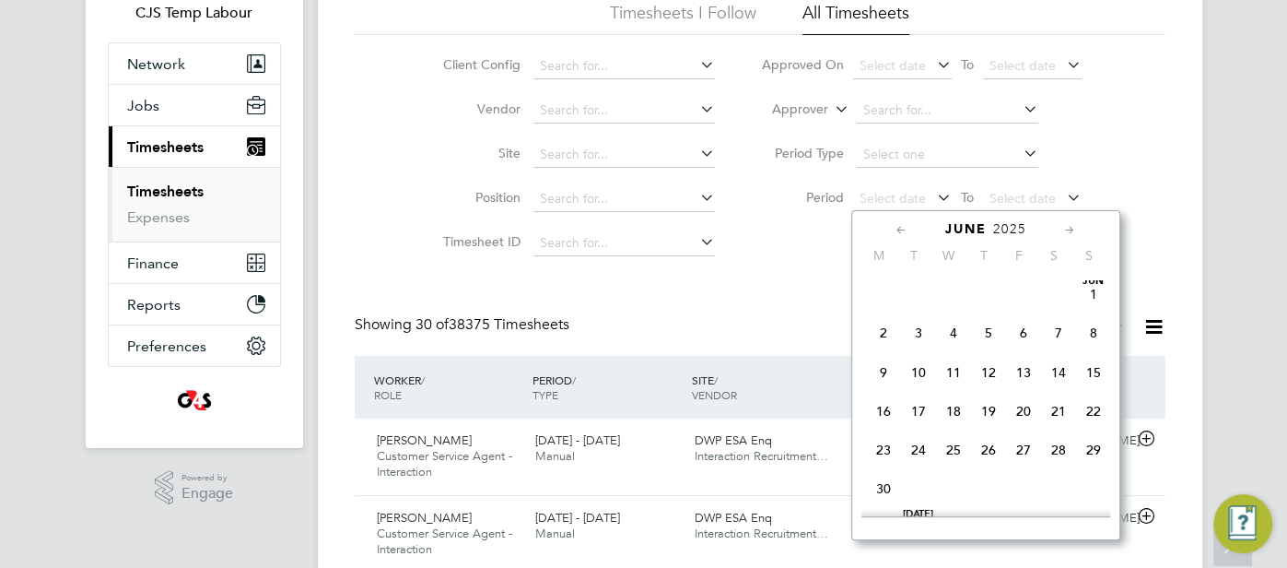
click at [902, 229] on icon at bounding box center [902, 230] width 18 height 20
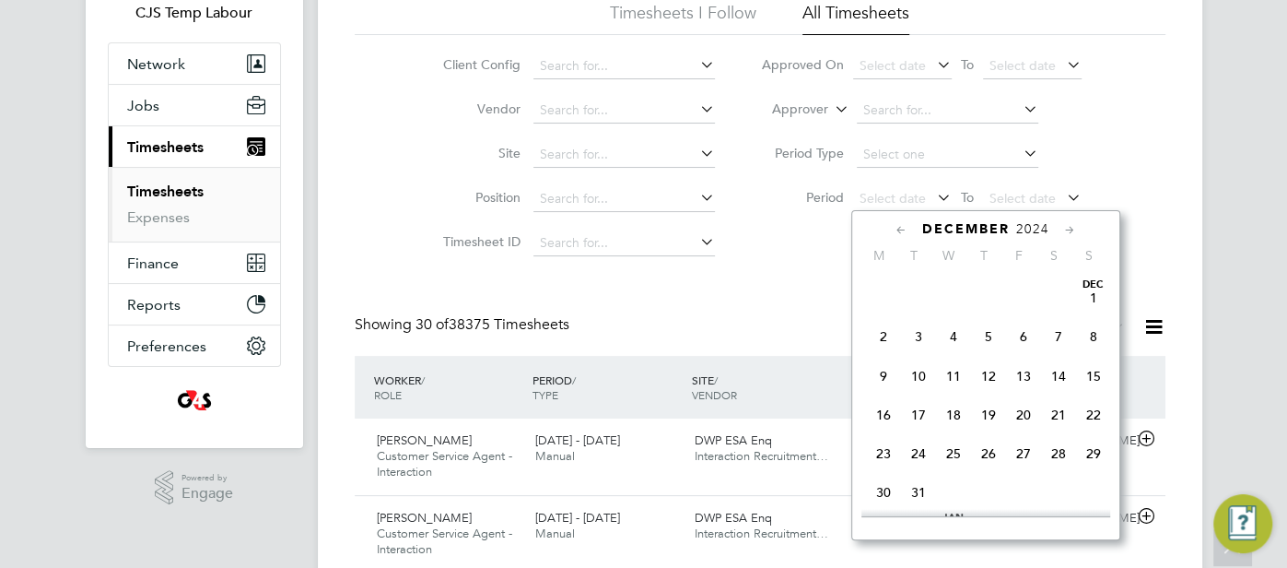
click at [879, 483] on span "30" at bounding box center [883, 492] width 35 height 35
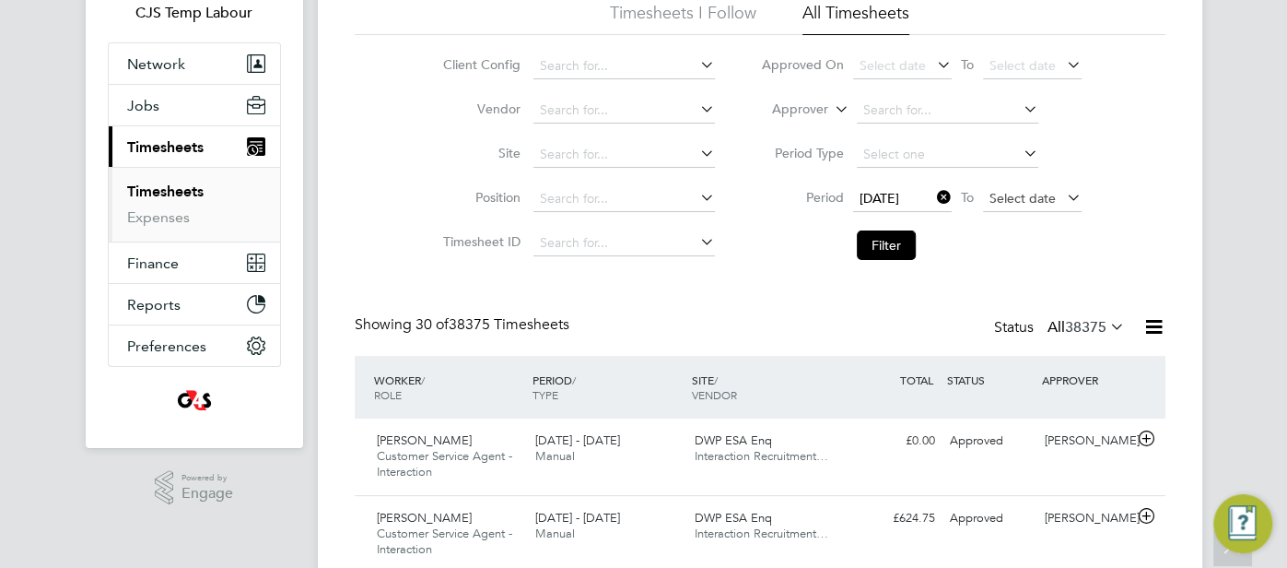
click at [981, 194] on div "30 Dec 2024 To Select date" at bounding box center [967, 199] width 229 height 26
click at [1011, 201] on span "Select date" at bounding box center [1023, 198] width 66 height 17
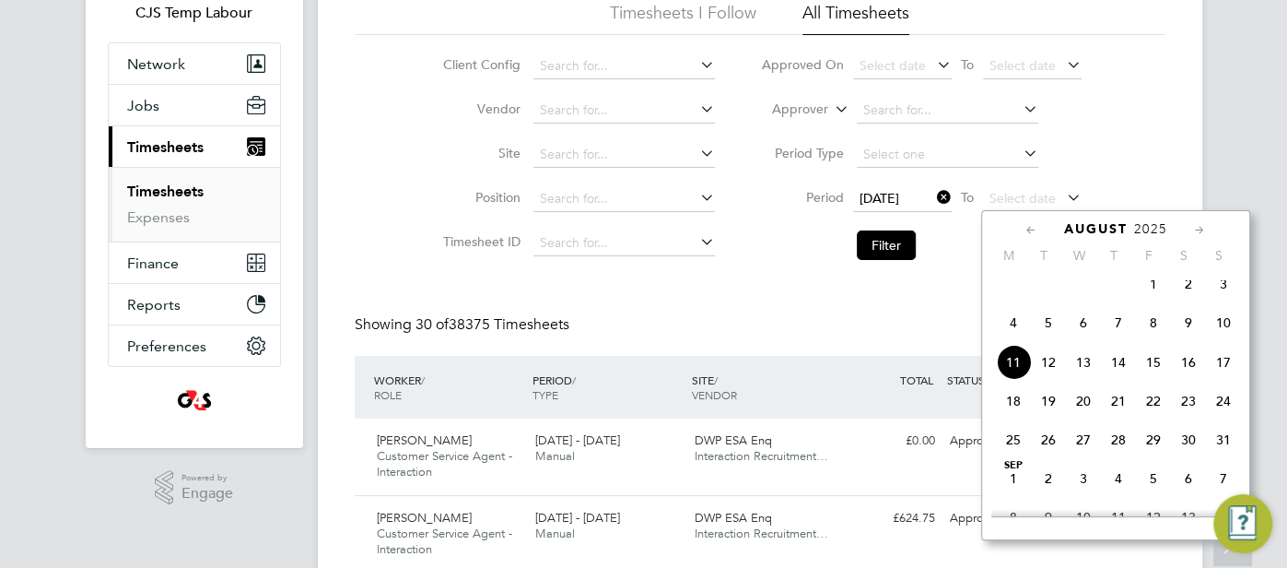
click at [1232, 335] on span "10" at bounding box center [1223, 322] width 35 height 35
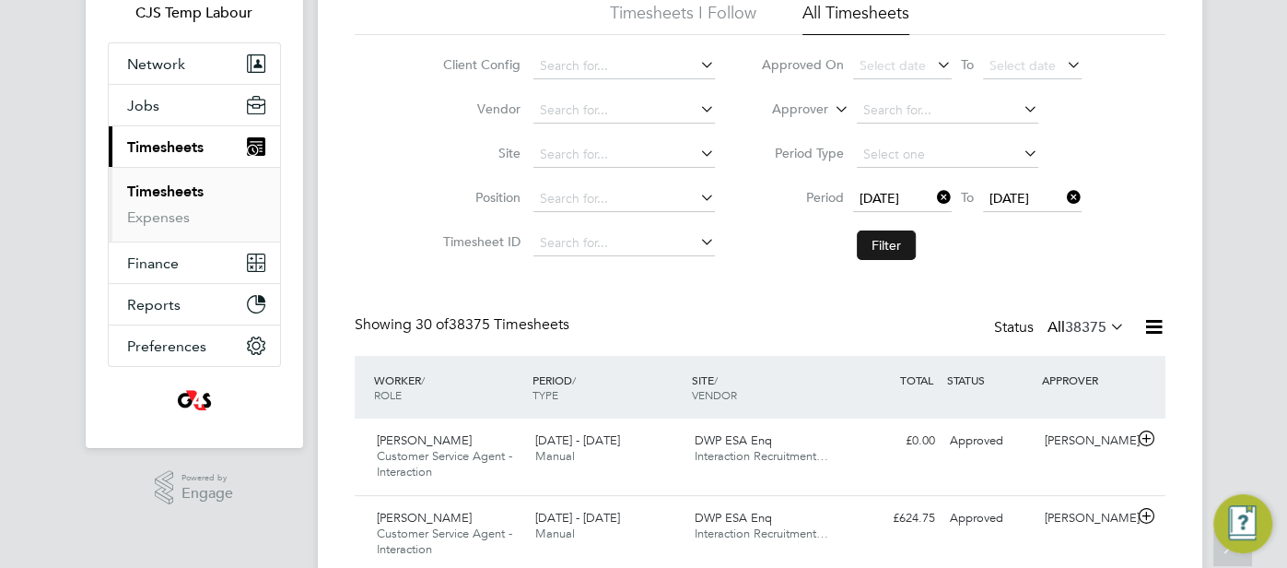
click at [884, 241] on button "Filter" at bounding box center [886, 244] width 59 height 29
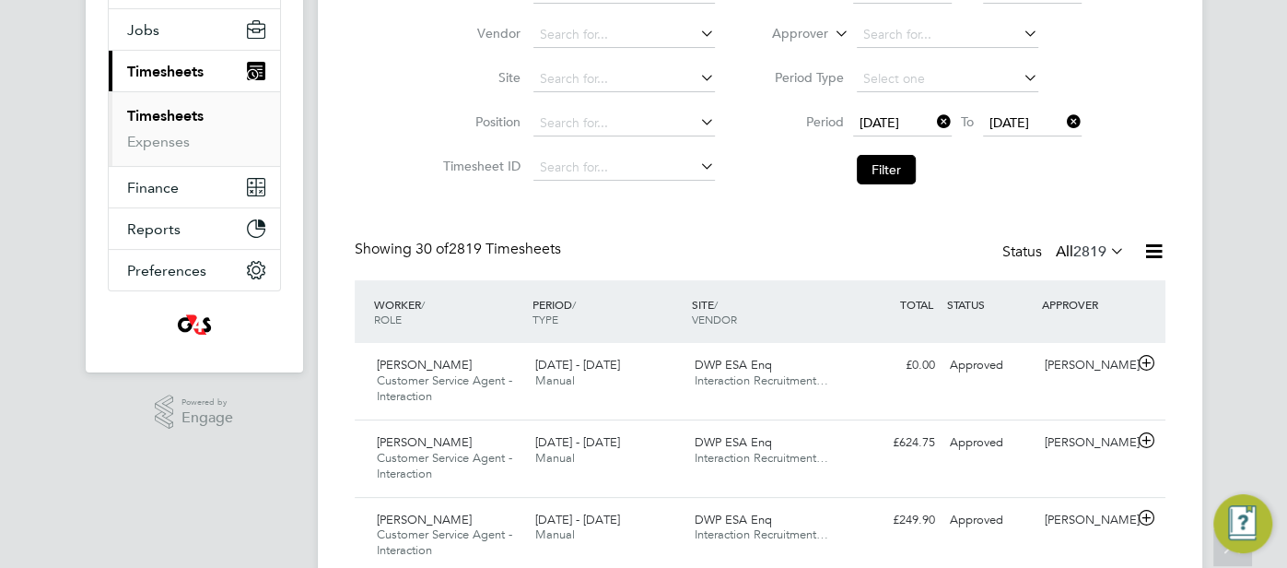
click at [1153, 251] on icon at bounding box center [1154, 251] width 23 height 23
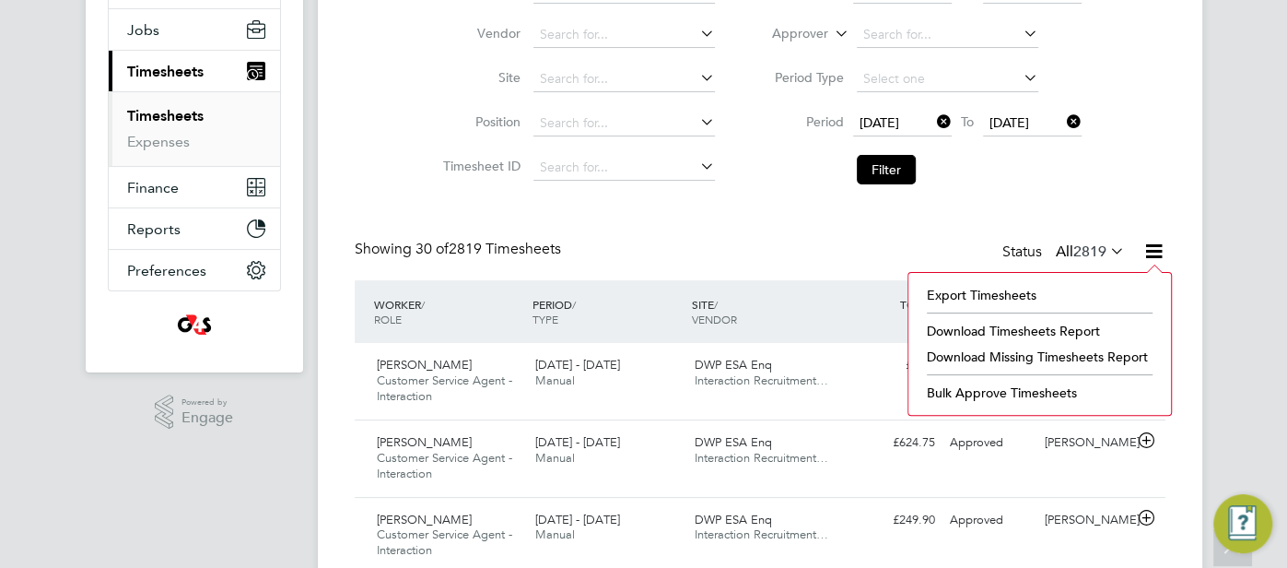
click at [1051, 328] on li "Download Timesheets Report" at bounding box center [1040, 331] width 244 height 26
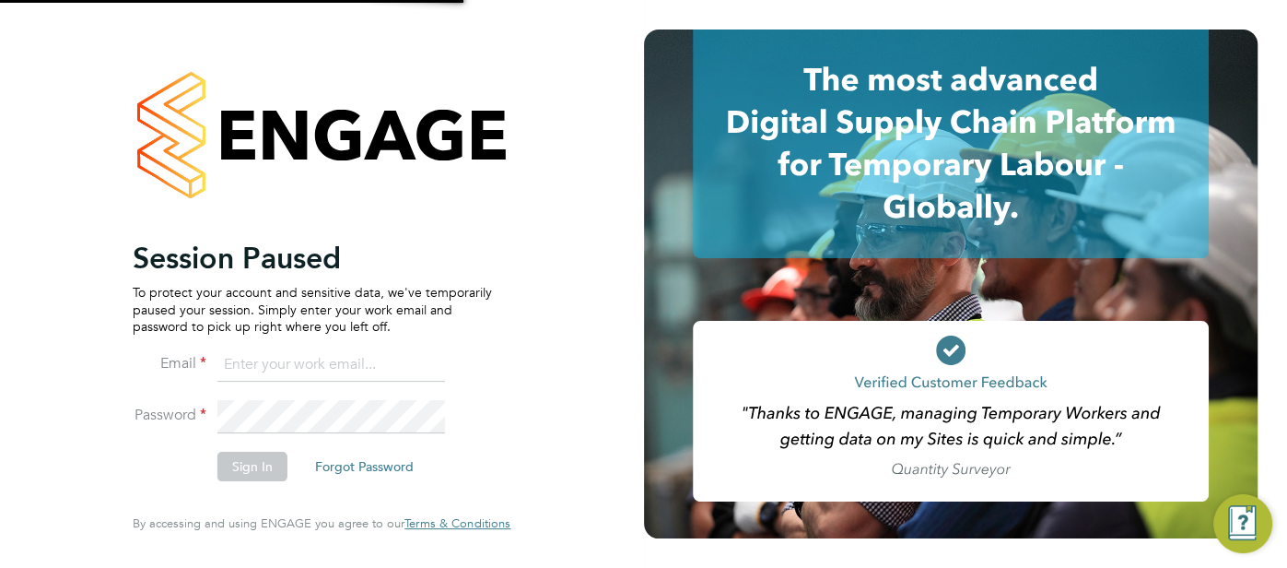
type input "cjs.templabour@uk.g4s.com"
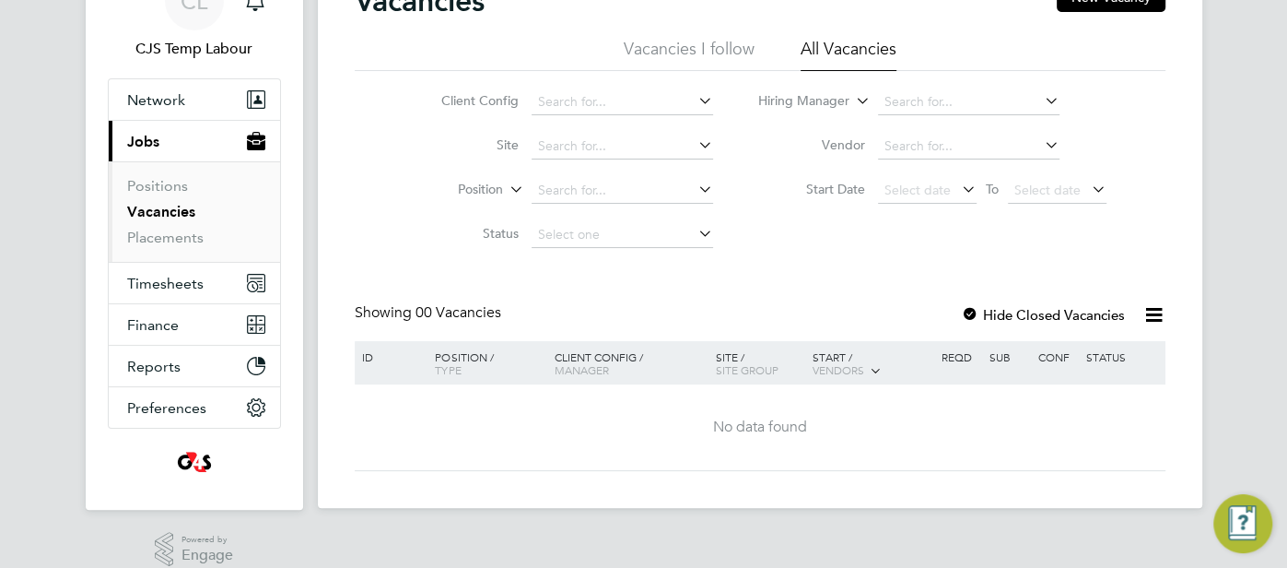
scroll to position [103, 0]
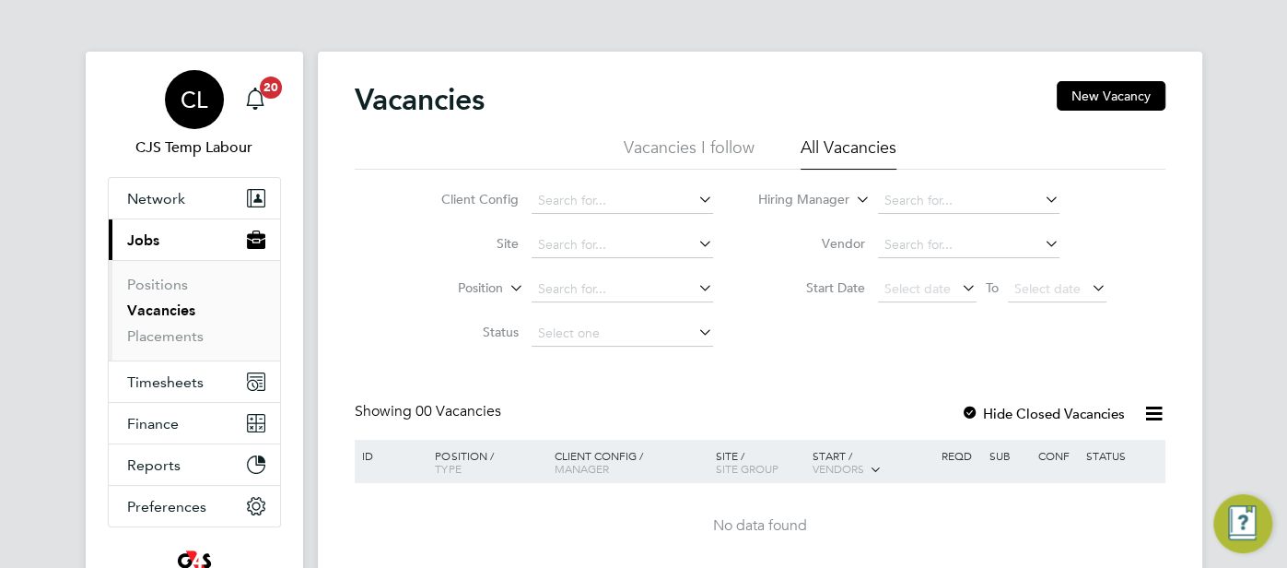
click at [217, 122] on app-avatar "CL" at bounding box center [194, 99] width 59 height 59
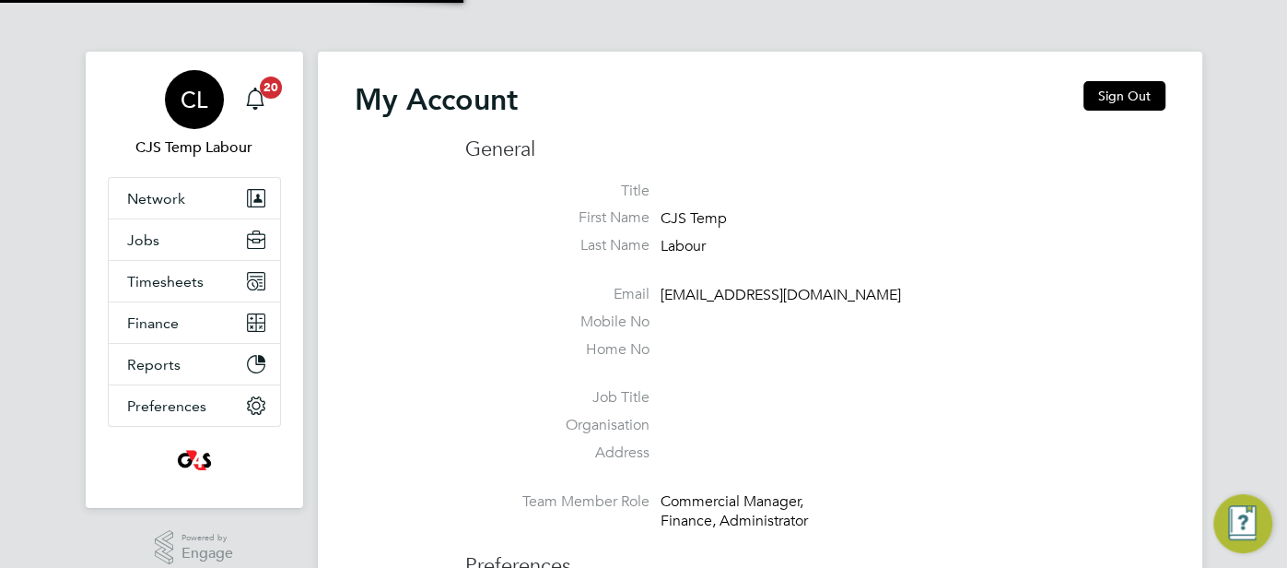
type input "[EMAIL_ADDRESS][DOMAIN_NAME]"
click at [1129, 96] on button "Sign Out" at bounding box center [1125, 95] width 82 height 29
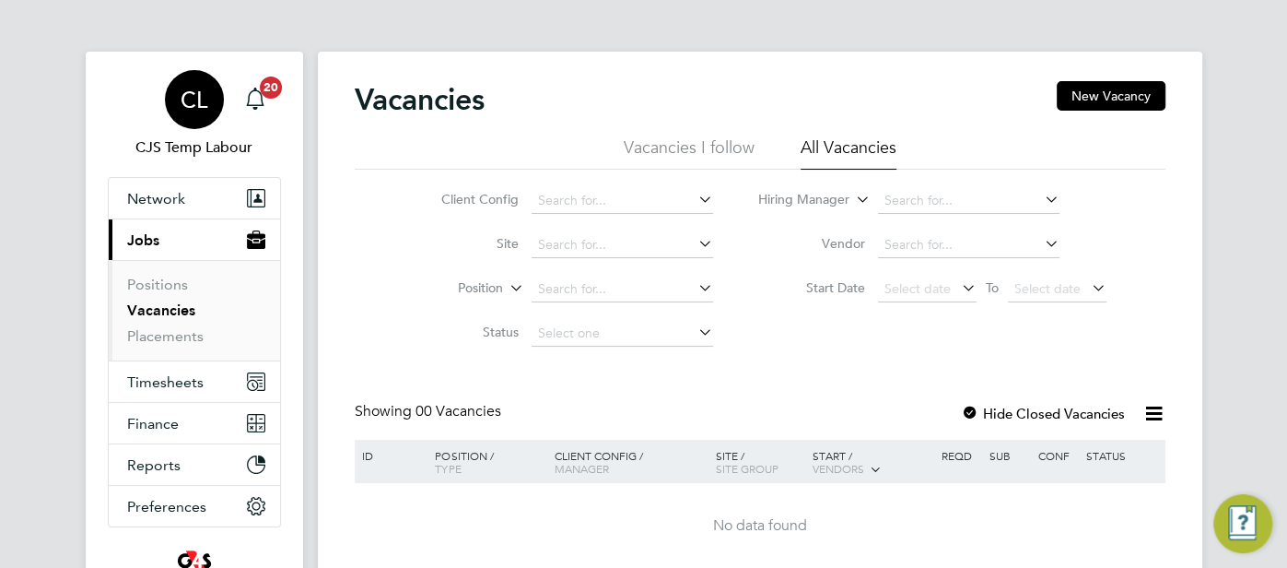
click at [191, 110] on span "CL" at bounding box center [194, 100] width 27 height 24
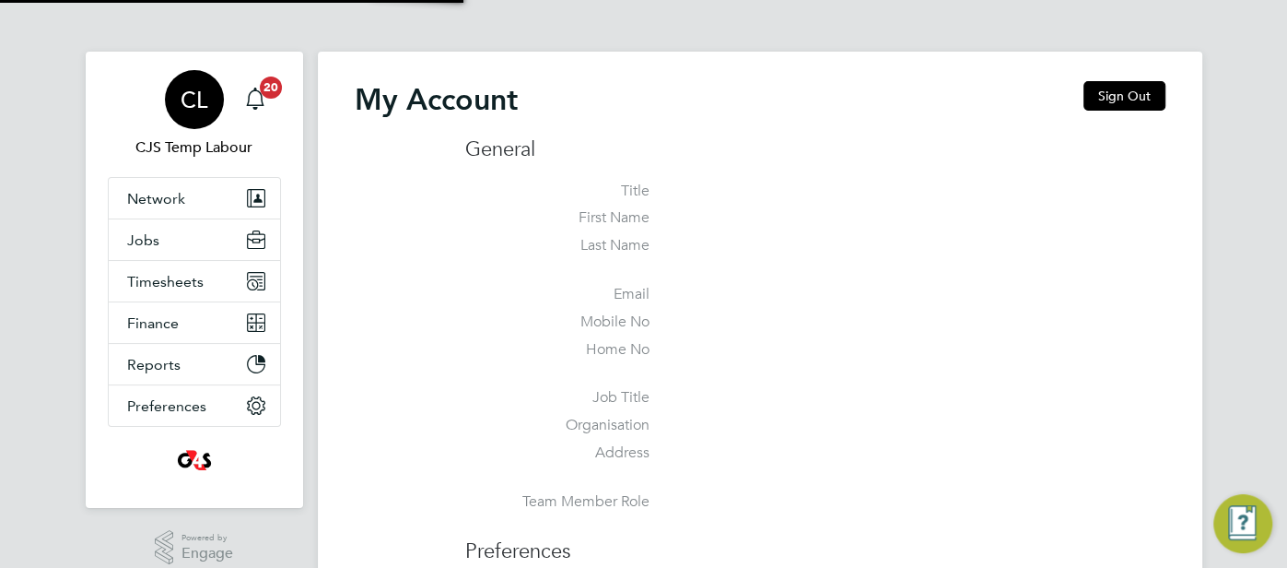
type input "[EMAIL_ADDRESS][DOMAIN_NAME]"
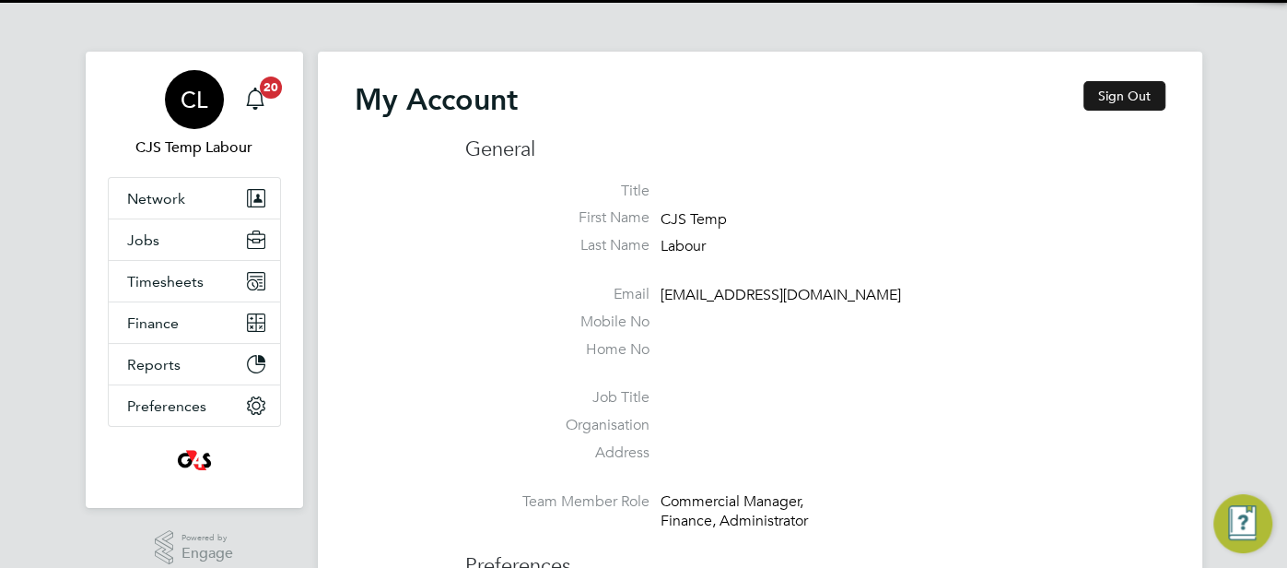
drag, startPoint x: 1118, startPoint y: 85, endPoint x: 1068, endPoint y: 114, distance: 57.8
click at [1116, 85] on button "Sign Out" at bounding box center [1125, 95] width 82 height 29
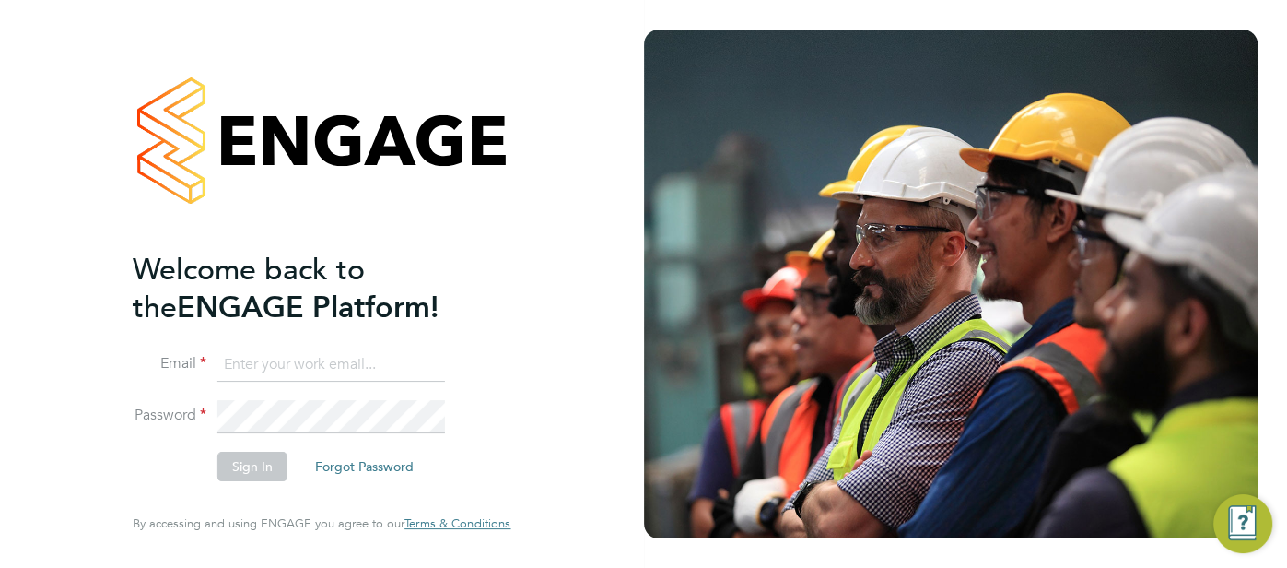
type input "cjs.ess@uk.g4s.com"
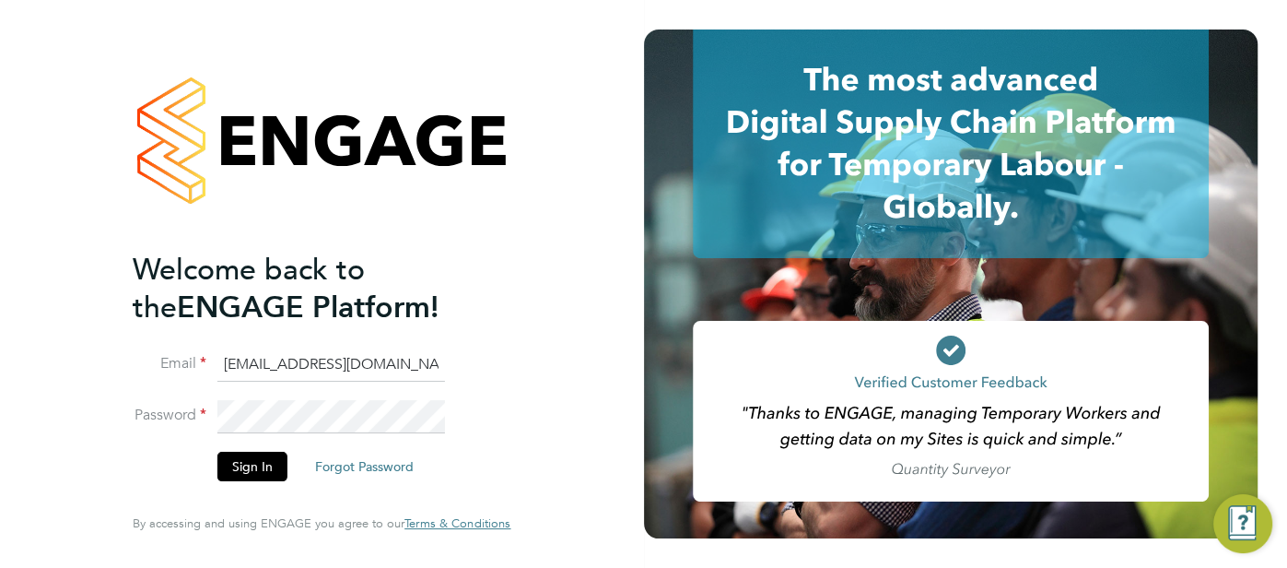
drag, startPoint x: 365, startPoint y: 374, endPoint x: 194, endPoint y: 372, distance: 170.5
click at [176, 373] on li "Email cjs.ess@uk.g4s.com" at bounding box center [312, 374] width 359 height 52
type input "cjs.templabour@uk.g4s.com"
click at [253, 472] on button "Sign In" at bounding box center [252, 466] width 70 height 29
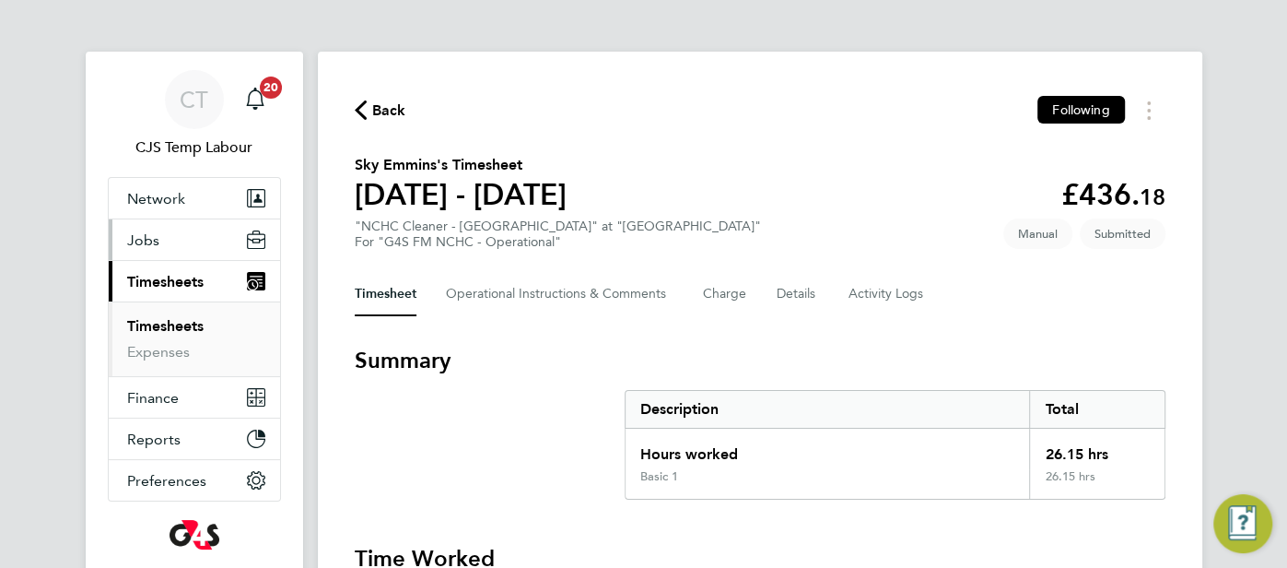
click at [154, 243] on span "Jobs" at bounding box center [143, 240] width 32 height 18
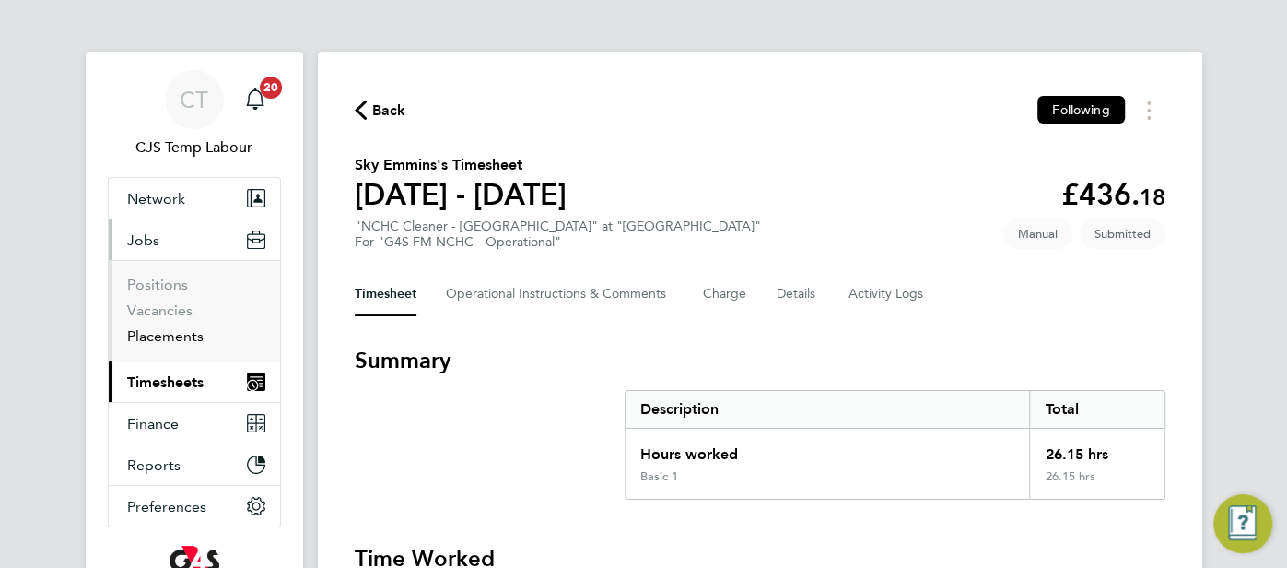
click at [165, 333] on link "Placements" at bounding box center [165, 336] width 76 height 18
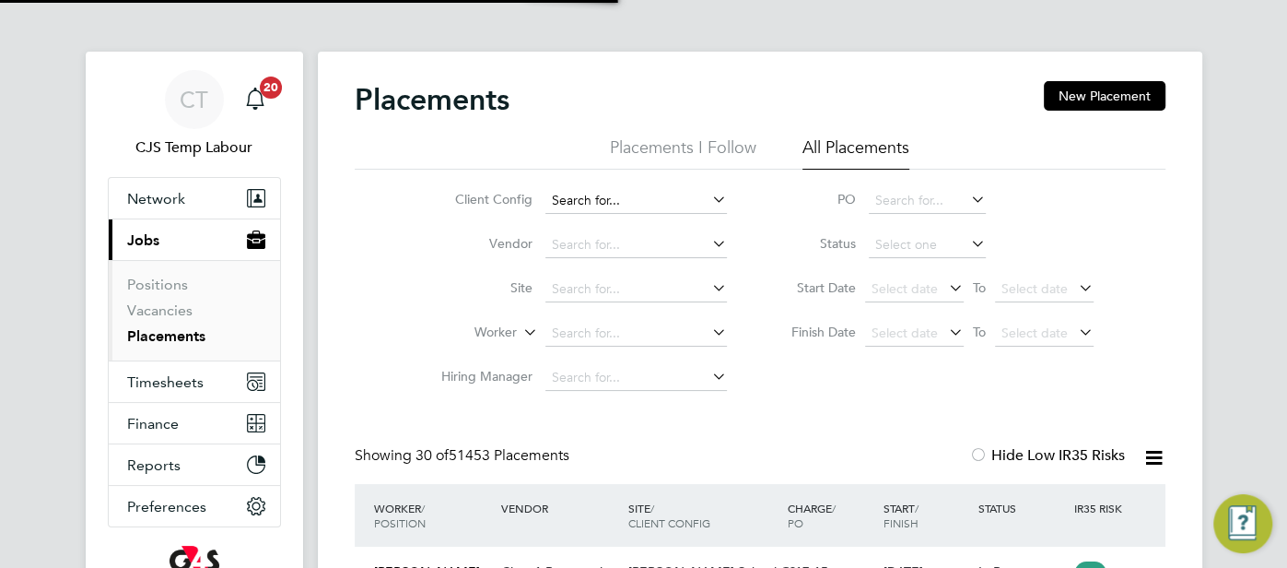
click at [617, 200] on input at bounding box center [637, 201] width 182 height 26
click at [687, 253] on li "G4S FM Contr actors – Non Operational" at bounding box center [666, 251] width 243 height 25
type input "G4S FM Contractors – Non Operational"
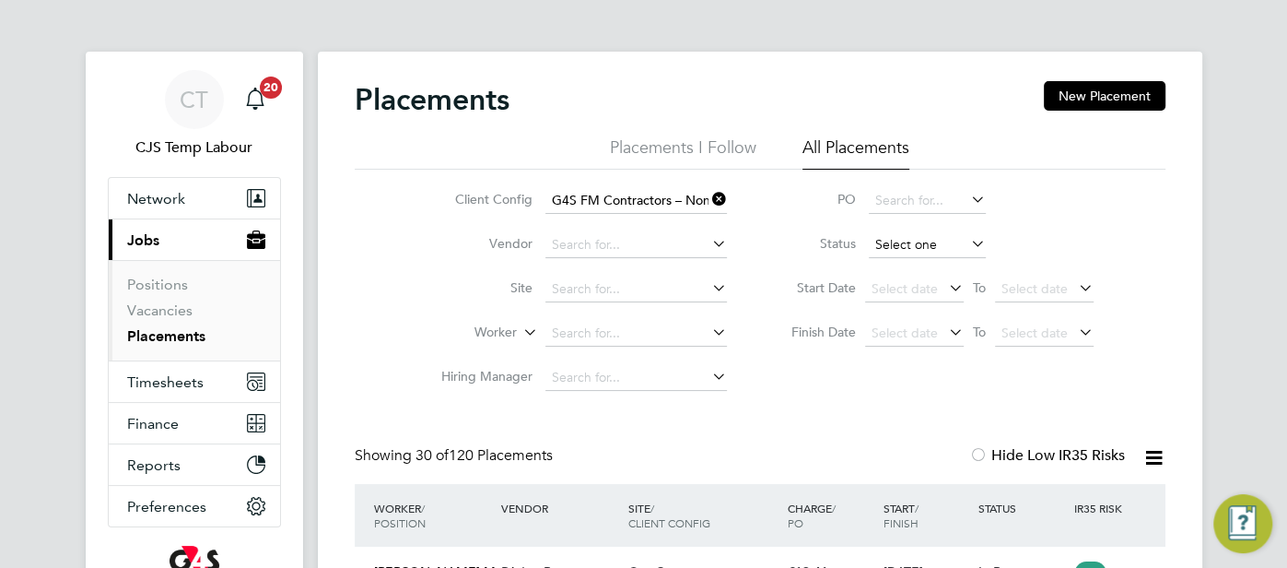
click at [934, 241] on input at bounding box center [927, 245] width 117 height 26
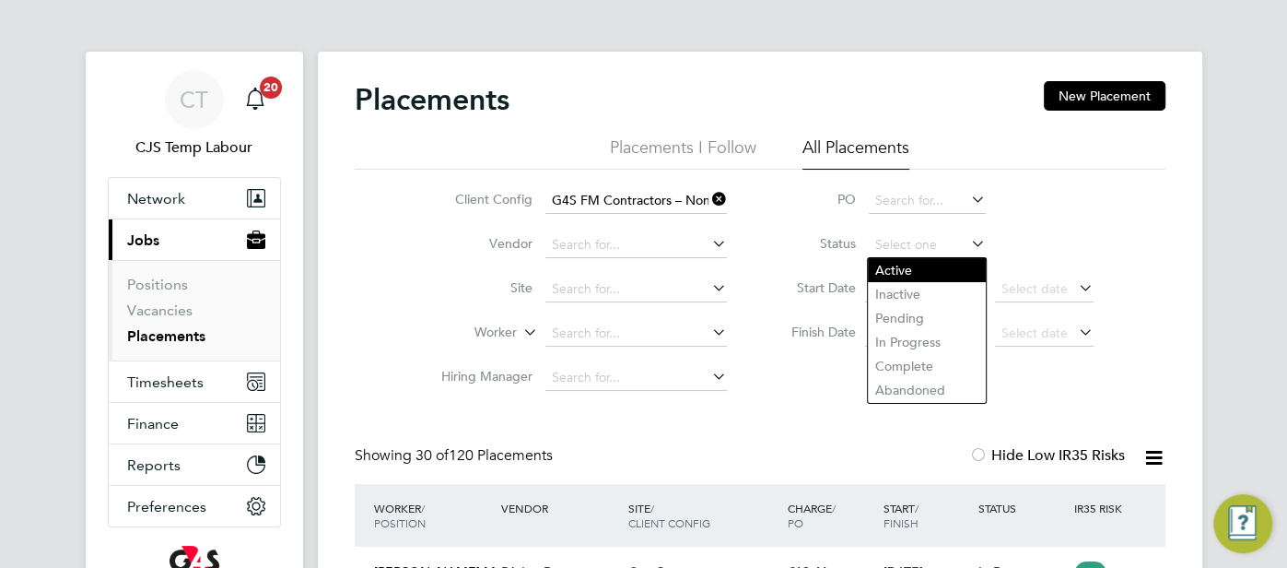
click at [919, 273] on li "Active" at bounding box center [927, 270] width 118 height 24
type input "Active"
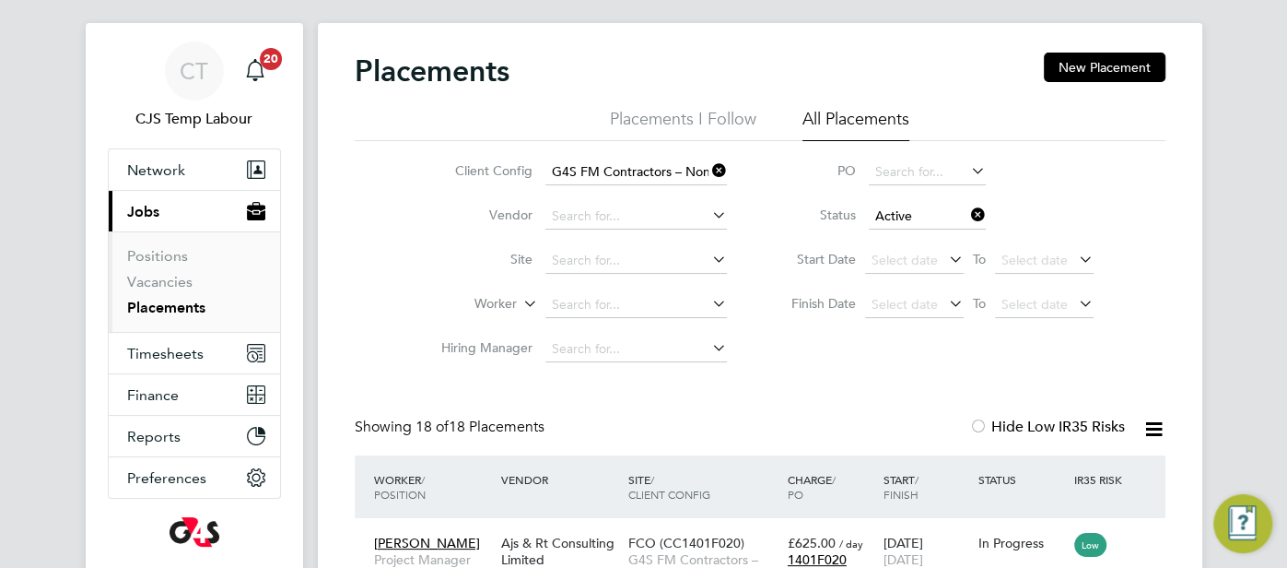
click at [1160, 427] on icon at bounding box center [1154, 428] width 23 height 23
click at [1100, 471] on li "Download Placements Report" at bounding box center [1064, 473] width 196 height 26
click at [160, 279] on link "Vacancies" at bounding box center [159, 282] width 65 height 18
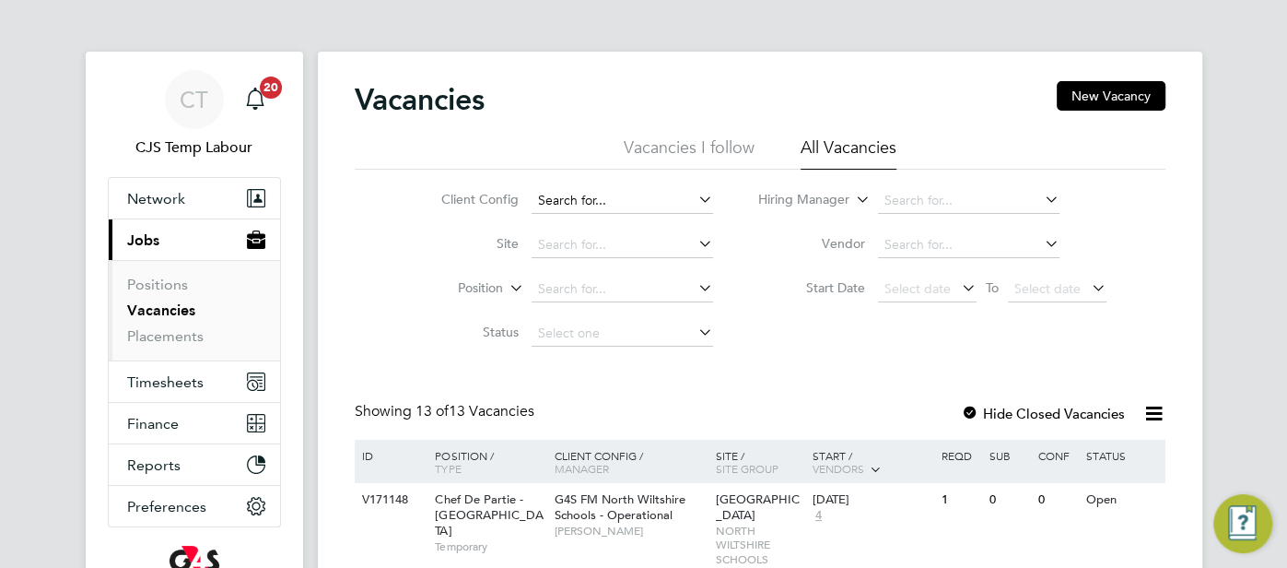
click at [561, 198] on input at bounding box center [623, 201] width 182 height 26
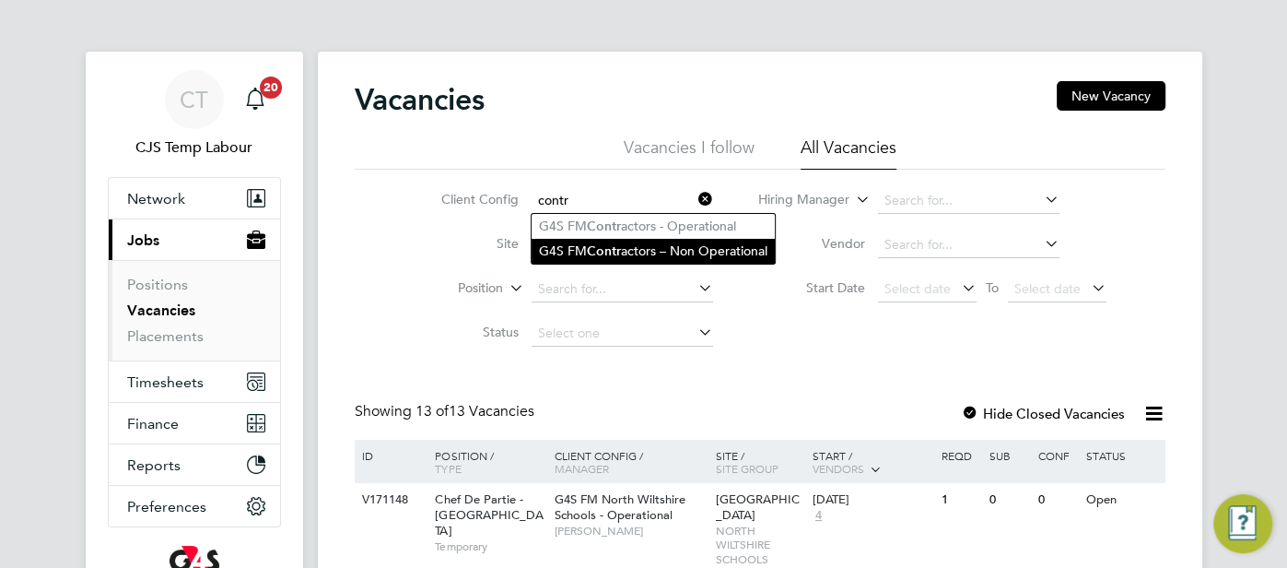
click at [629, 254] on li "G4S FM Contr actors – Non Operational" at bounding box center [653, 251] width 243 height 25
type input "G4S FM Contractors – Non Operational"
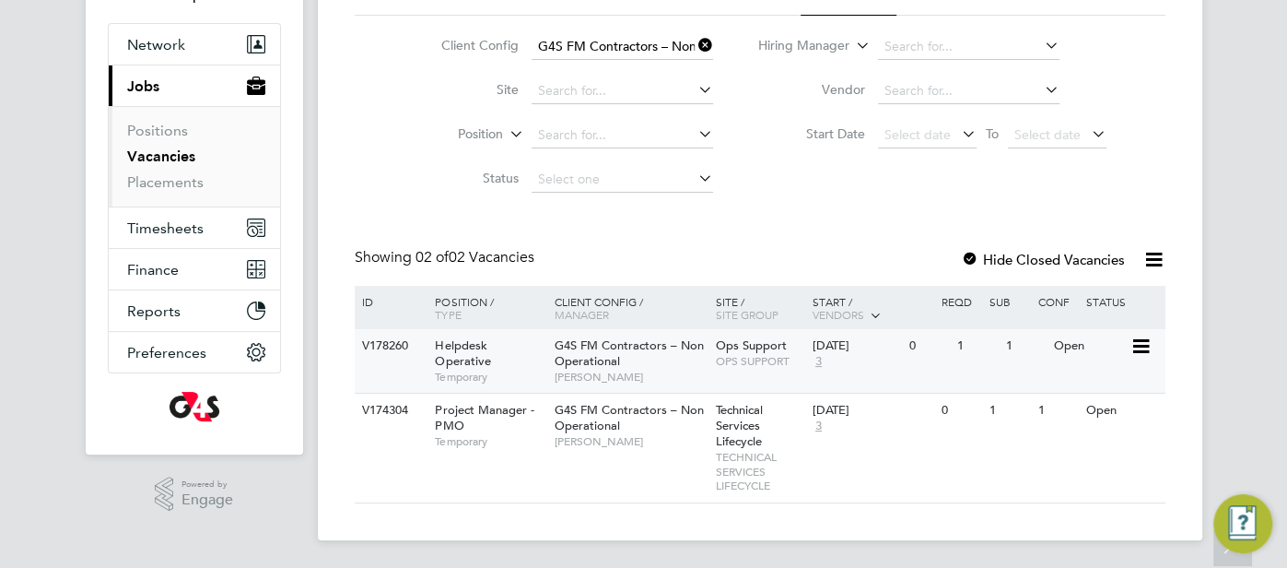
click at [1069, 354] on div "Open" at bounding box center [1090, 346] width 80 height 34
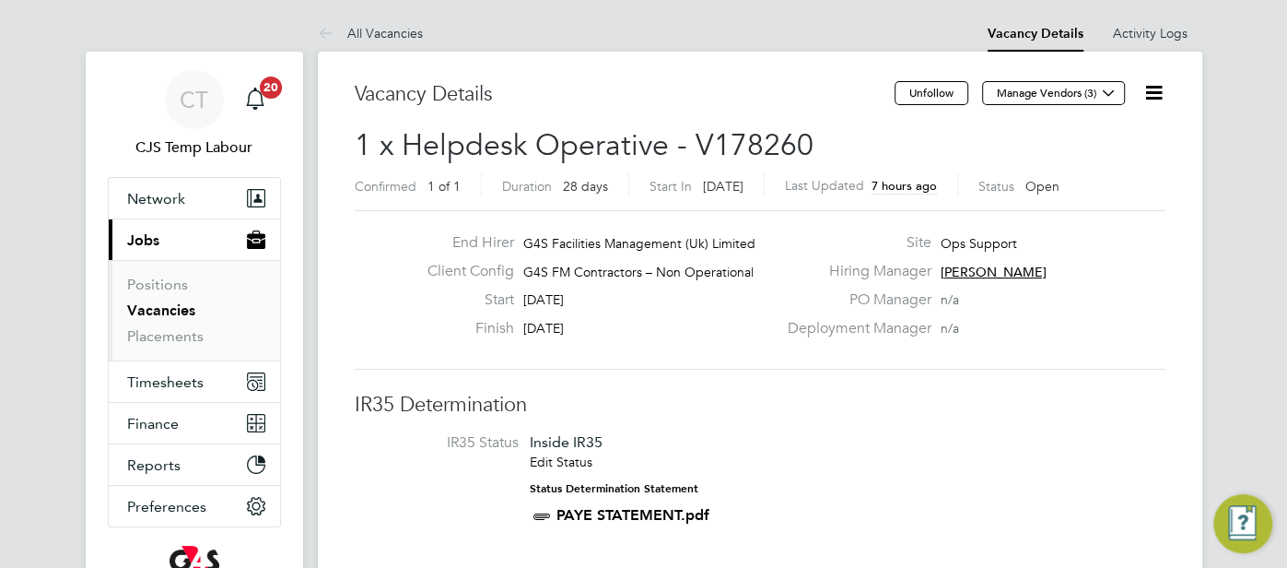
click at [1161, 102] on icon at bounding box center [1154, 92] width 23 height 23
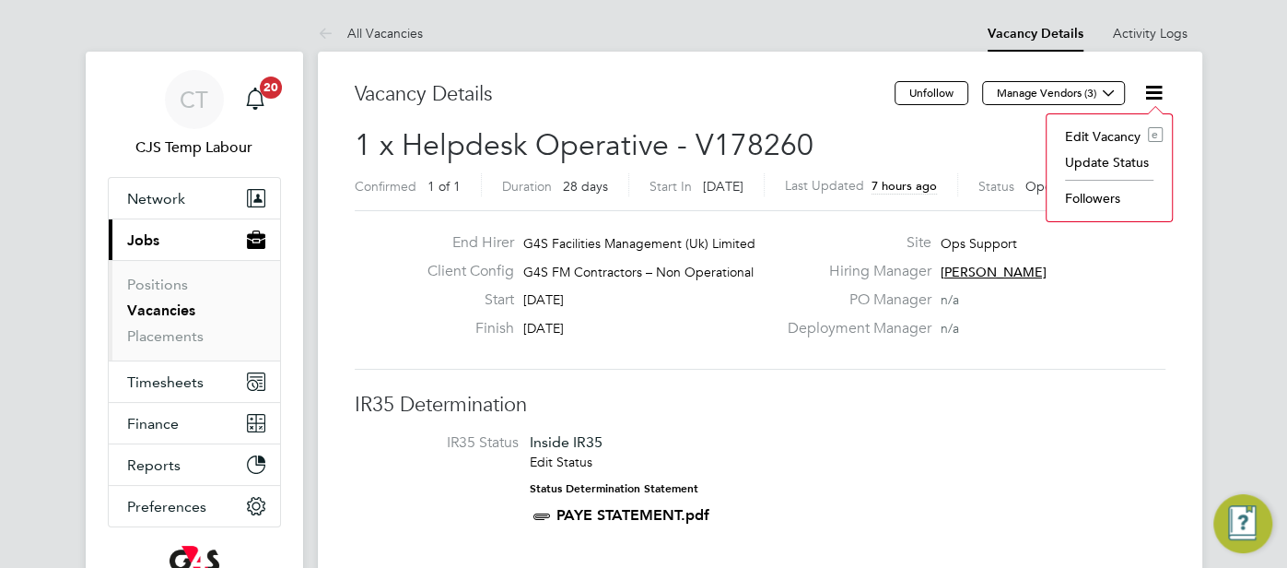
click at [1105, 158] on li "Update Status" at bounding box center [1109, 162] width 107 height 26
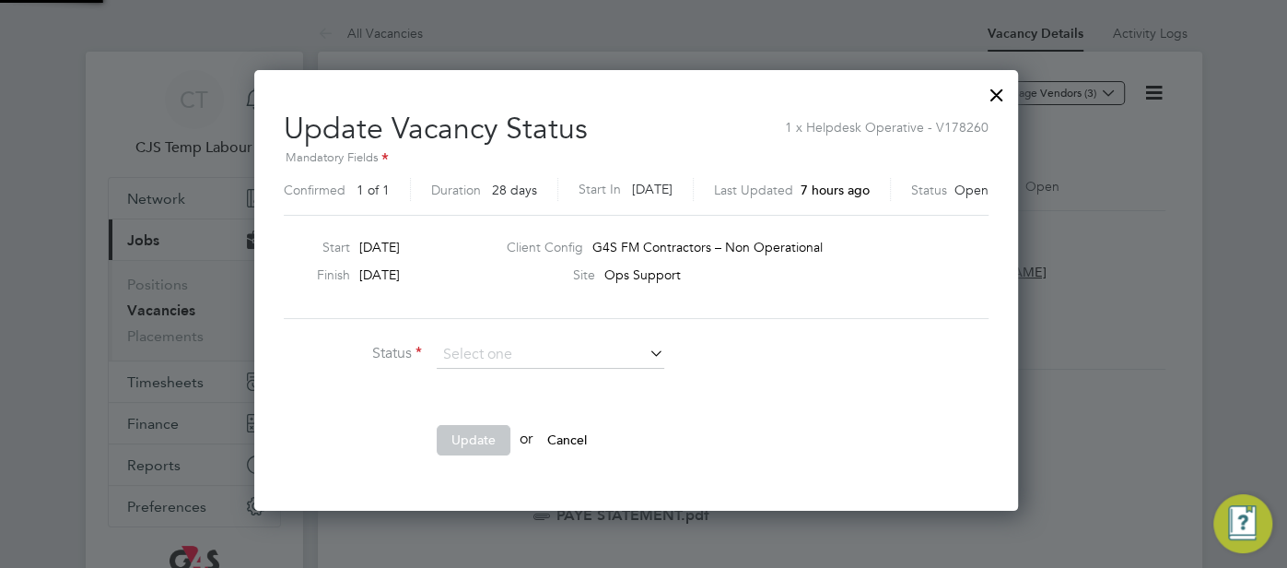
scroll to position [437, 779]
click at [512, 374] on li "Completed" at bounding box center [552, 379] width 229 height 24
type input "Completed"
click at [481, 437] on button "Update" at bounding box center [474, 439] width 74 height 29
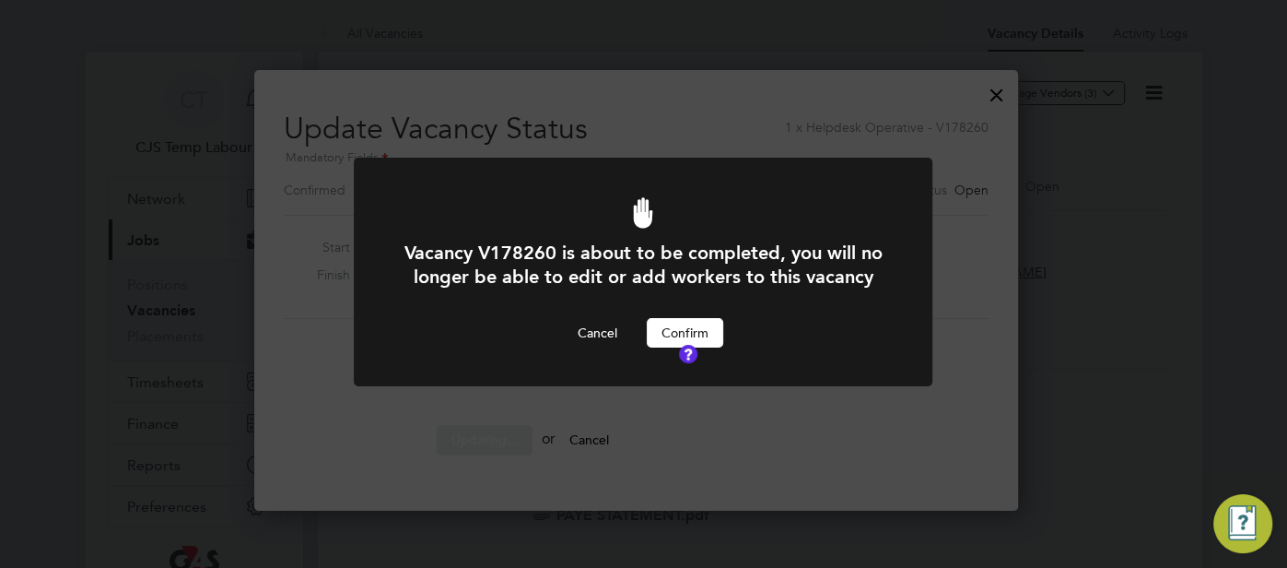
click at [664, 347] on button "Confirm" at bounding box center [685, 332] width 76 height 29
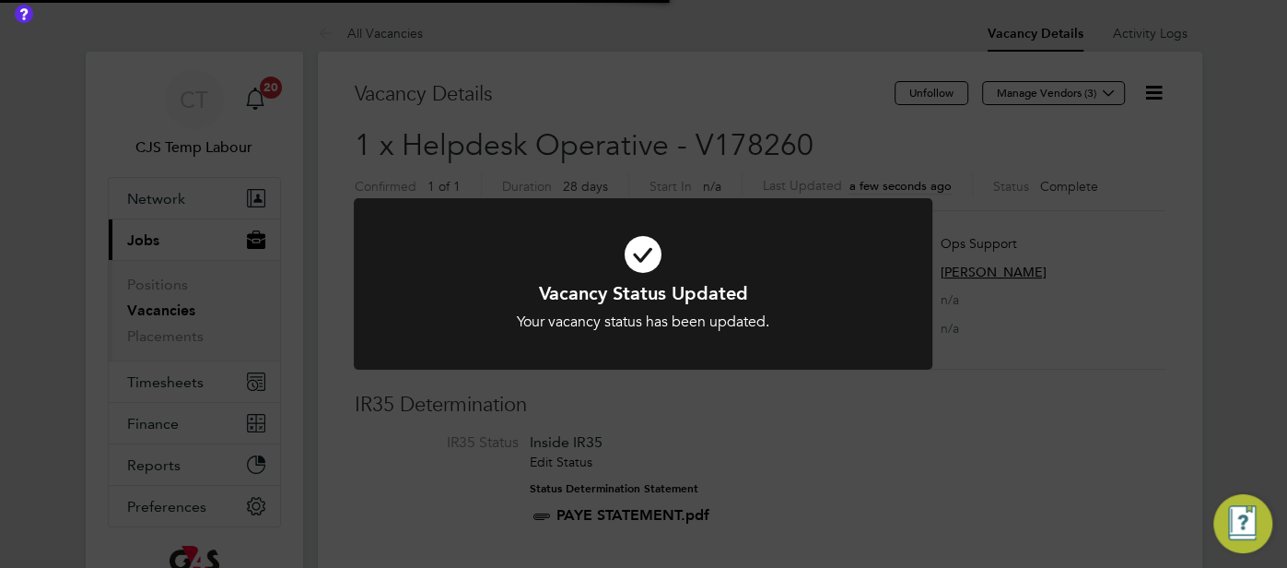
scroll to position [53, 160]
click at [637, 251] on icon at bounding box center [643, 254] width 479 height 72
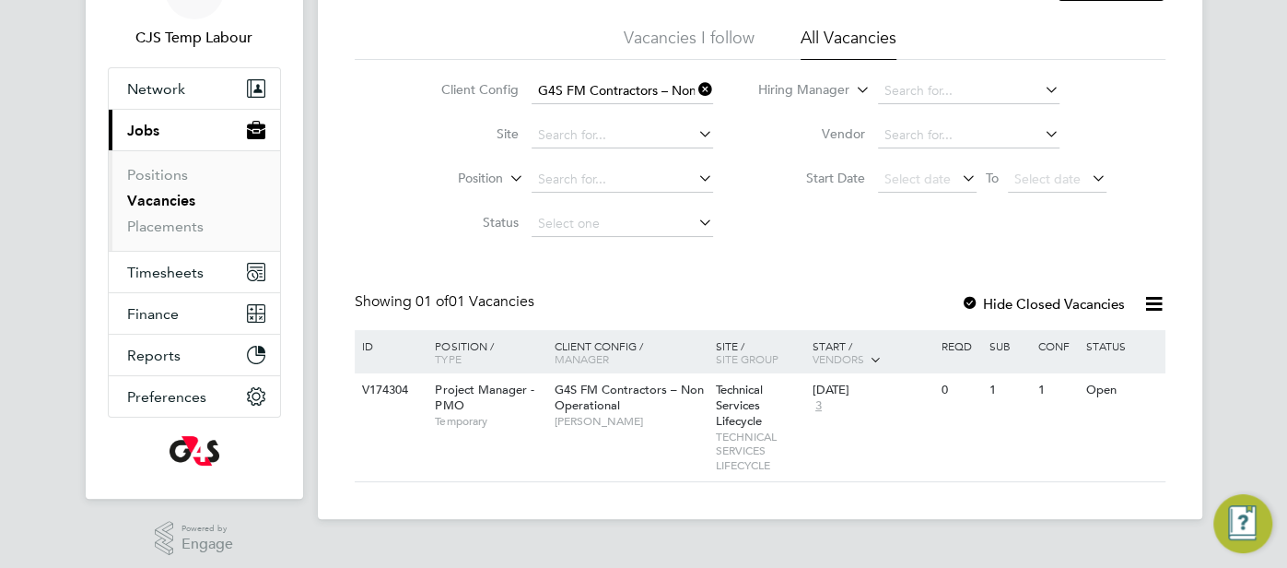
scroll to position [111, 0]
click at [1144, 306] on icon at bounding box center [1154, 302] width 23 height 23
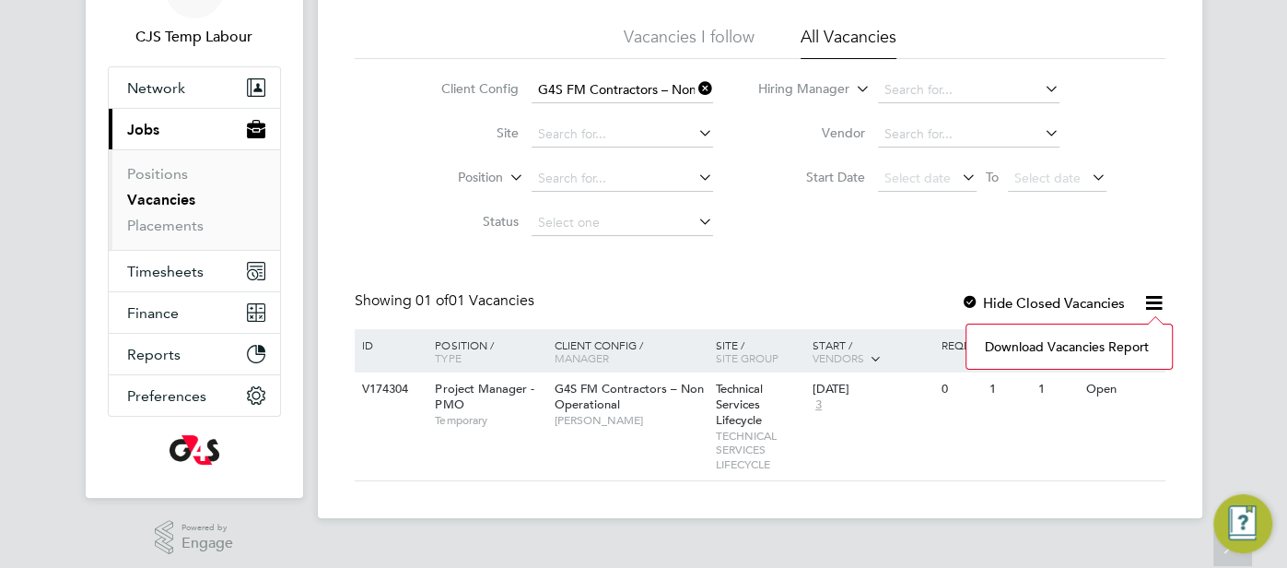
click at [1063, 345] on li "Download vacancies report" at bounding box center [1069, 347] width 187 height 26
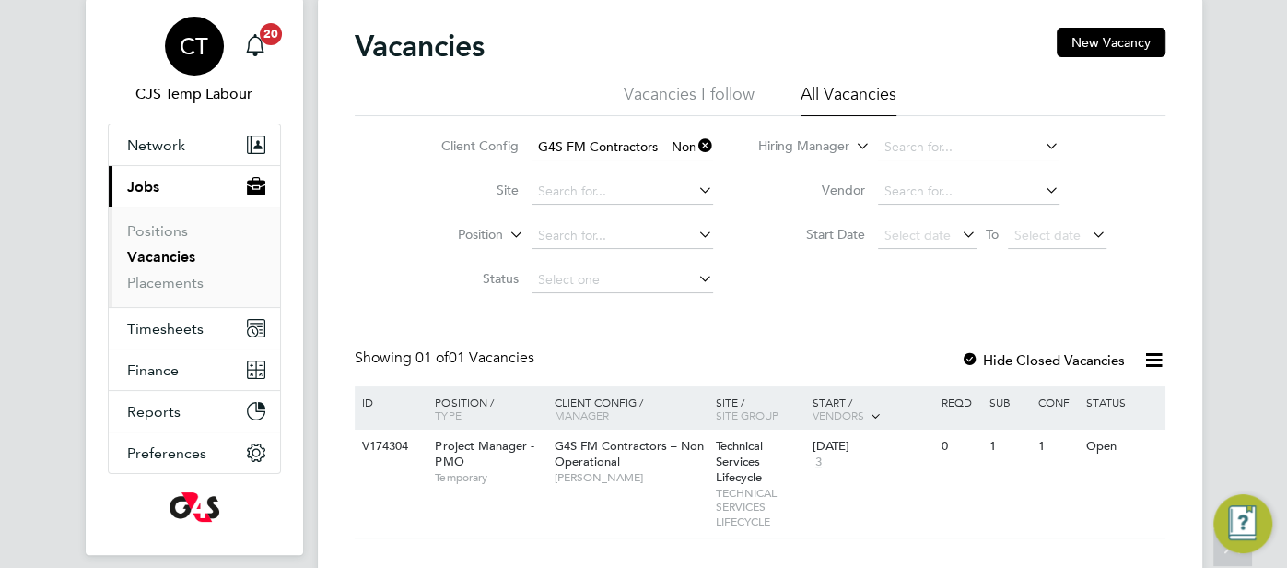
scroll to position [0, 0]
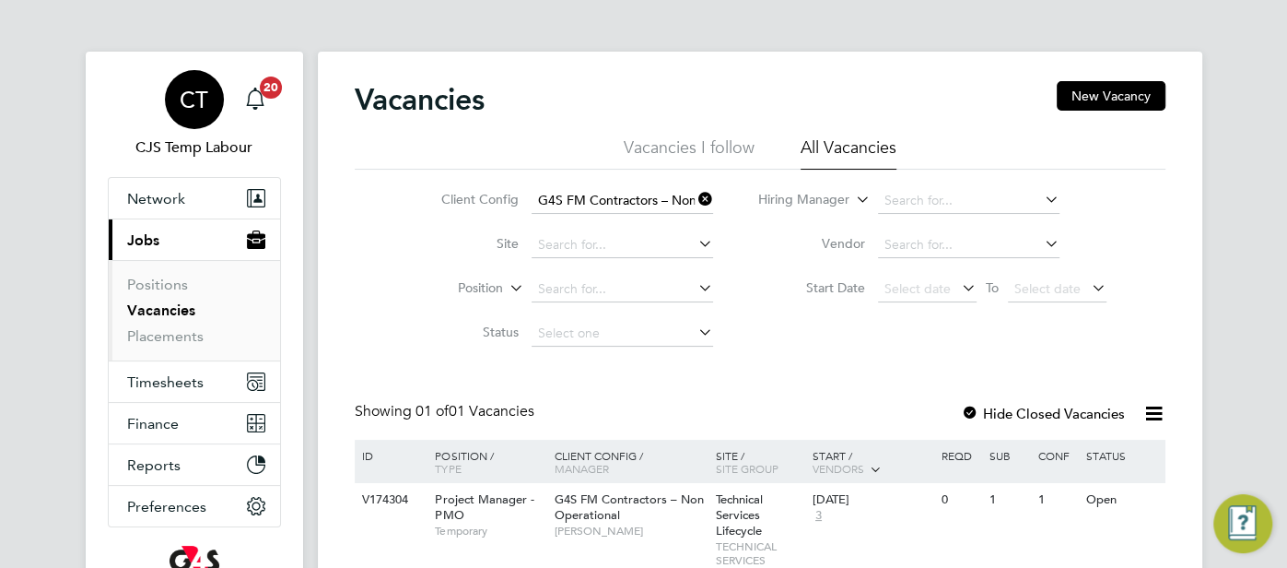
click at [174, 100] on div "CT" at bounding box center [194, 99] width 59 height 59
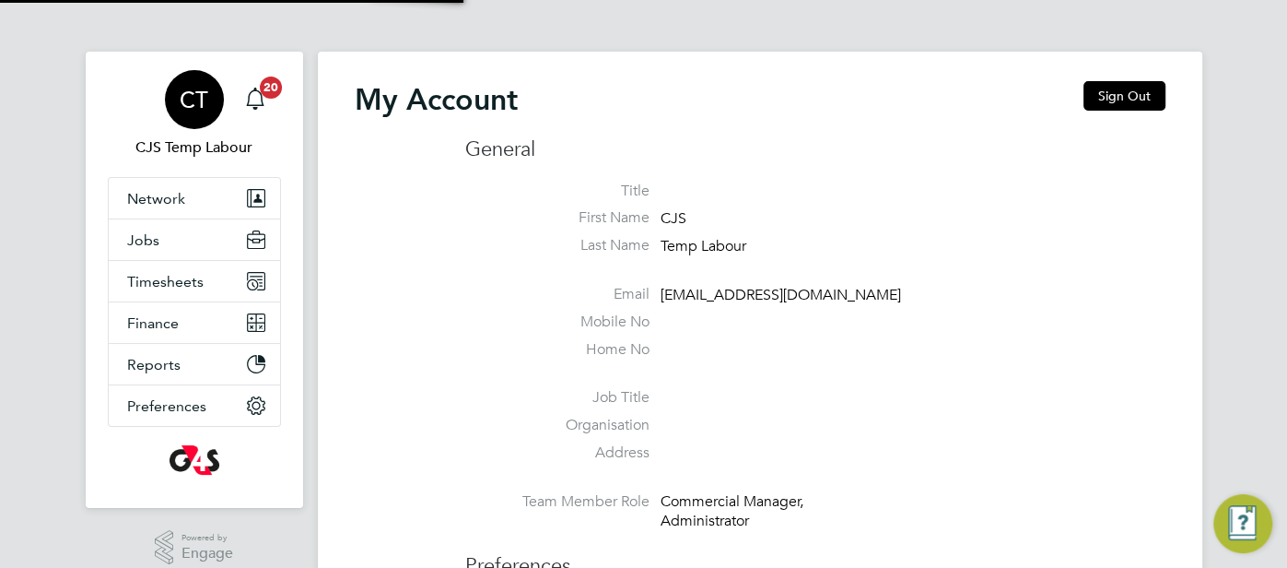
type input "cjs.templabour@uk.g4s.com"
click at [1105, 90] on button "Sign Out" at bounding box center [1125, 95] width 82 height 29
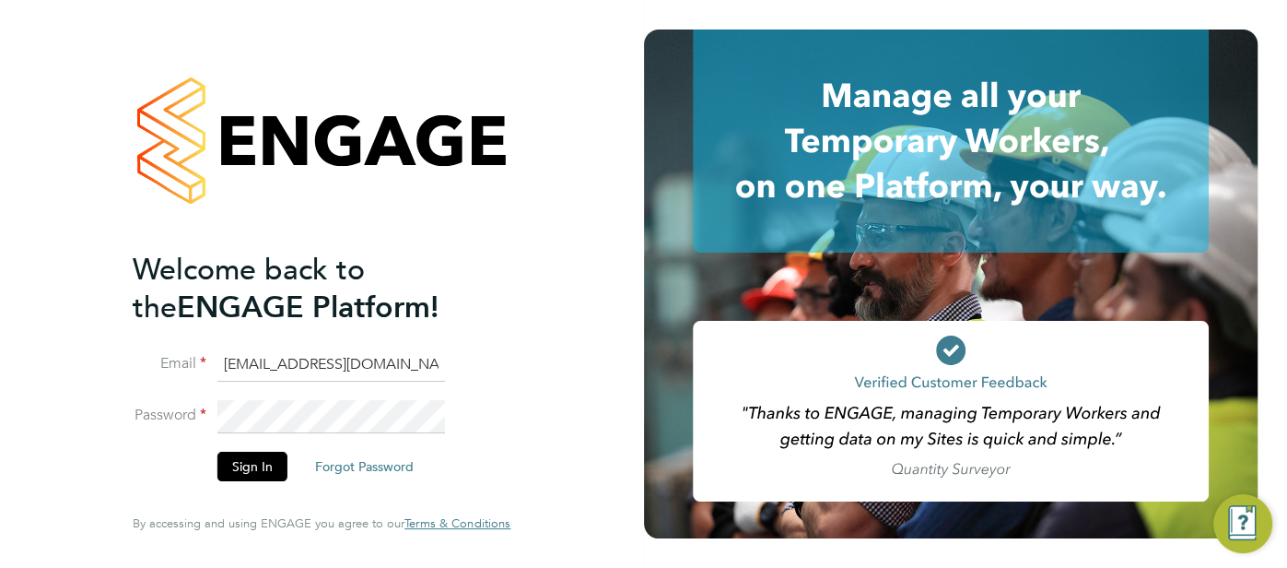
drag, startPoint x: 420, startPoint y: 373, endPoint x: 225, endPoint y: 373, distance: 195.4
click at [227, 375] on input "cjs.templabour@uk.g4s.com" at bounding box center [331, 364] width 228 height 33
type input "c"
type input "pts.templabour@uk.g4s.com"
click at [258, 460] on button "Sign In" at bounding box center [252, 466] width 70 height 29
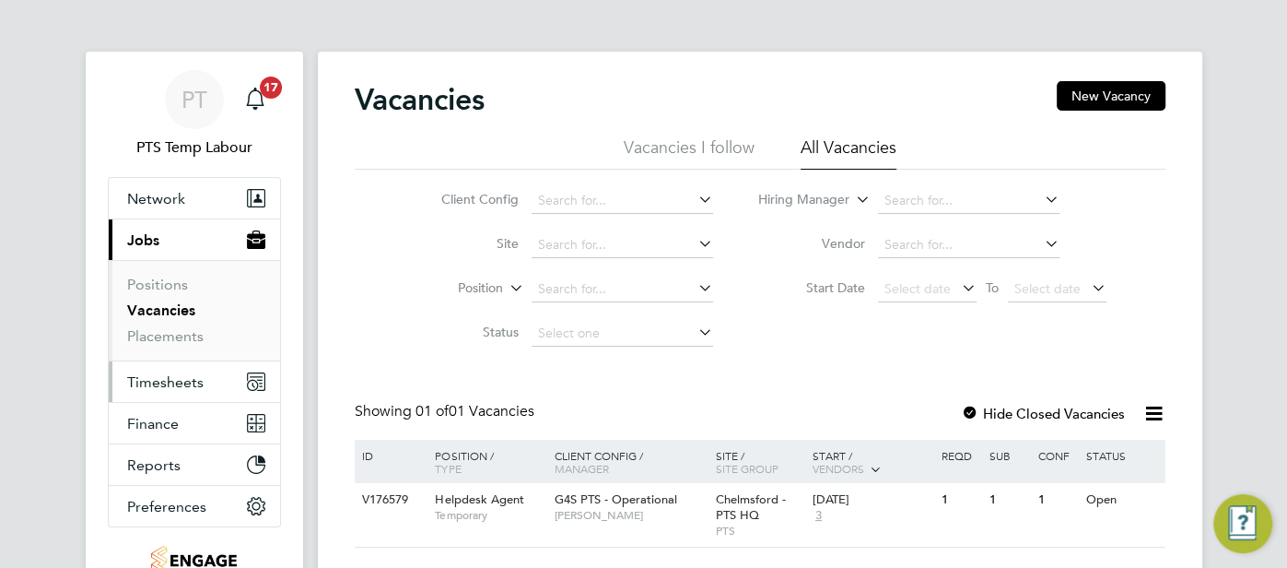
click at [142, 367] on button "Timesheets" at bounding box center [194, 381] width 171 height 41
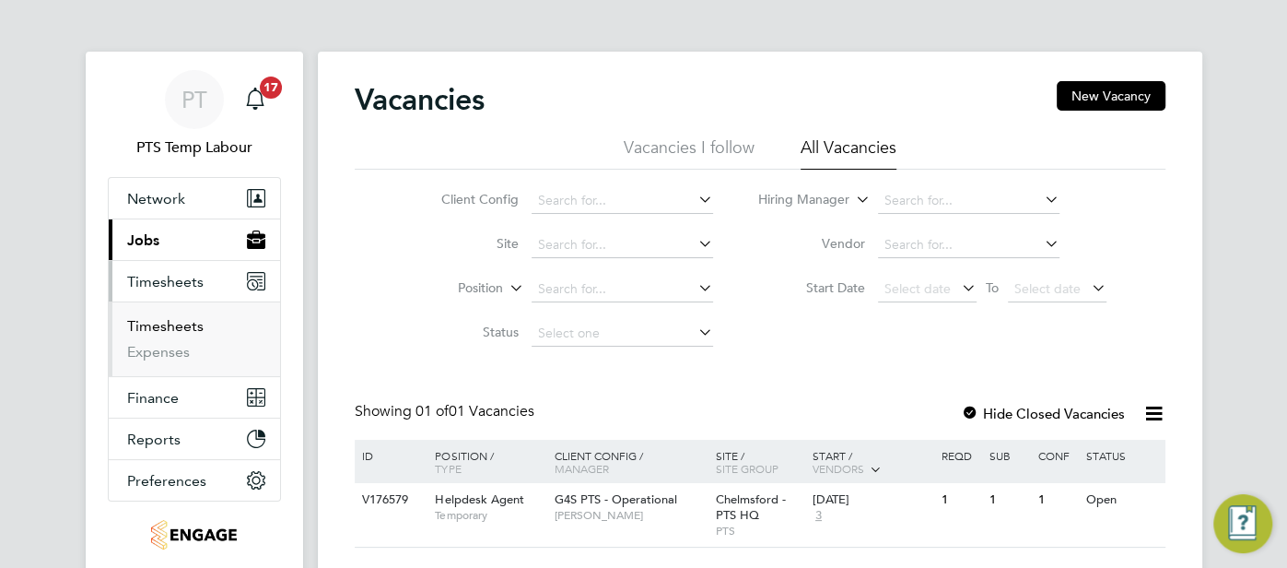
click at [167, 327] on link "Timesheets" at bounding box center [165, 326] width 76 height 18
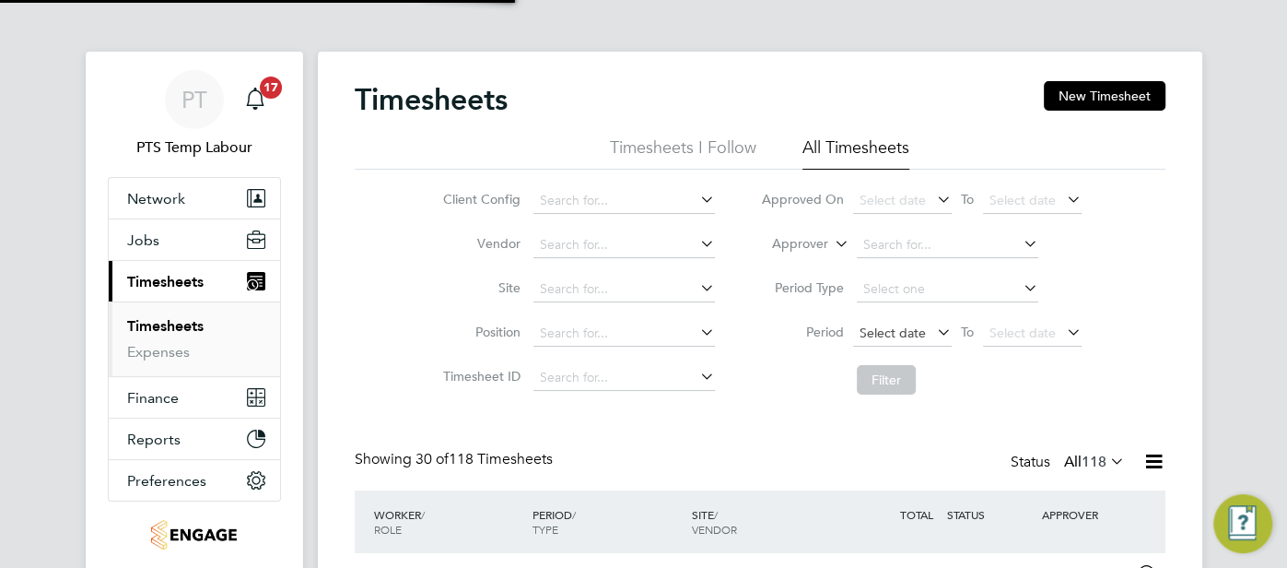
click at [886, 339] on span "Select date" at bounding box center [893, 332] width 66 height 17
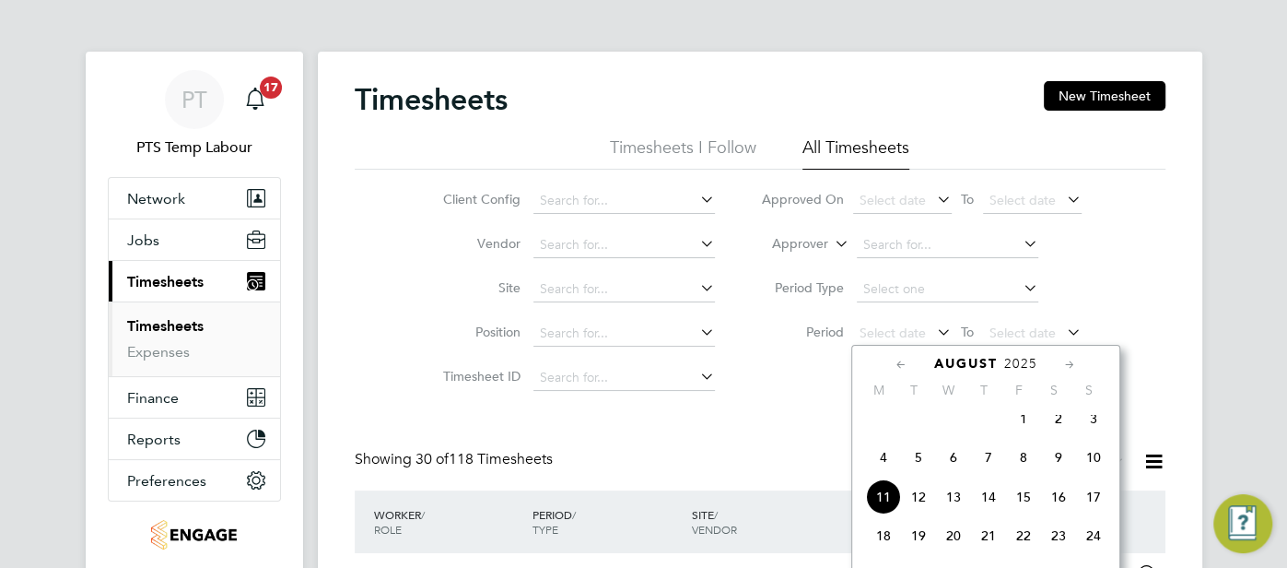
drag, startPoint x: 889, startPoint y: 473, endPoint x: 958, endPoint y: 416, distance: 89.7
click at [889, 472] on span "4" at bounding box center [883, 457] width 35 height 35
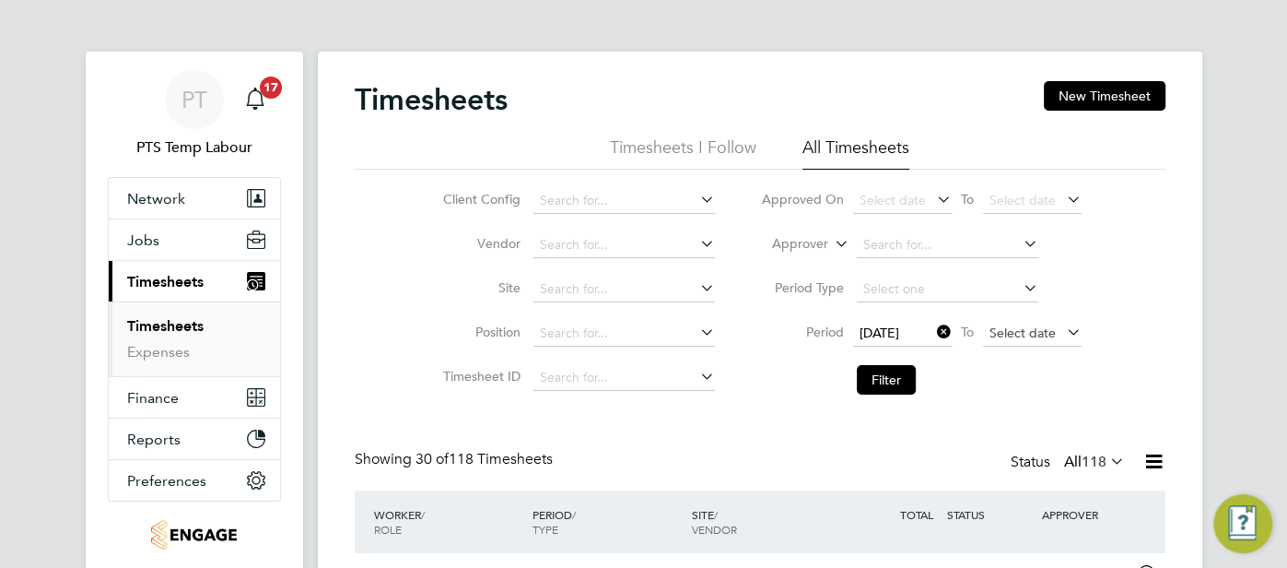
drag, startPoint x: 996, startPoint y: 320, endPoint x: 1014, endPoint y: 333, distance: 21.8
click at [1001, 323] on div "04 Aug 2025 To Select date" at bounding box center [967, 334] width 229 height 26
click at [1022, 333] on span "Select date" at bounding box center [1023, 332] width 66 height 17
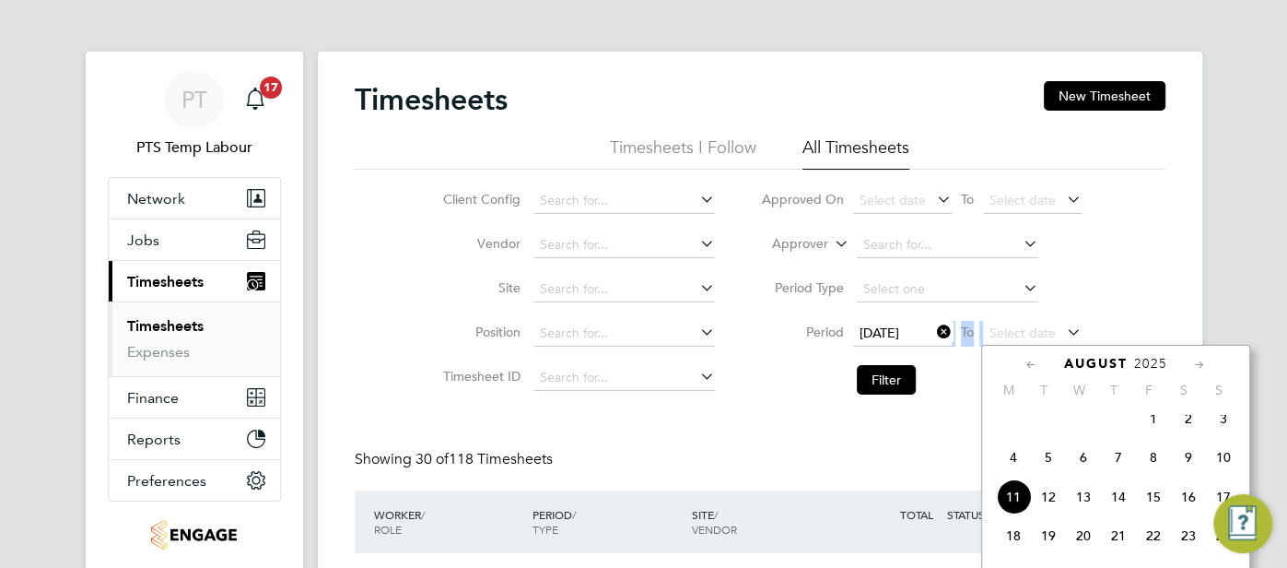
click at [1220, 464] on span "10" at bounding box center [1223, 457] width 35 height 35
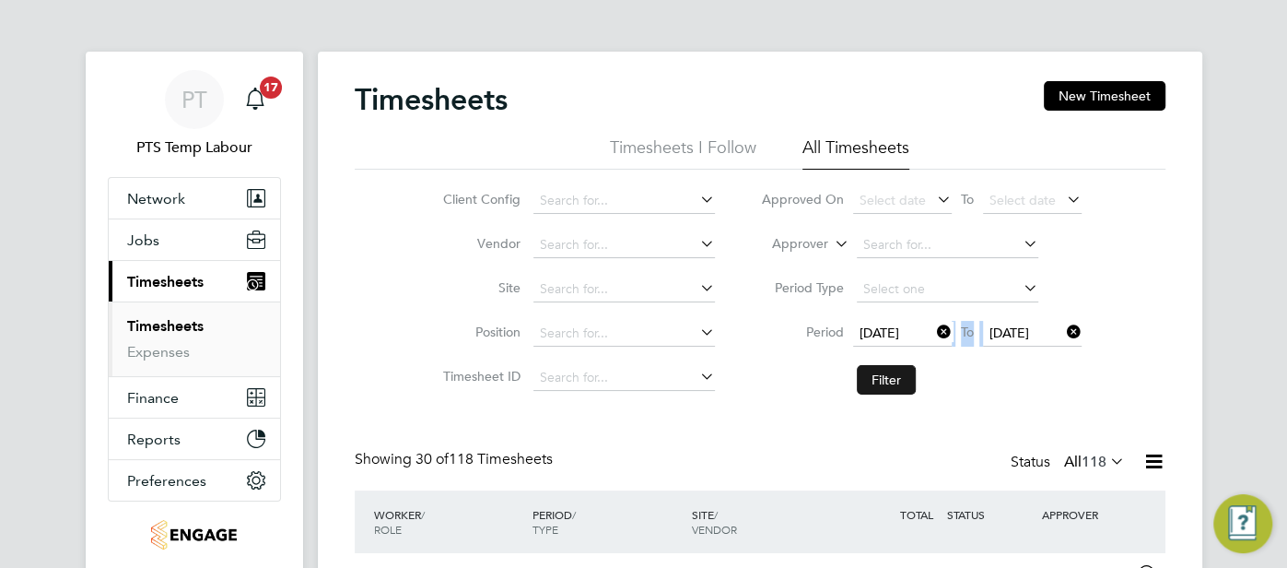
click at [889, 375] on button "Filter" at bounding box center [886, 379] width 59 height 29
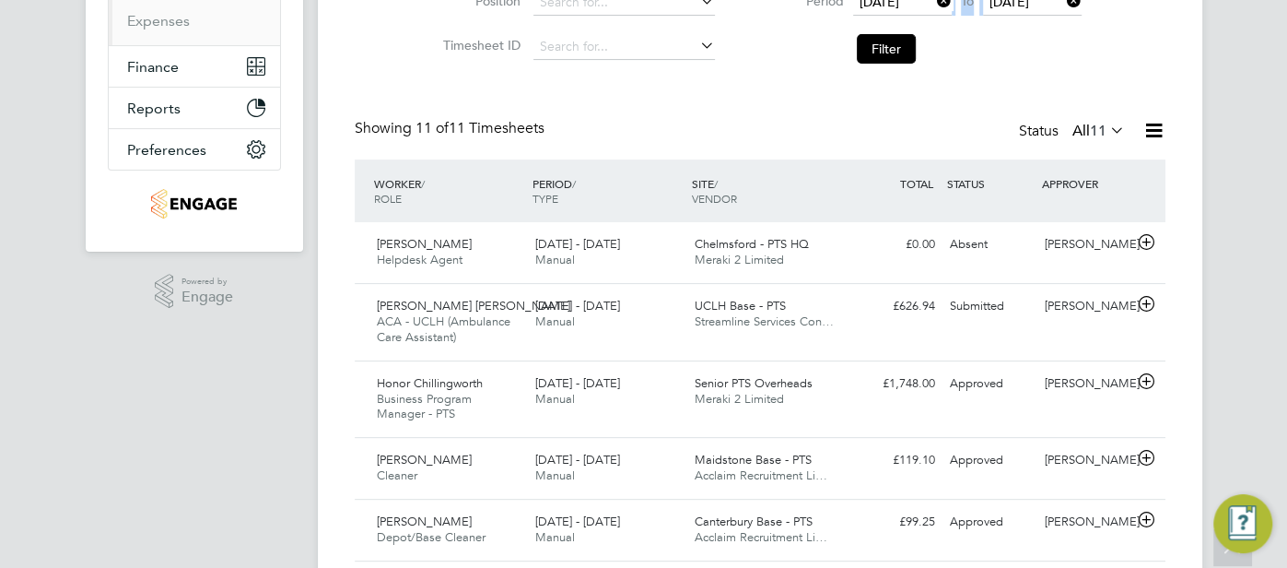
click at [1150, 132] on icon at bounding box center [1154, 130] width 23 height 23
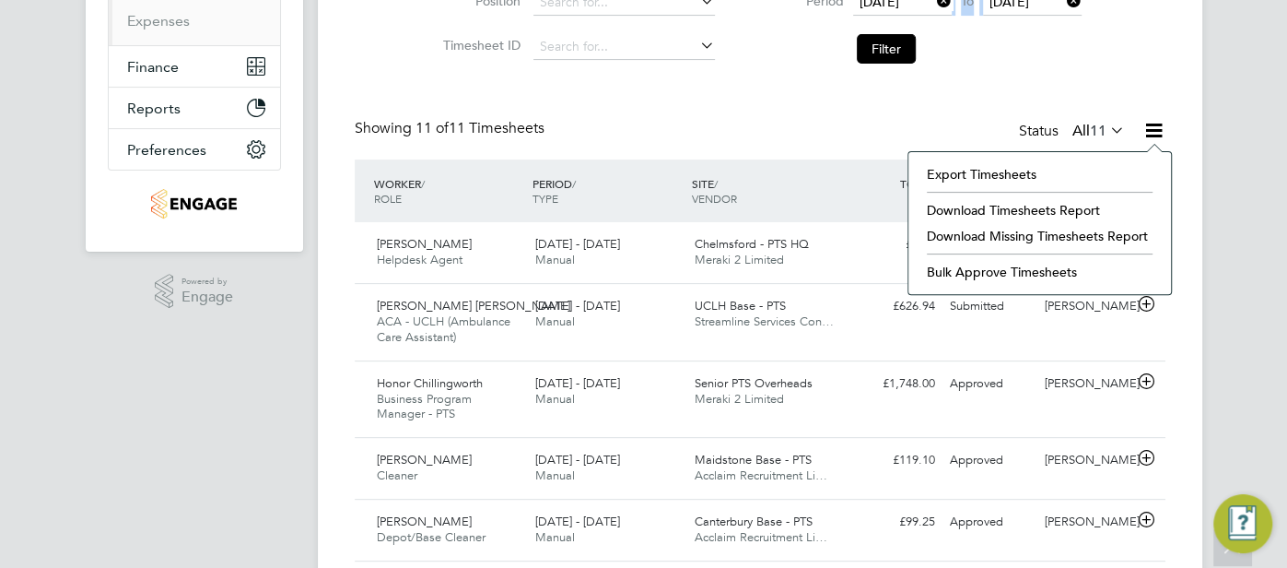
click at [1070, 231] on li "Download Missing Timesheets Report" at bounding box center [1040, 236] width 244 height 26
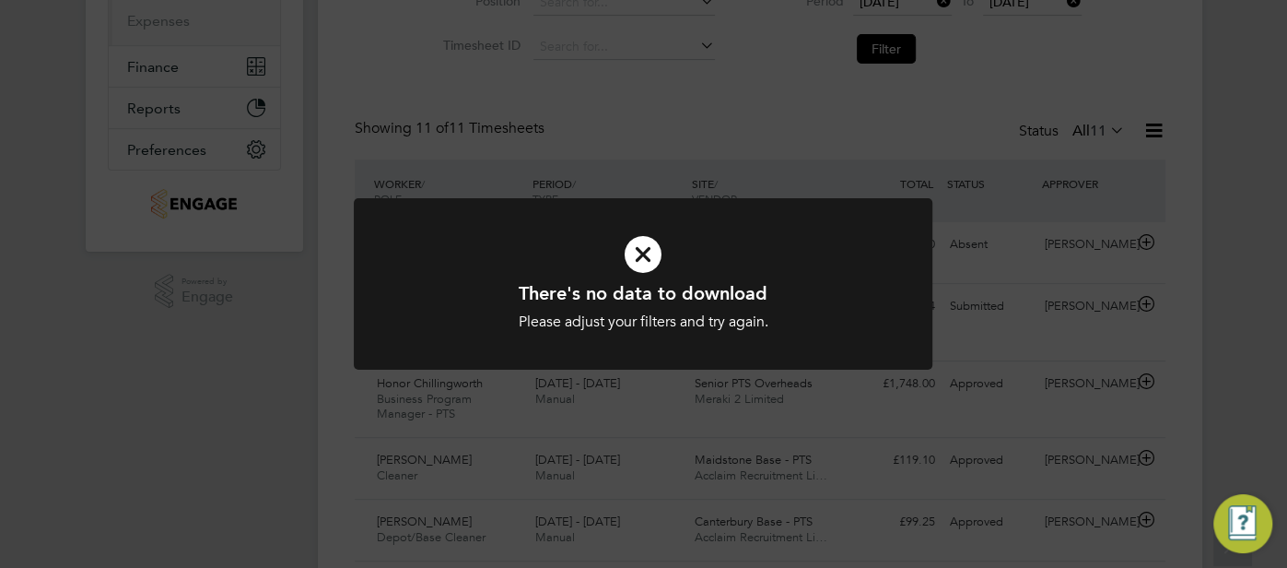
click at [636, 252] on icon at bounding box center [643, 254] width 479 height 72
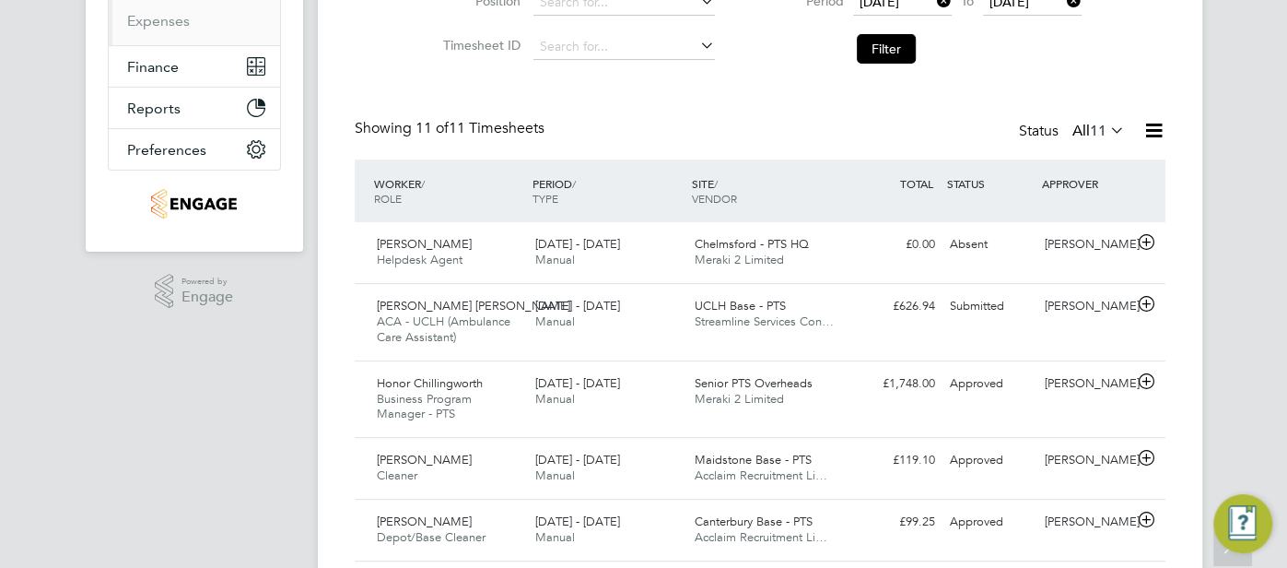
click at [688, 111] on div "Timesheets New Timesheet Timesheets I Follow All Timesheets Client Config Vendo…" at bounding box center [760, 347] width 811 height 1195
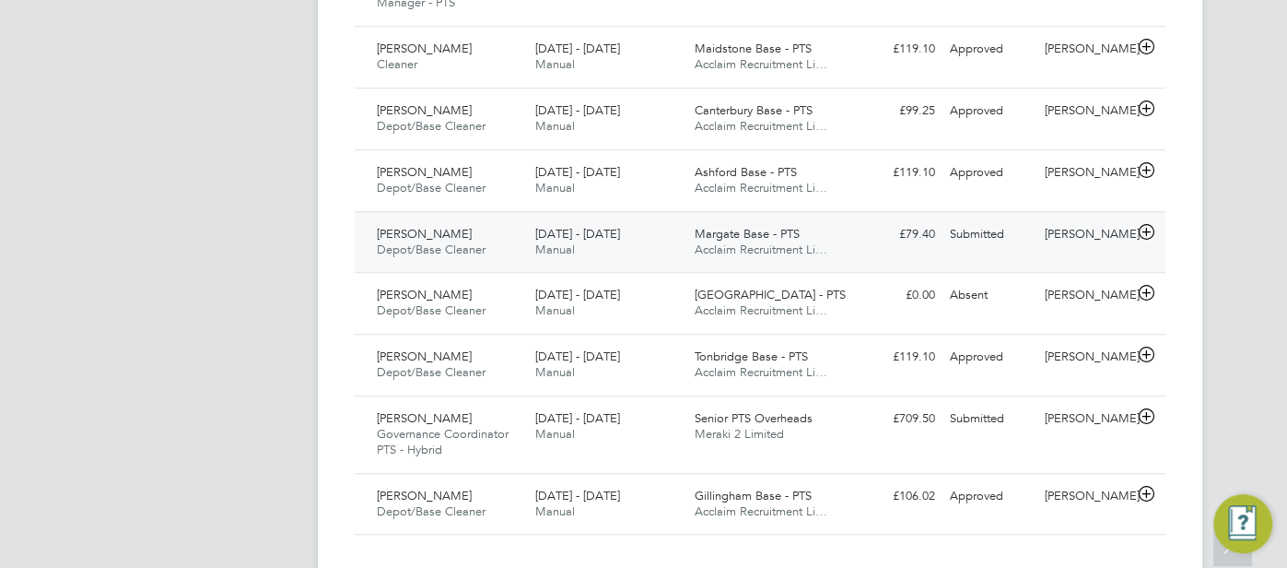
click at [1083, 229] on div "Ciaron Sherry" at bounding box center [1086, 234] width 96 height 30
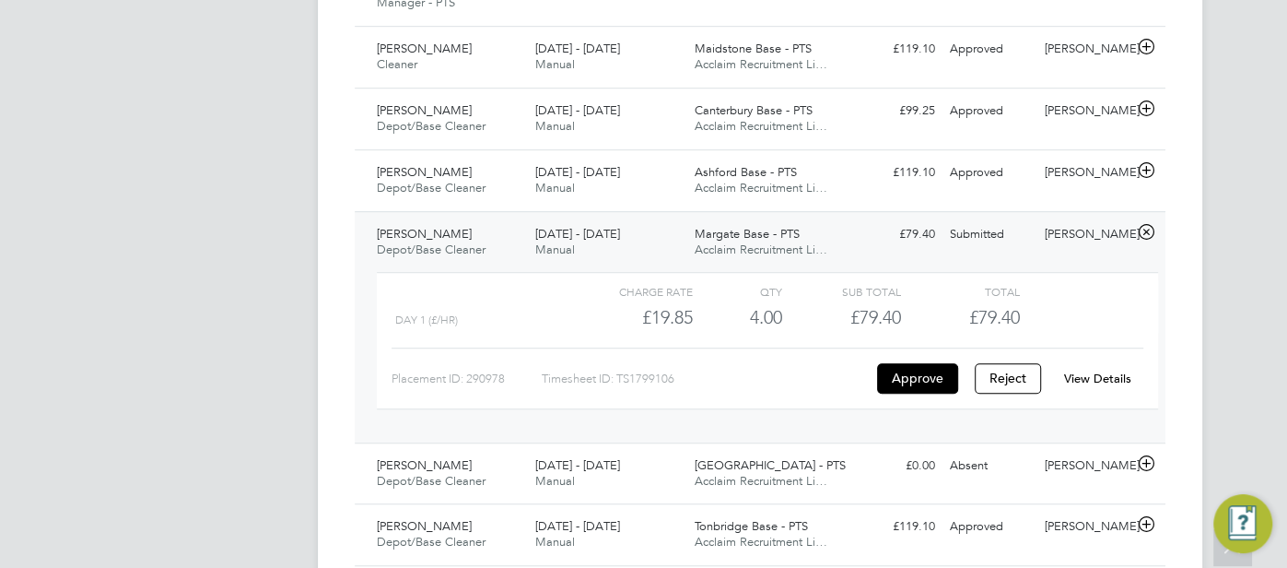
click at [1113, 376] on link "View Details" at bounding box center [1097, 378] width 67 height 16
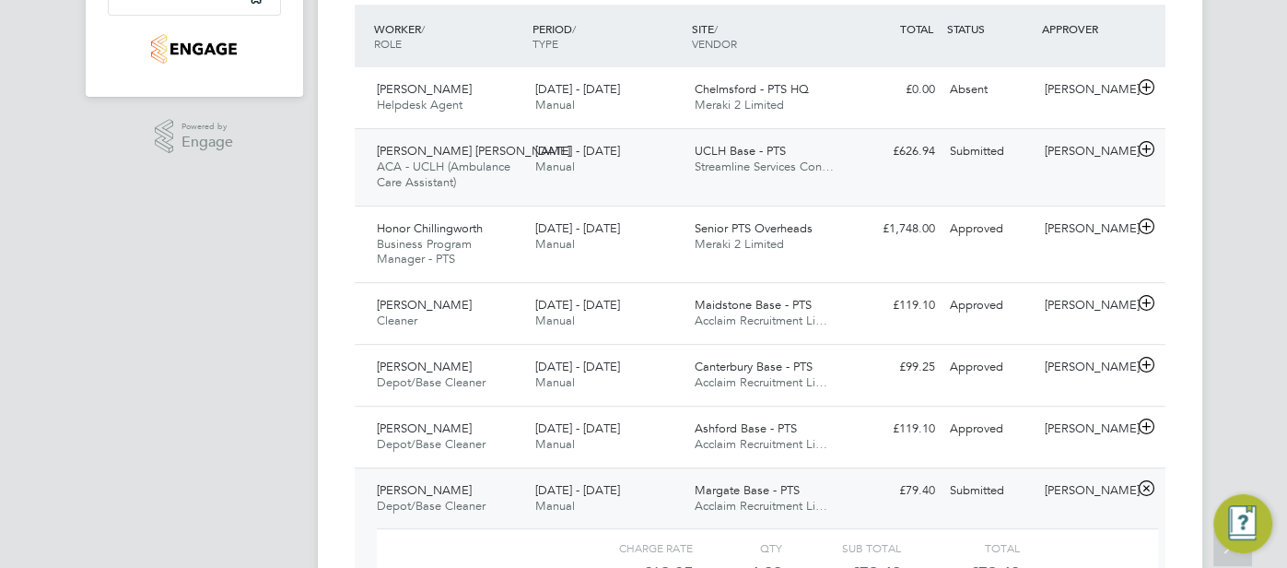
click at [1002, 150] on div "Submitted" at bounding box center [991, 151] width 96 height 30
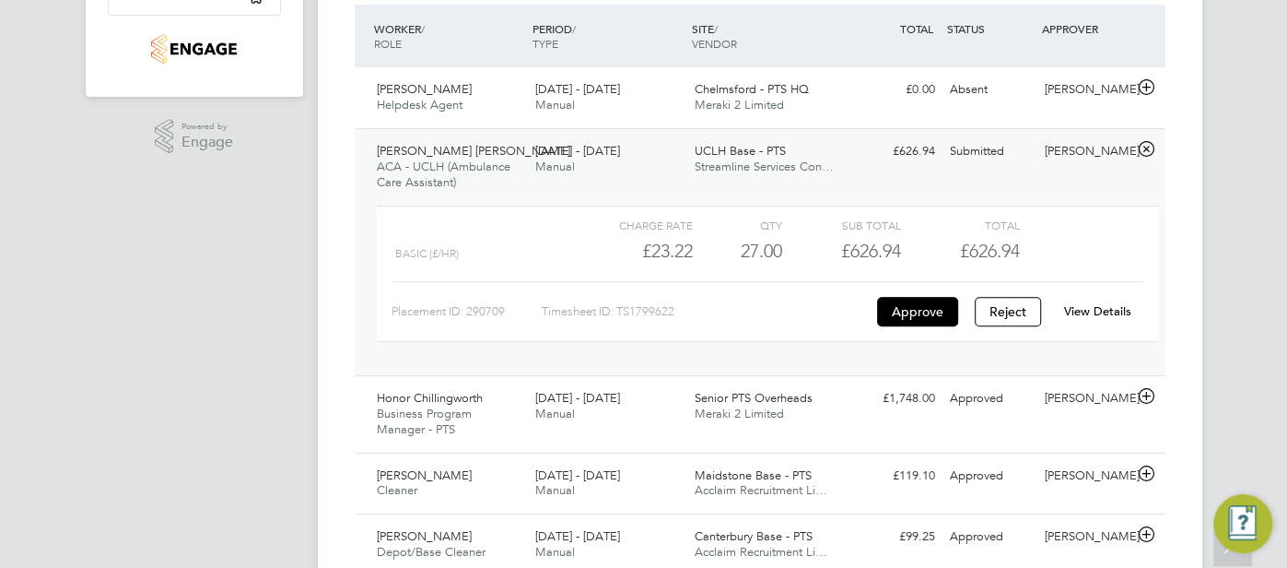
click at [1080, 303] on link "View Details" at bounding box center [1097, 311] width 67 height 16
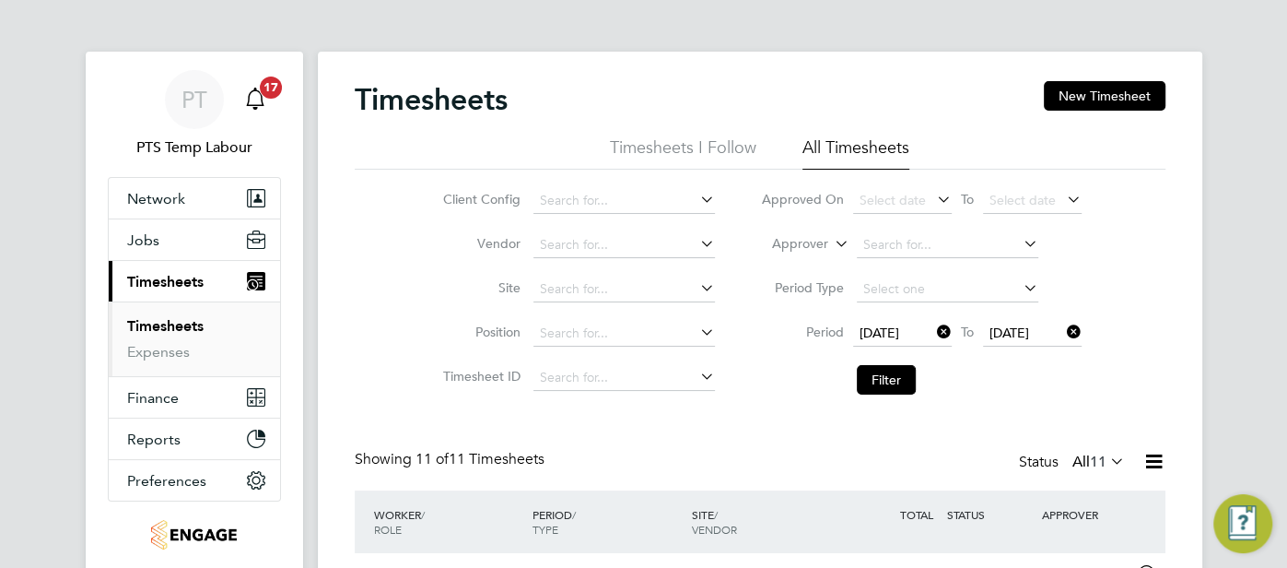
drag, startPoint x: 195, startPoint y: 98, endPoint x: 267, endPoint y: 94, distance: 72.0
click at [196, 99] on span "PT" at bounding box center [195, 100] width 26 height 24
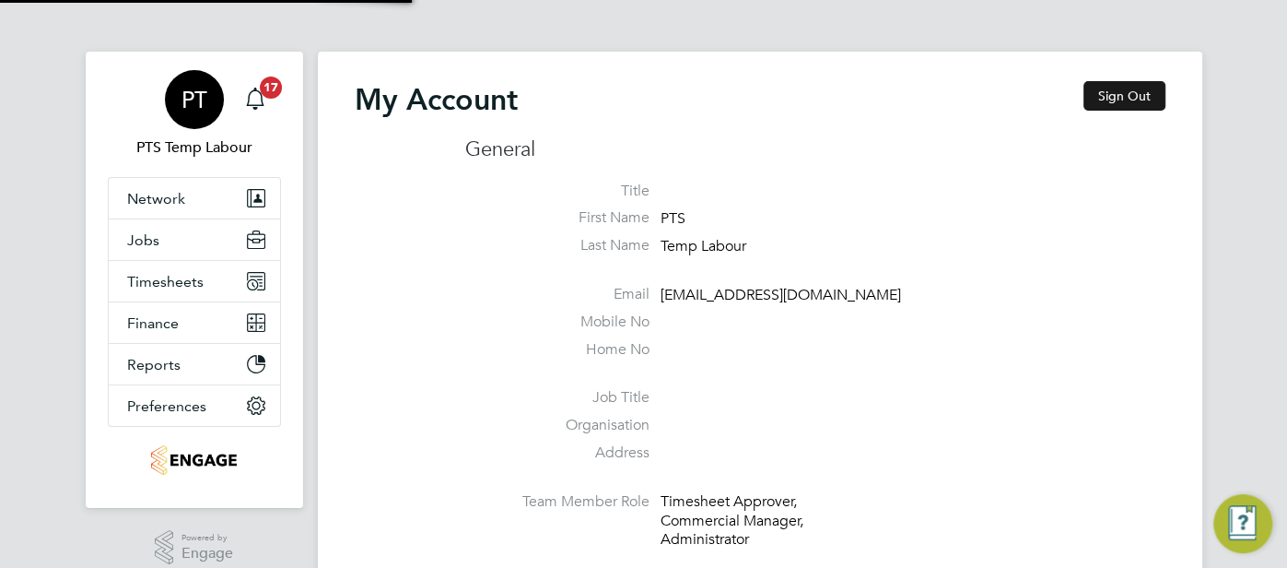
type input "pts.templabour@uk.g4s.com"
click at [1138, 85] on button "Sign Out" at bounding box center [1125, 95] width 82 height 29
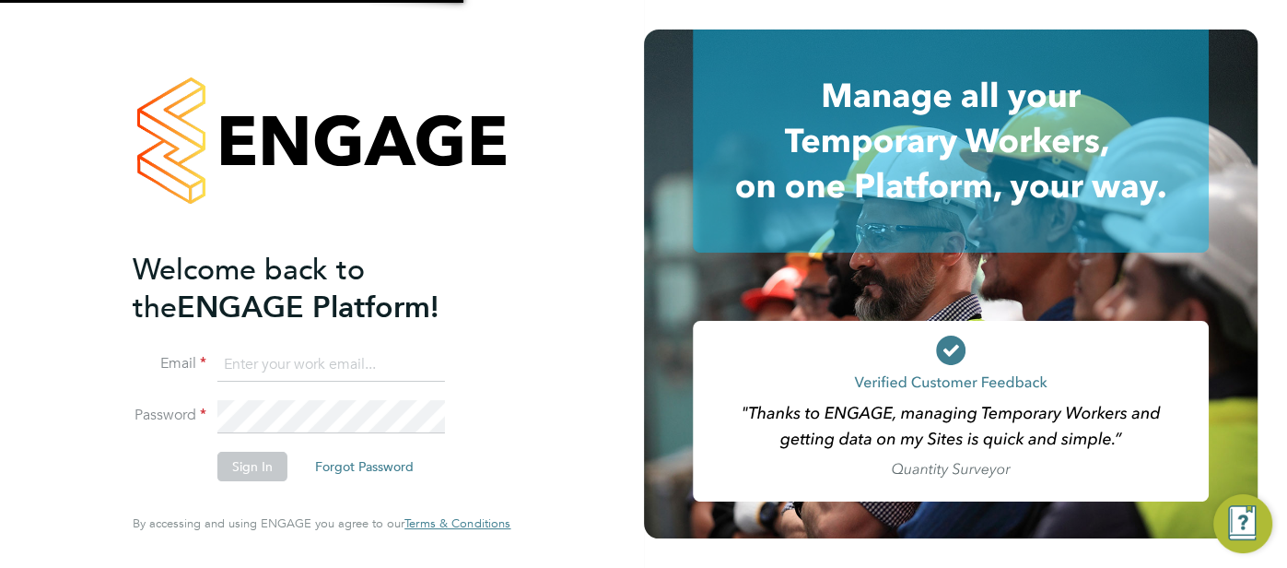
type input "pts.templabour@uk.g4s.com"
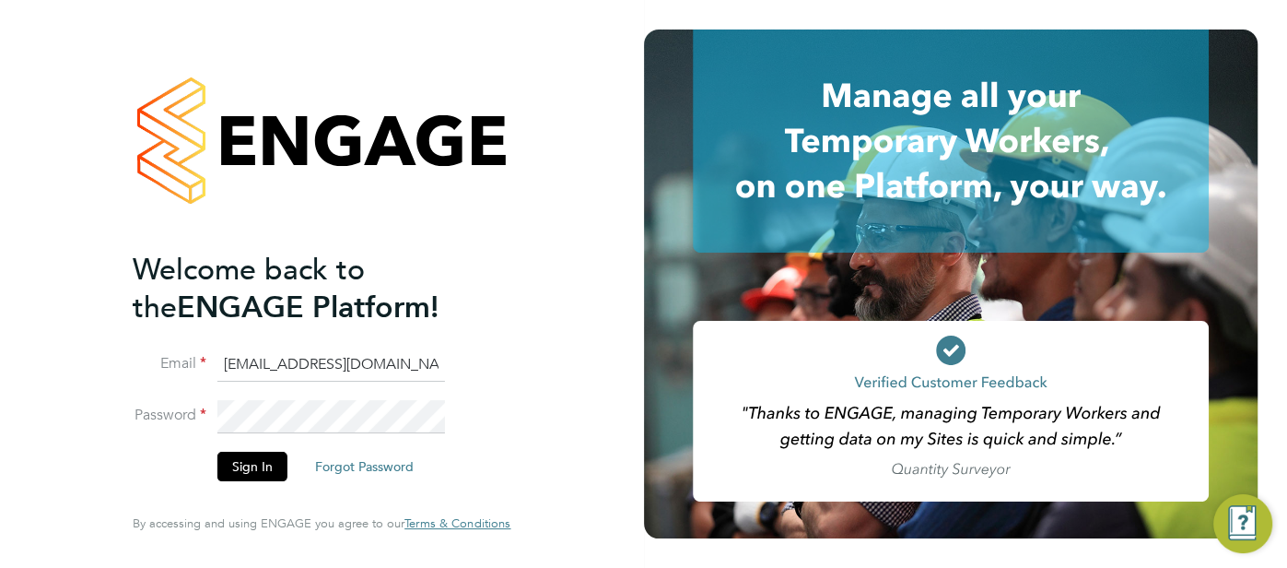
drag, startPoint x: 398, startPoint y: 364, endPoint x: 193, endPoint y: 358, distance: 205.6
click at [193, 358] on li "Email pts.templabour@uk.g4s.com" at bounding box center [312, 374] width 359 height 52
type input "cjs.templabour@uk.g4s.com"
click at [242, 473] on button "Sign In" at bounding box center [252, 466] width 70 height 29
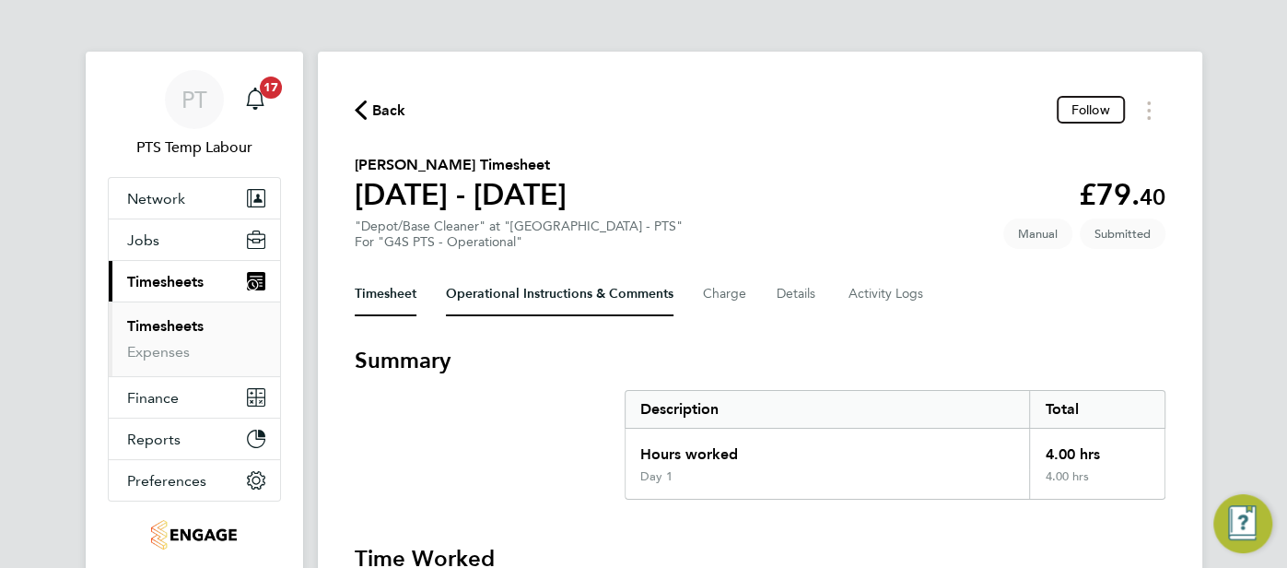
click at [484, 303] on Comments-tab "Operational Instructions & Comments" at bounding box center [560, 294] width 228 height 44
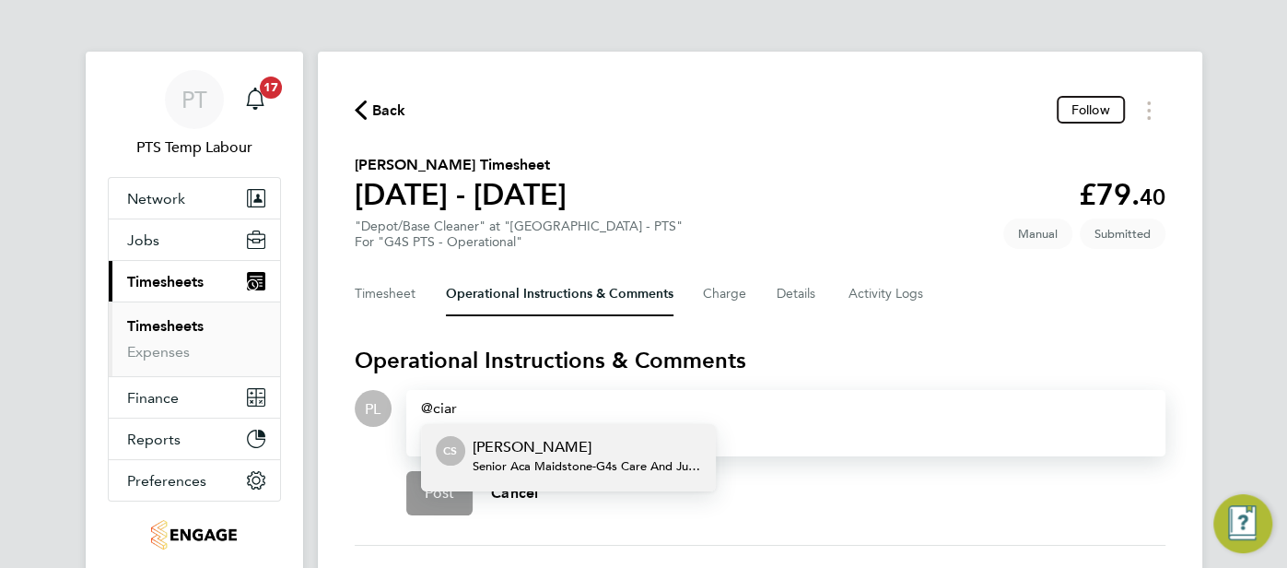
click at [550, 451] on p "[PERSON_NAME]" at bounding box center [587, 447] width 229 height 22
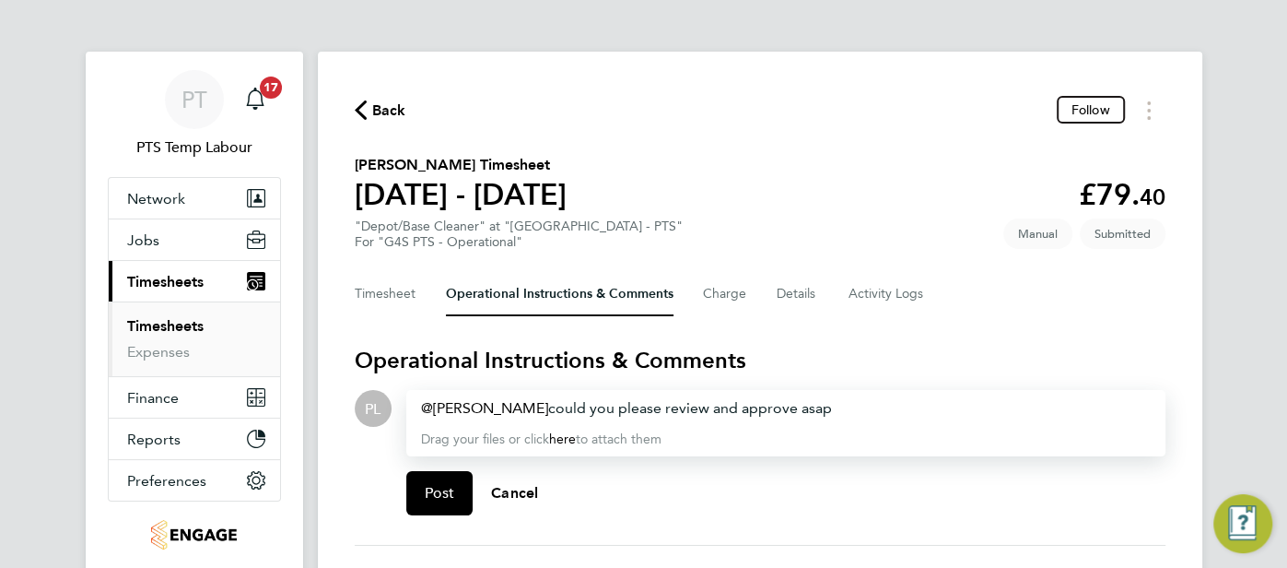
drag, startPoint x: 529, startPoint y: 411, endPoint x: 840, endPoint y: 382, distance: 312.8
click at [835, 390] on div "[PERSON_NAME] ​ could you please review and approve asap Drag your files or cli…" at bounding box center [785, 423] width 759 height 66
copy div "could you please review and approve asap"
click at [446, 488] on span "Post" at bounding box center [440, 493] width 30 height 18
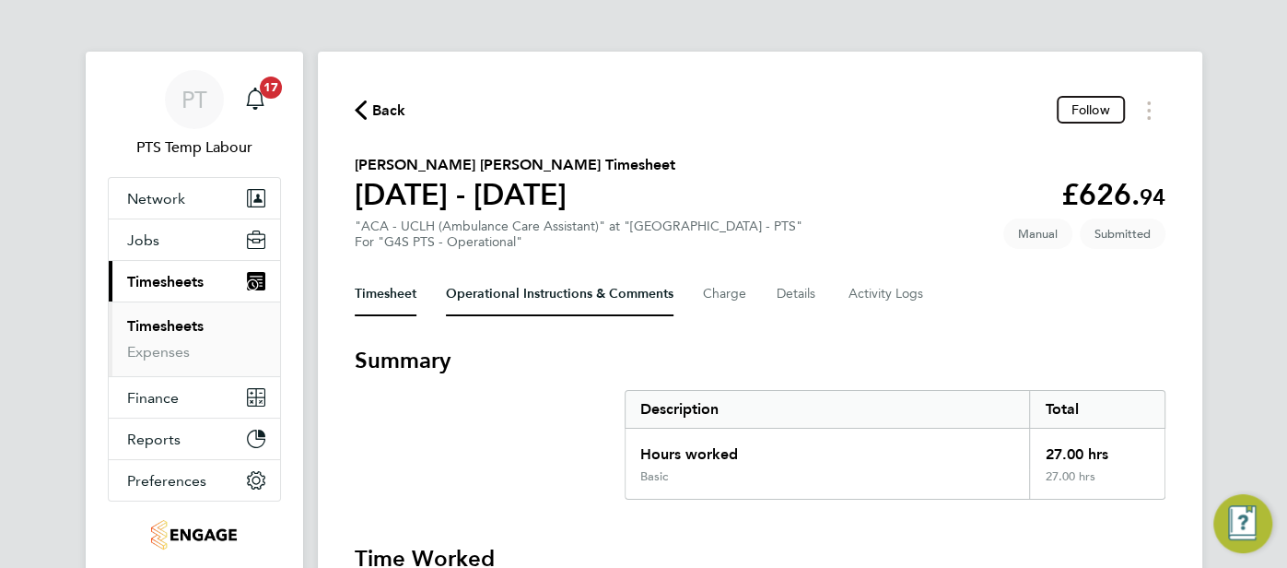
drag, startPoint x: 586, startPoint y: 279, endPoint x: 608, endPoint y: 284, distance: 22.6
click at [587, 279] on Comments-tab "Operational Instructions & Comments" at bounding box center [560, 294] width 228 height 44
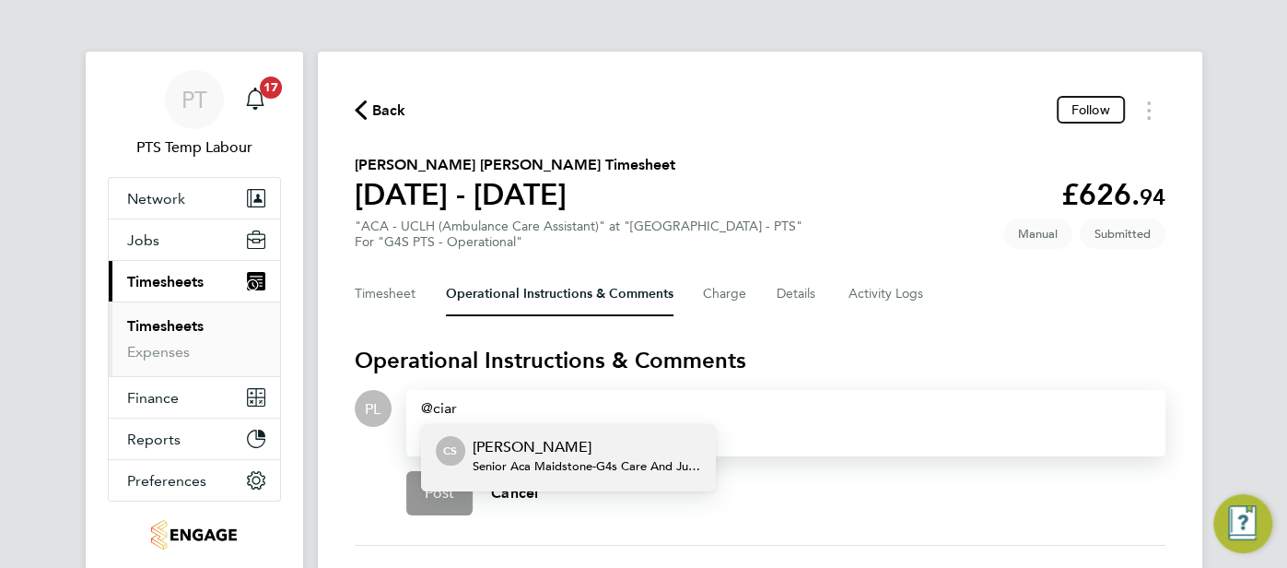
click at [581, 452] on p "[PERSON_NAME]" at bounding box center [587, 447] width 229 height 22
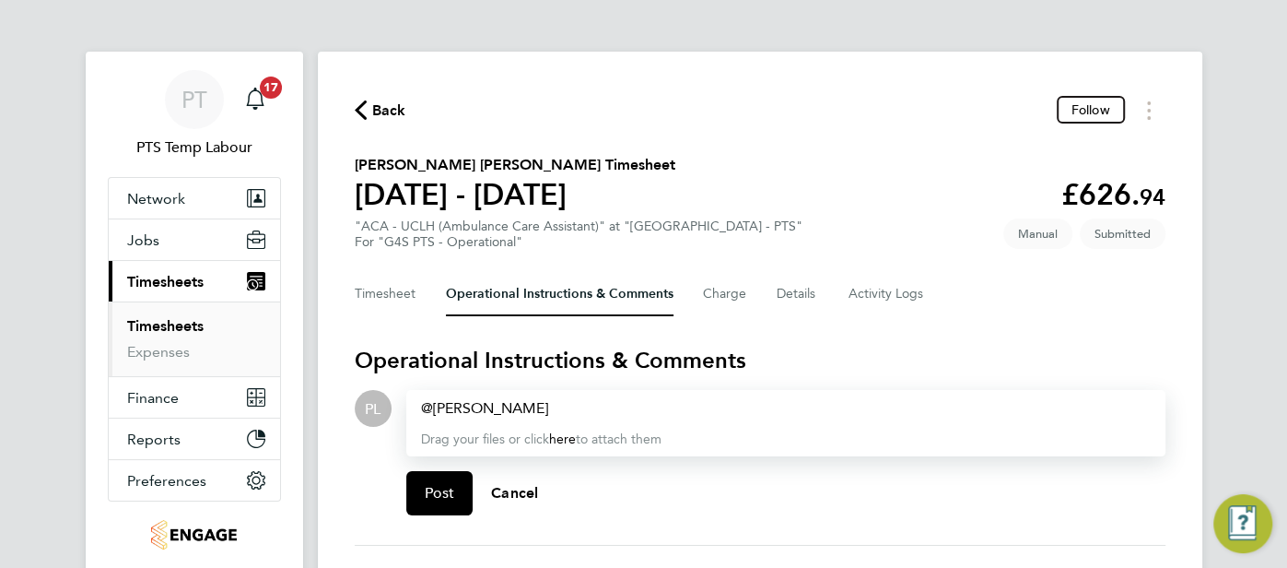
paste div
click at [423, 498] on button "Post" at bounding box center [439, 493] width 67 height 44
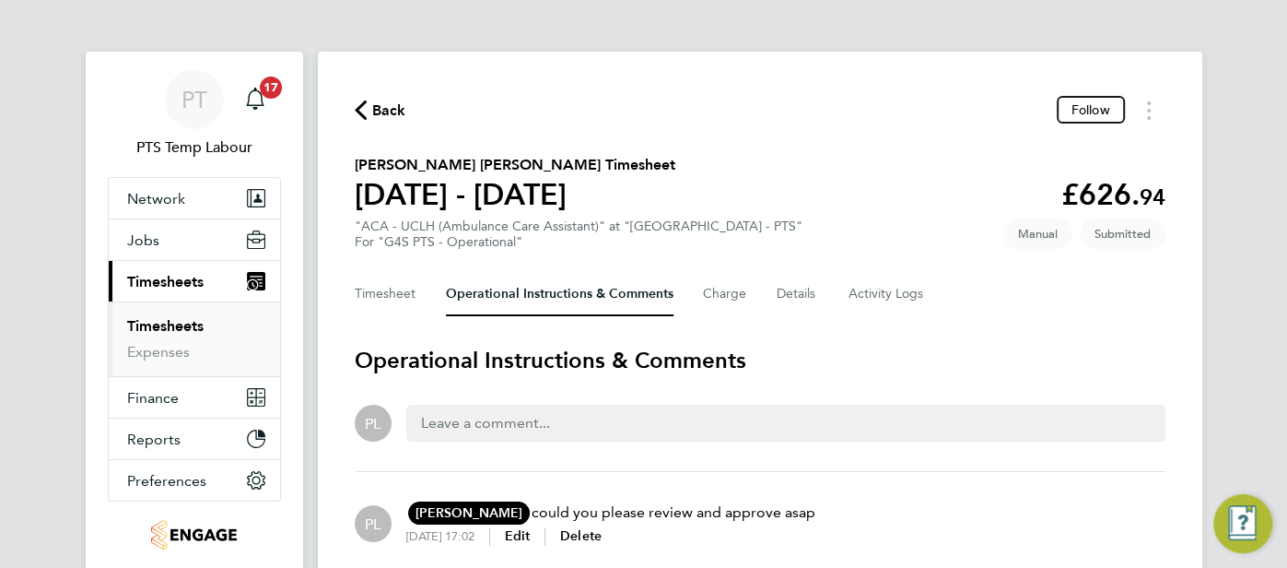
click at [358, 107] on icon "button" at bounding box center [361, 109] width 12 height 19
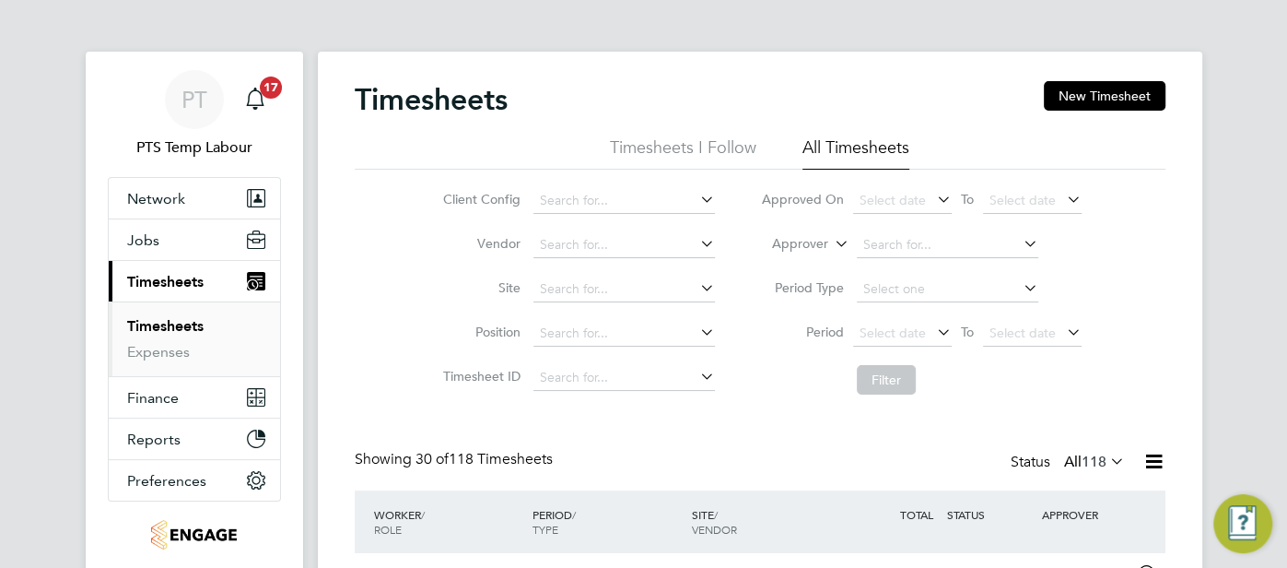
click at [1107, 458] on icon at bounding box center [1107, 461] width 0 height 26
click at [1118, 535] on li "Submitted" at bounding box center [1082, 546] width 85 height 26
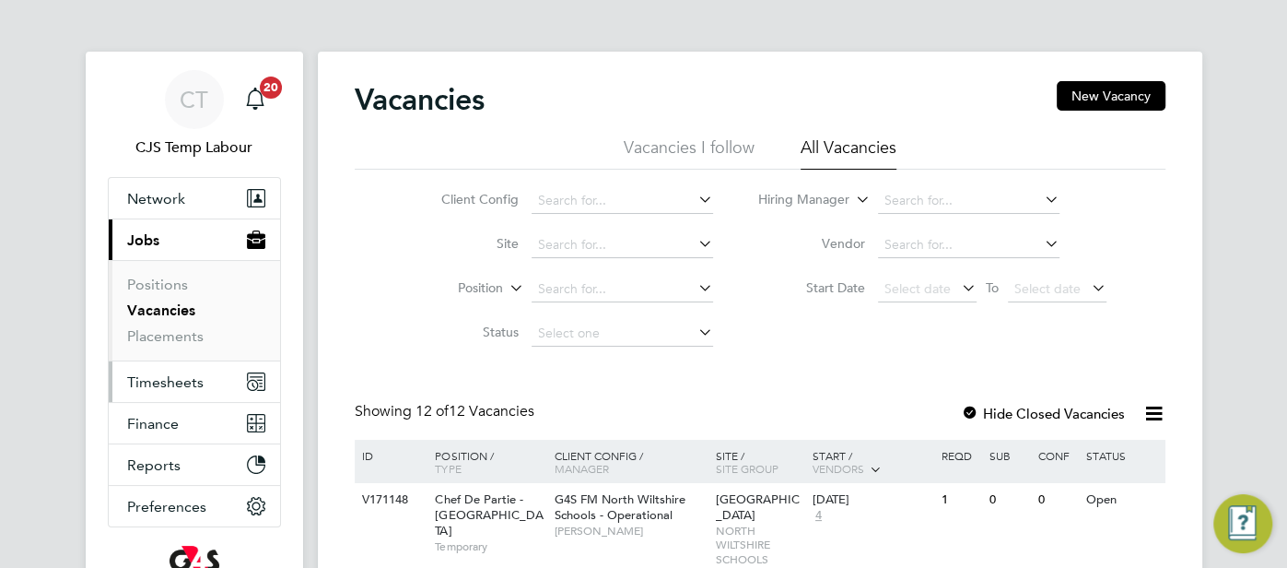
click at [185, 385] on span "Timesheets" at bounding box center [165, 382] width 76 height 18
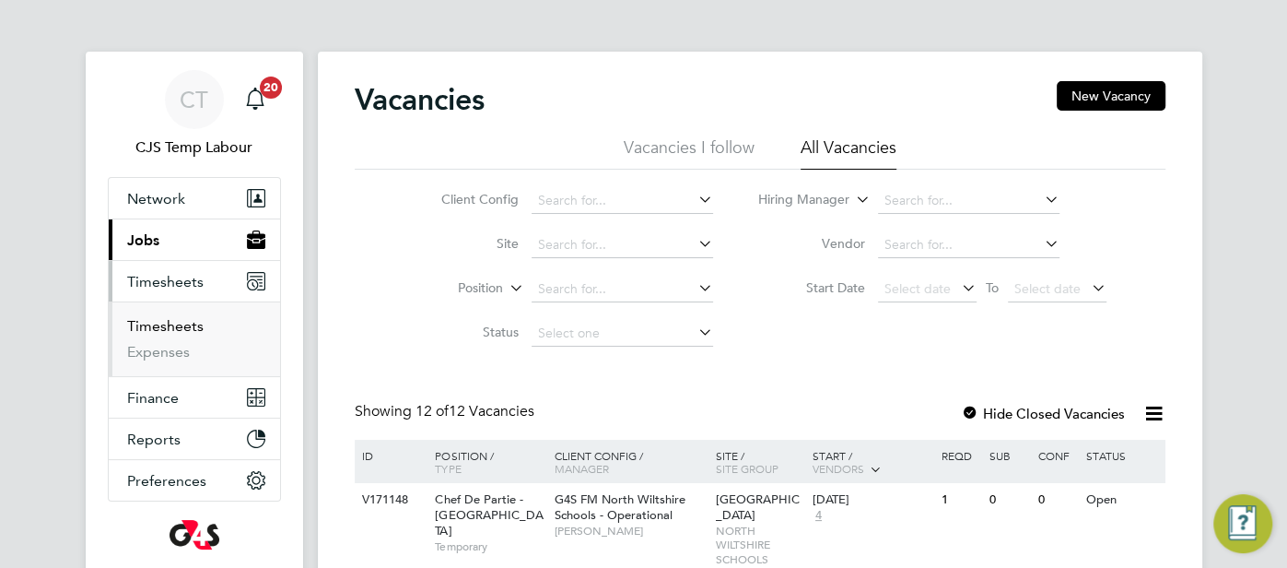
click at [173, 326] on link "Timesheets" at bounding box center [165, 326] width 76 height 18
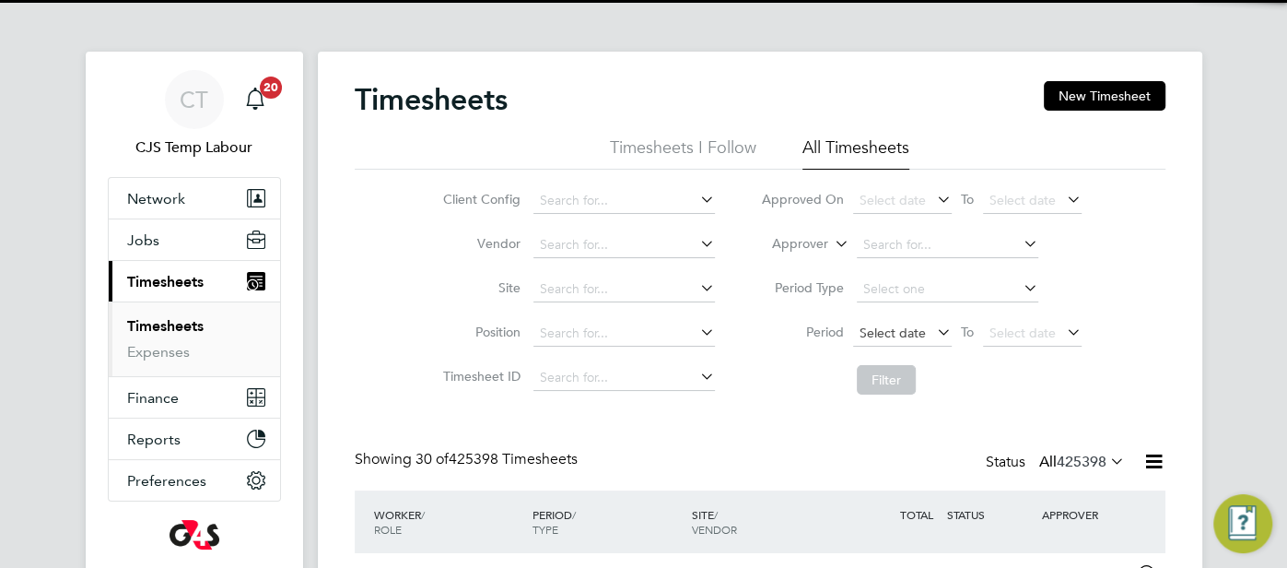
click at [898, 330] on span "Select date" at bounding box center [893, 332] width 66 height 17
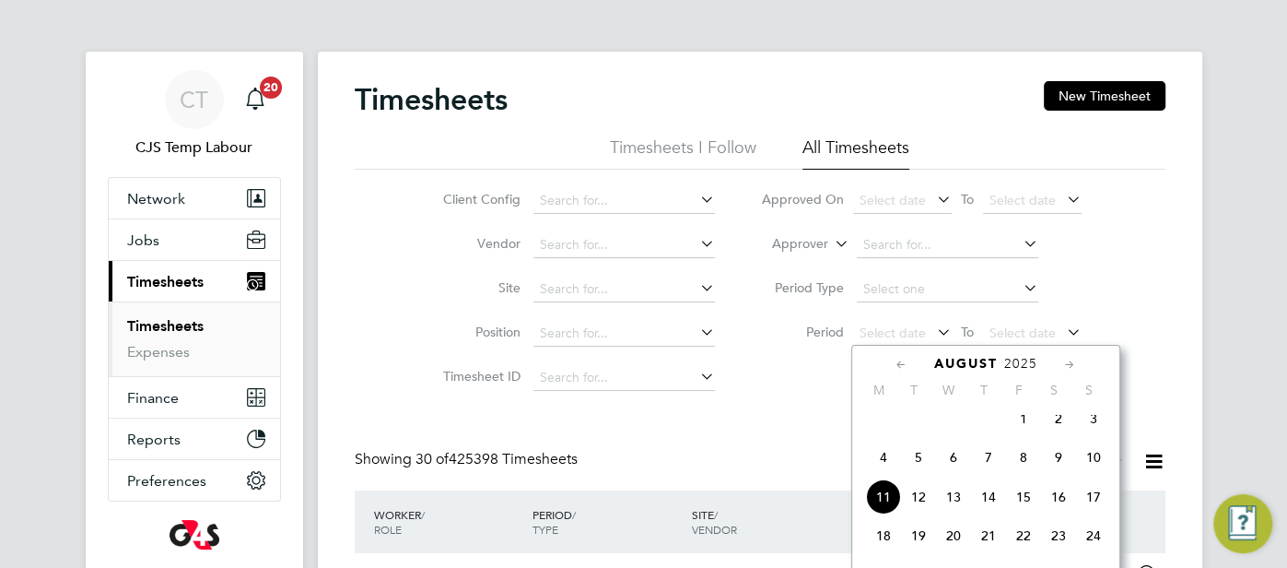
click at [893, 467] on span "4" at bounding box center [883, 457] width 35 height 35
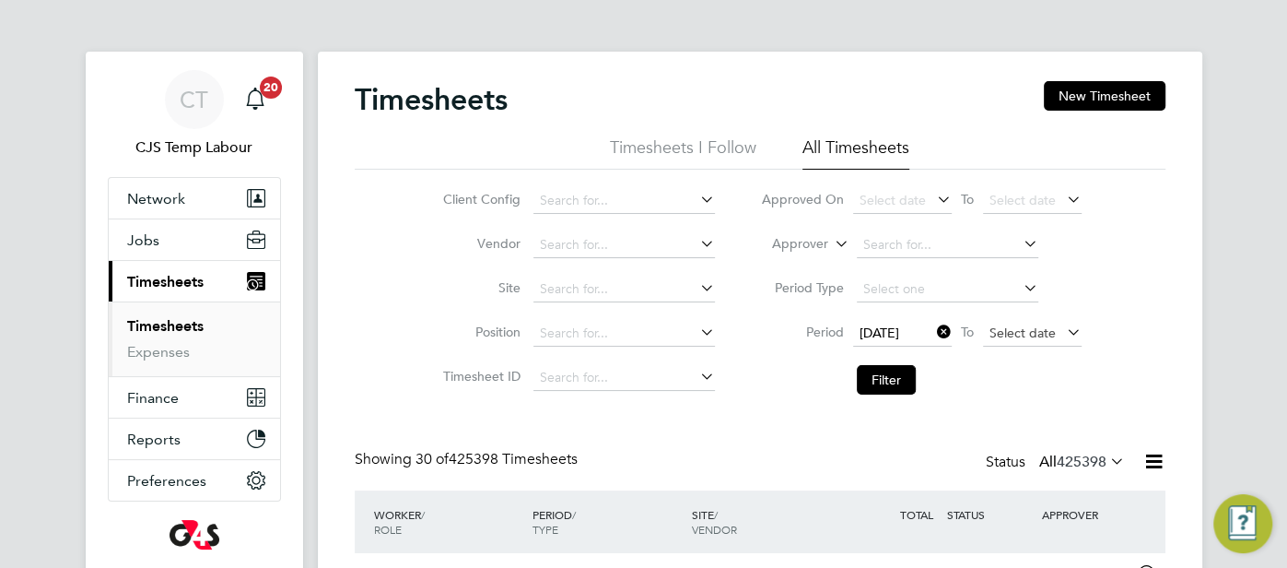
click at [1028, 335] on span "Select date" at bounding box center [1023, 332] width 66 height 17
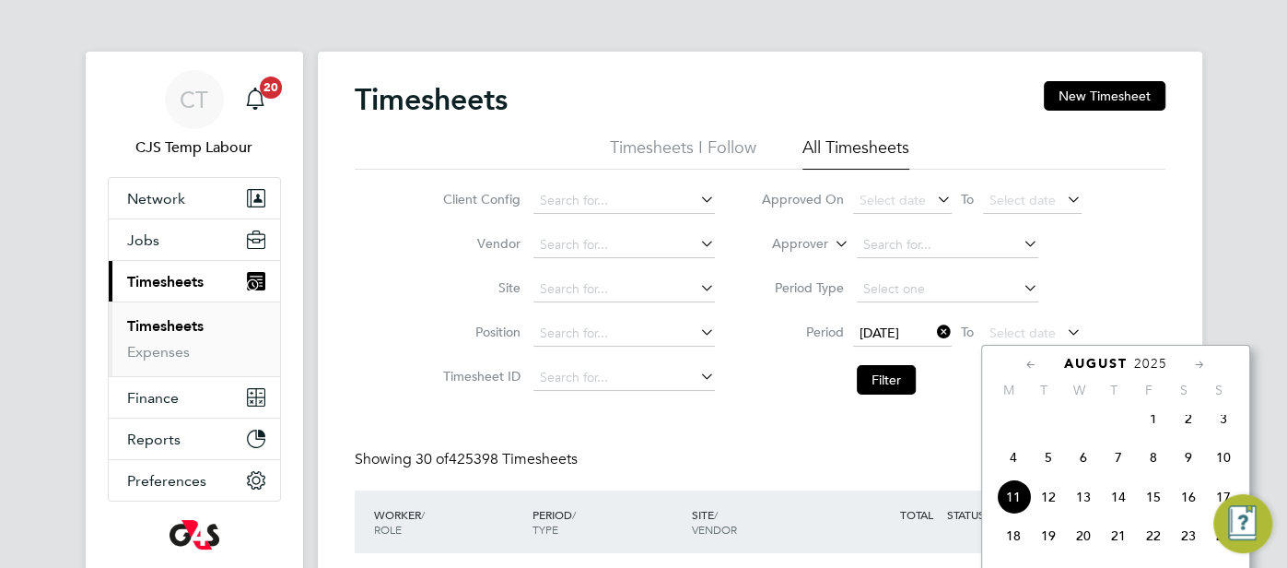
drag, startPoint x: 1228, startPoint y: 463, endPoint x: 1172, endPoint y: 453, distance: 56.2
click at [1227, 463] on span "10" at bounding box center [1223, 457] width 35 height 35
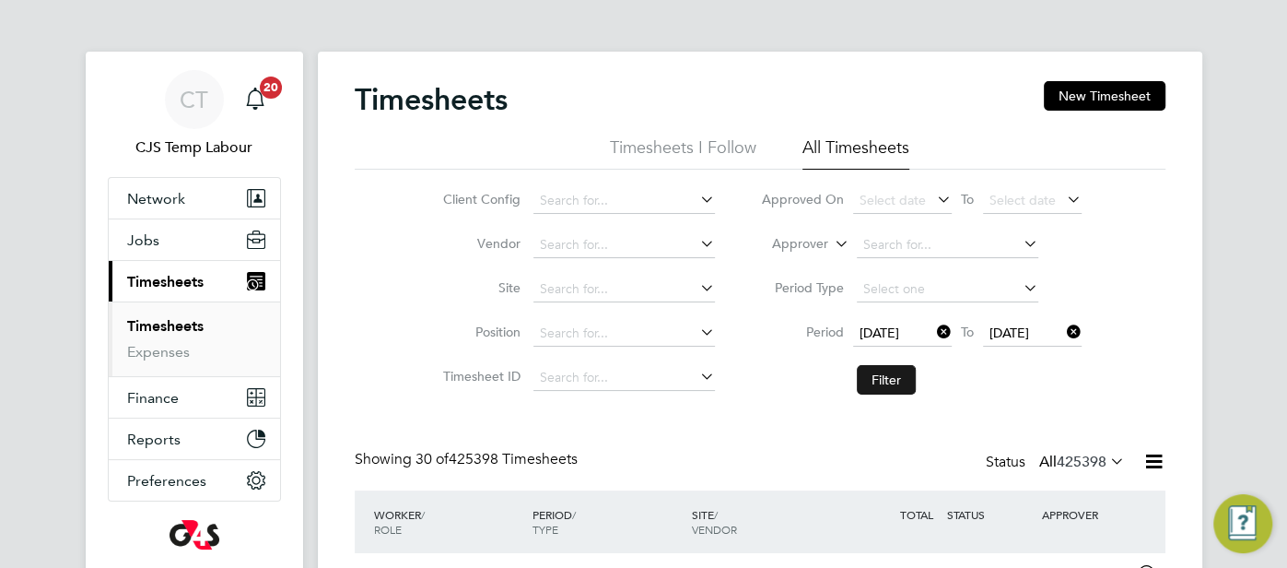
click at [880, 381] on button "Filter" at bounding box center [886, 379] width 59 height 29
click at [574, 201] on input at bounding box center [625, 201] width 182 height 26
click at [763, 243] on li "G4S FM [GEOGRAPHIC_DATA] - Operational" at bounding box center [661, 251] width 254 height 25
type input "G4S FM [GEOGRAPHIC_DATA] - Operational"
click at [894, 375] on button "Filter" at bounding box center [886, 379] width 59 height 29
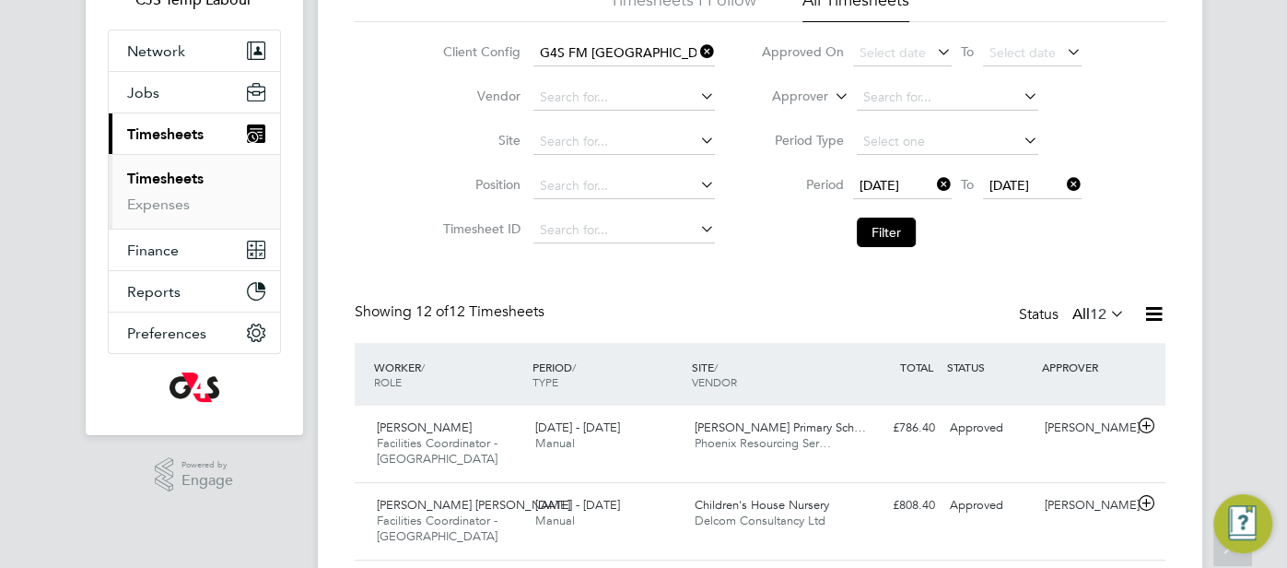
click at [1148, 311] on icon at bounding box center [1154, 313] width 23 height 23
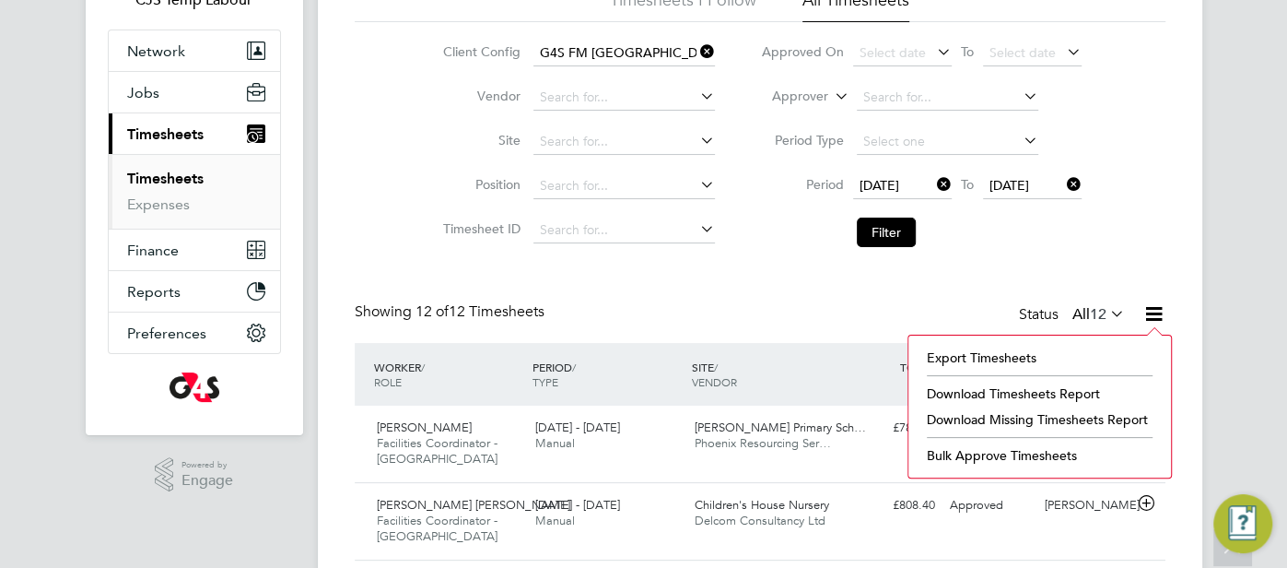
click at [1066, 384] on li "Download Timesheets Report" at bounding box center [1040, 394] width 244 height 26
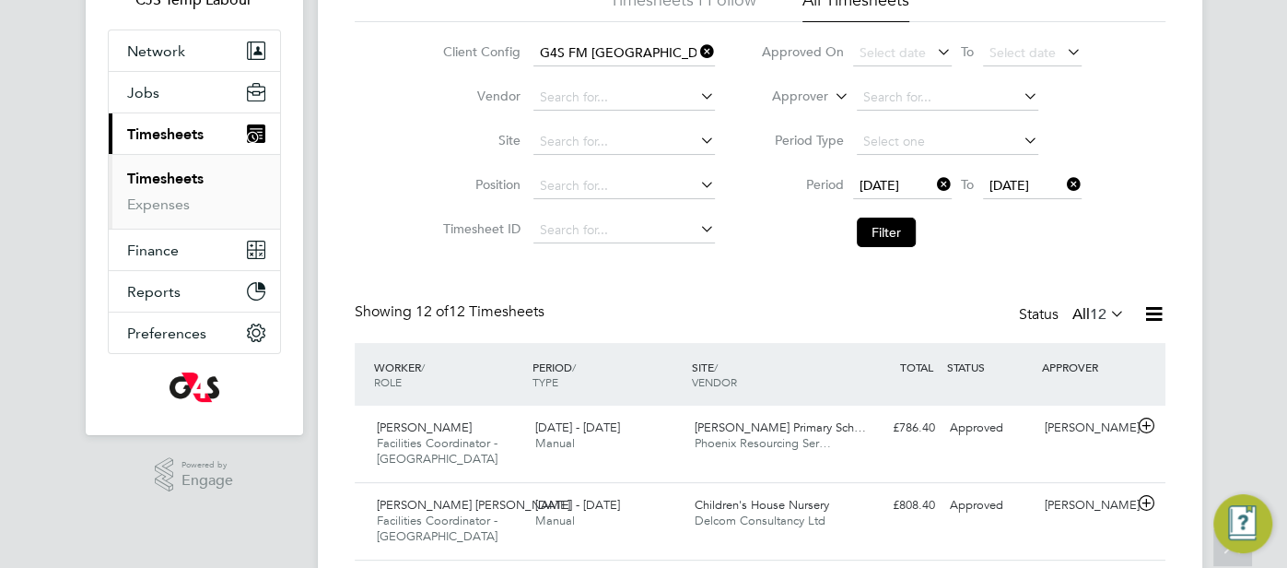
click at [697, 54] on icon at bounding box center [697, 52] width 0 height 26
click at [601, 52] on input at bounding box center [625, 54] width 182 height 26
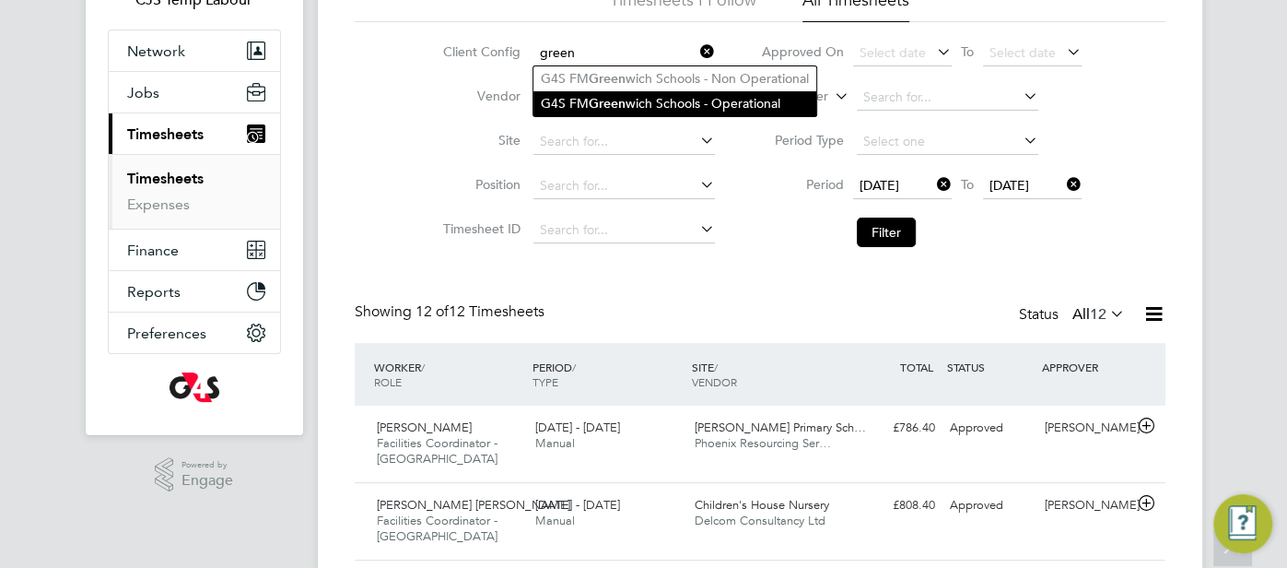
click at [688, 100] on li "G4S FM Green wich Schools - Operational" at bounding box center [675, 103] width 283 height 25
type input "G4S FM Greenwich Schools - Operational"
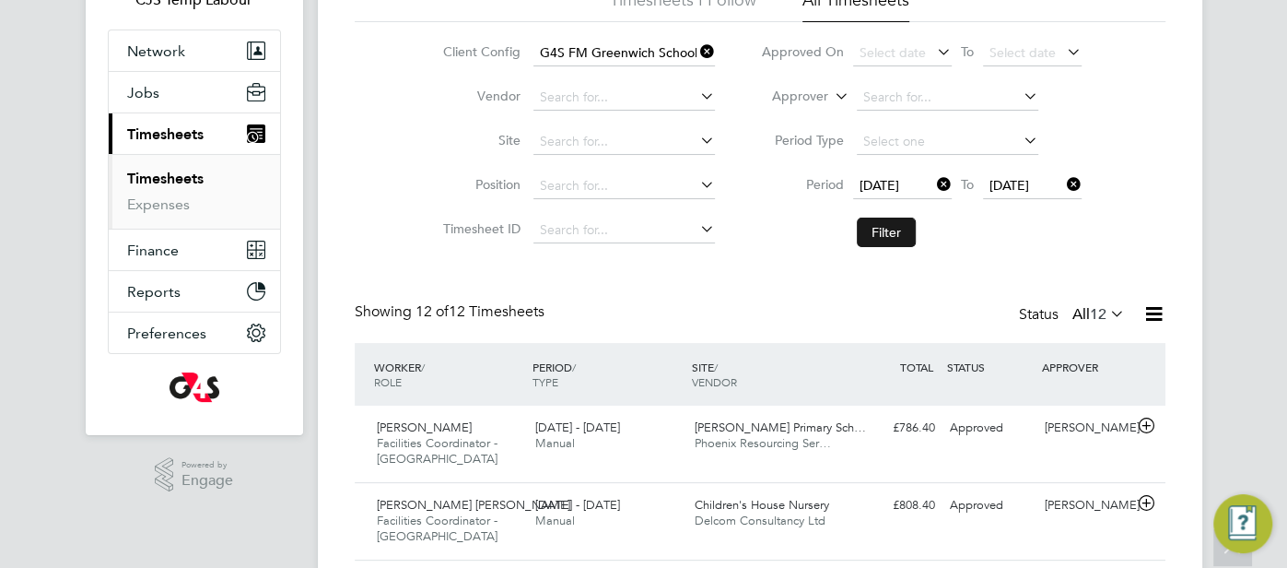
click at [879, 232] on button "Filter" at bounding box center [886, 231] width 59 height 29
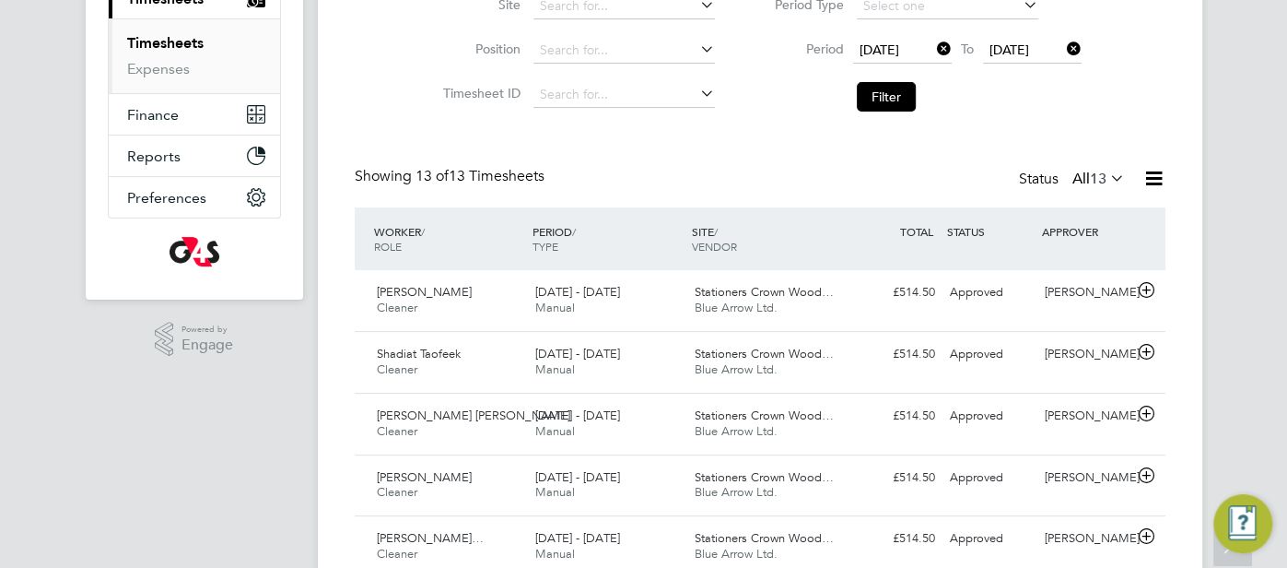
click at [1107, 178] on icon at bounding box center [1107, 178] width 0 height 26
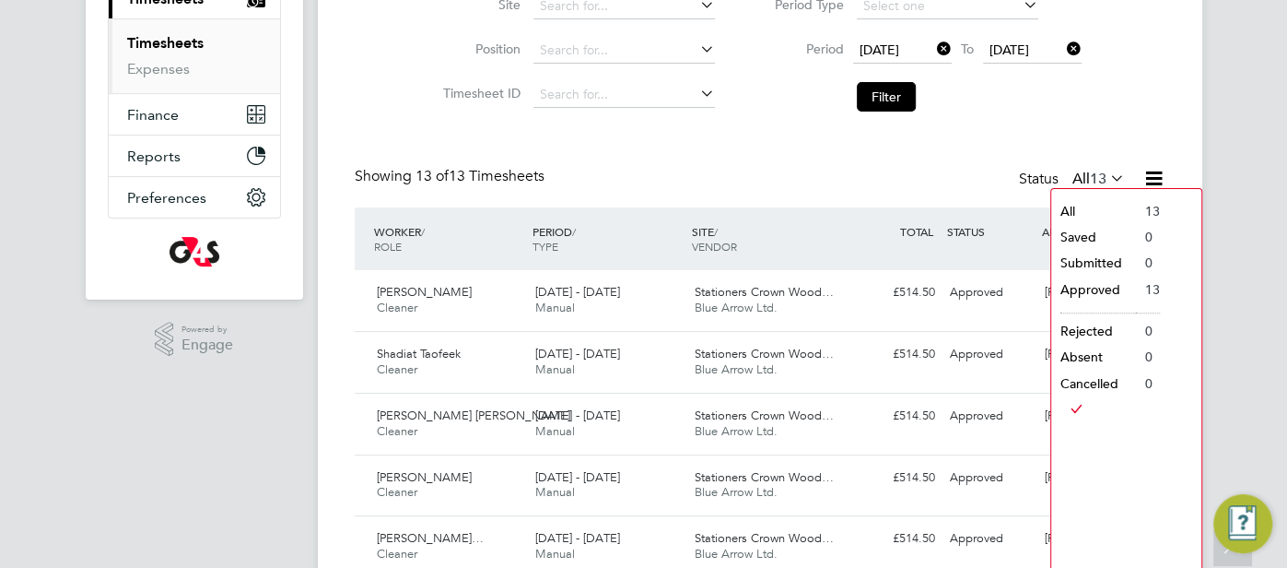
click at [758, 173] on div "Showing 13 of 13 Timesheets Status All 13" at bounding box center [760, 187] width 811 height 41
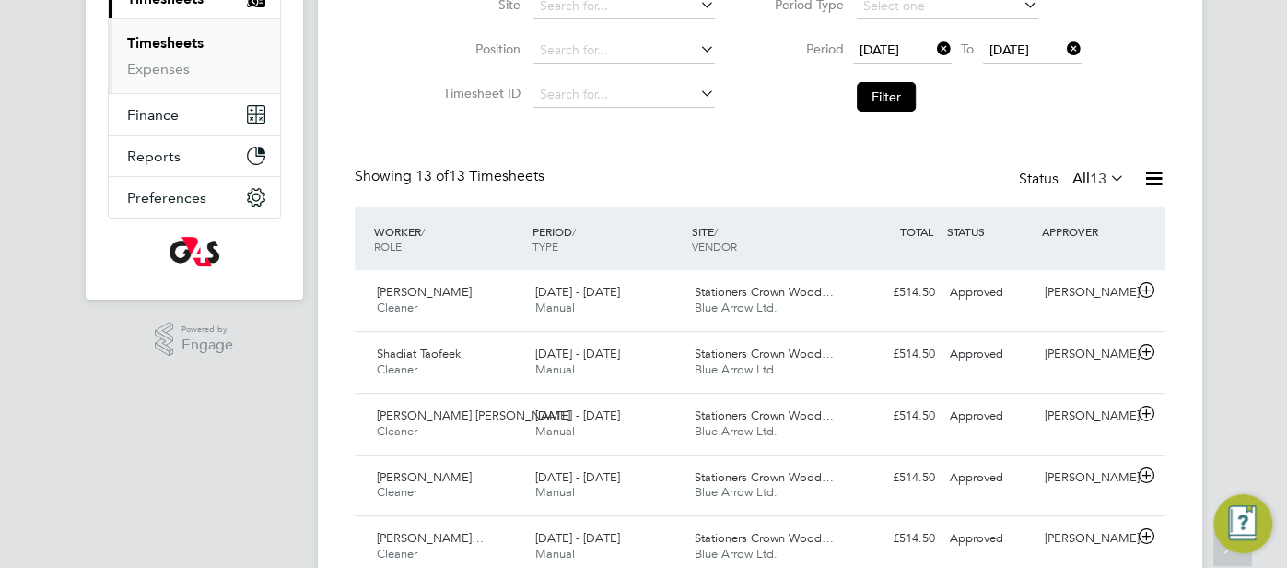
click at [1156, 179] on icon at bounding box center [1154, 178] width 23 height 23
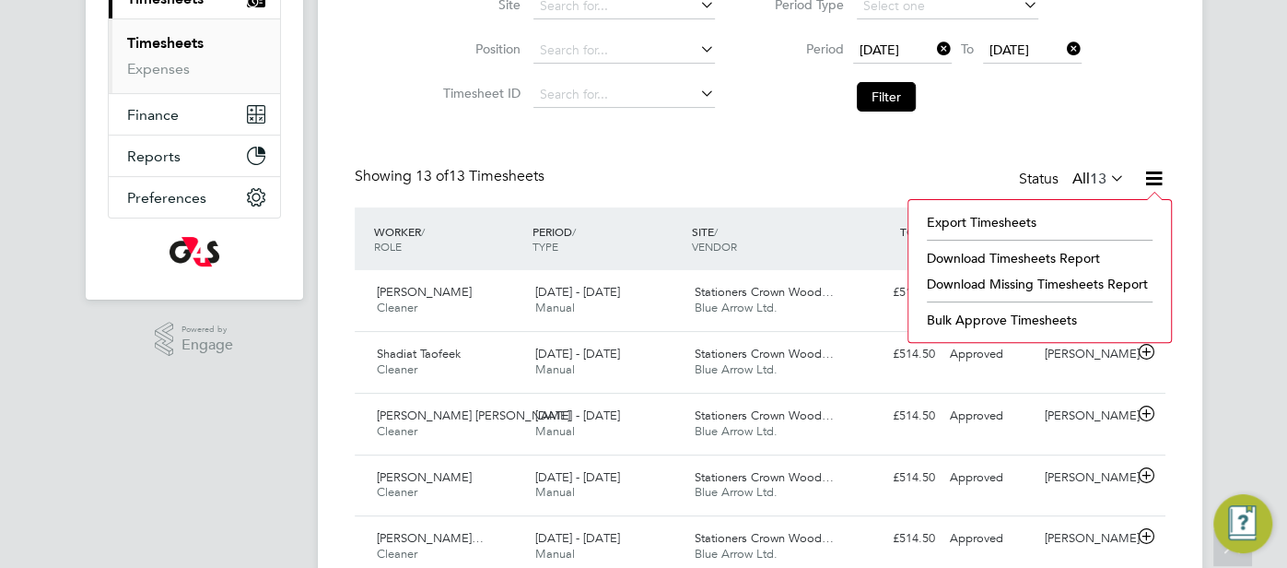
click at [1063, 252] on li "Download Timesheets Report" at bounding box center [1040, 258] width 244 height 26
